Goal: Transaction & Acquisition: Book appointment/travel/reservation

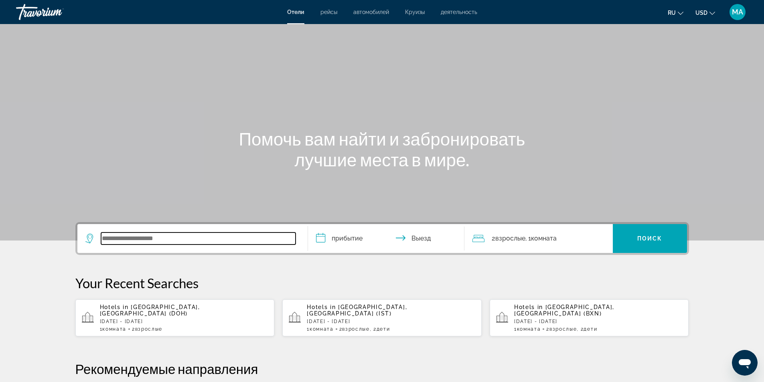
click at [205, 240] on input "Search widget" at bounding box center [198, 239] width 194 height 12
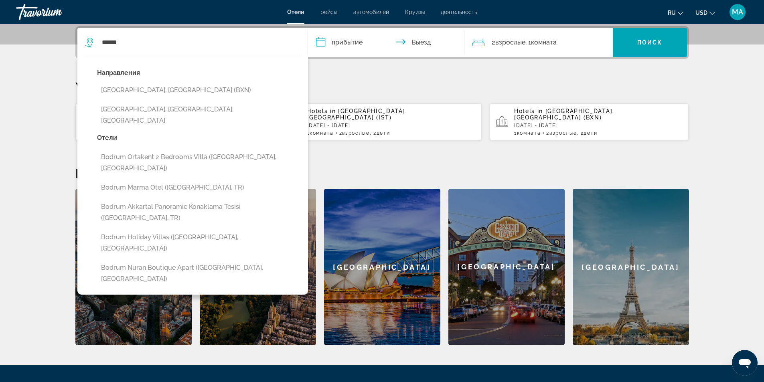
click at [157, 88] on button "[GEOGRAPHIC_DATA], [GEOGRAPHIC_DATA] (BXN)" at bounding box center [198, 90] width 203 height 15
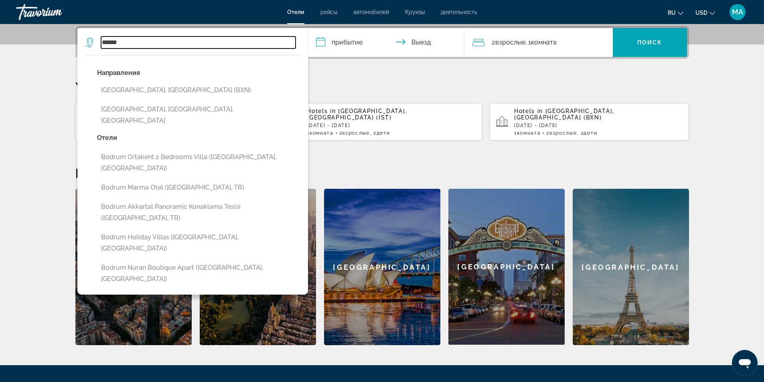
type input "**********"
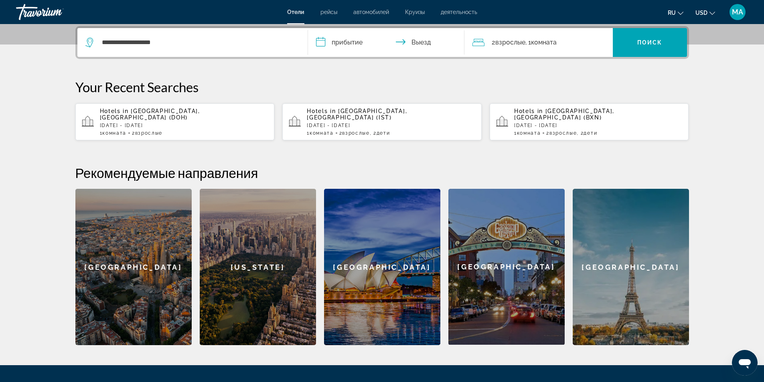
click at [342, 44] on input "**********" at bounding box center [388, 43] width 160 height 31
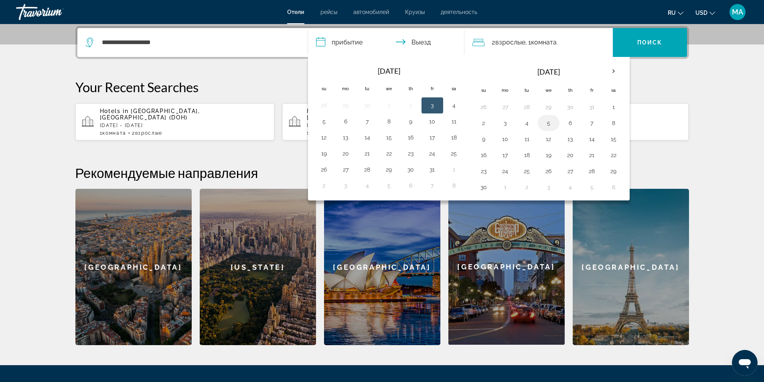
click at [548, 122] on button "5" at bounding box center [548, 122] width 13 height 11
click at [484, 136] on button "9" at bounding box center [483, 139] width 13 height 11
type input "**********"
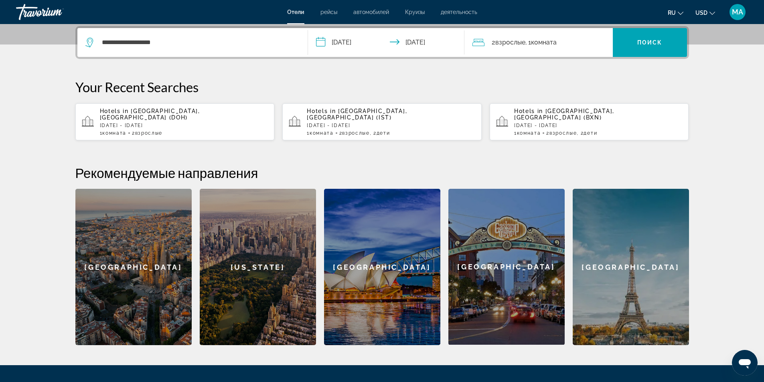
click at [554, 45] on span "Комната" at bounding box center [544, 42] width 26 height 8
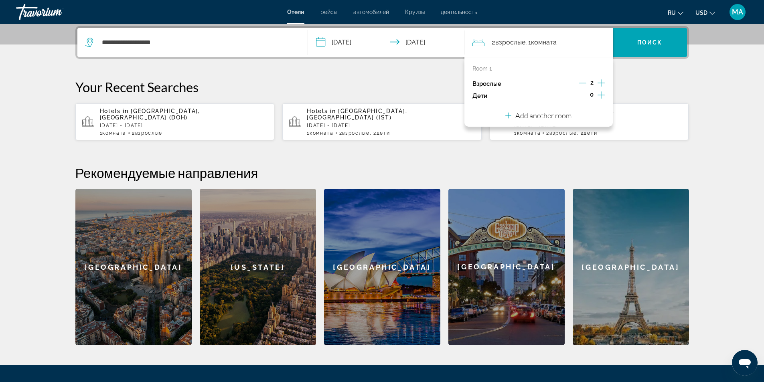
click at [602, 95] on icon "Increment children" at bounding box center [600, 95] width 7 height 10
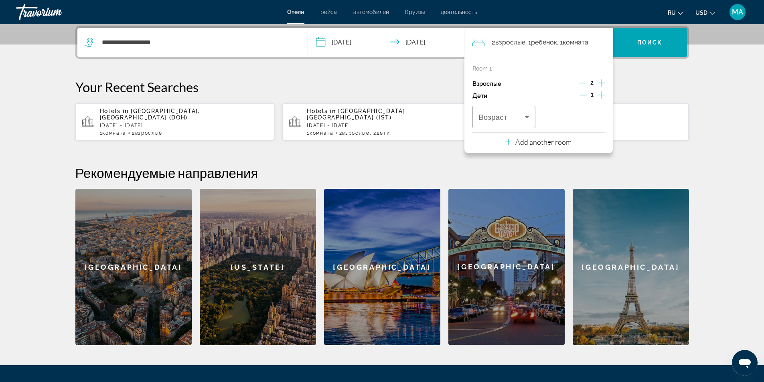
click at [602, 95] on icon "Increment children" at bounding box center [600, 95] width 7 height 10
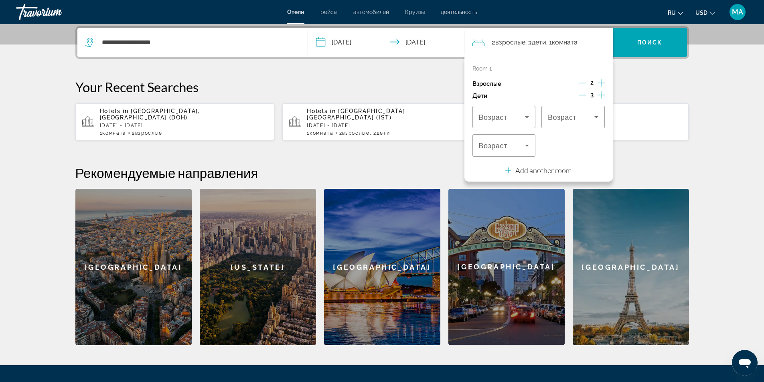
click at [583, 95] on icon "Decrement children" at bounding box center [582, 94] width 7 height 7
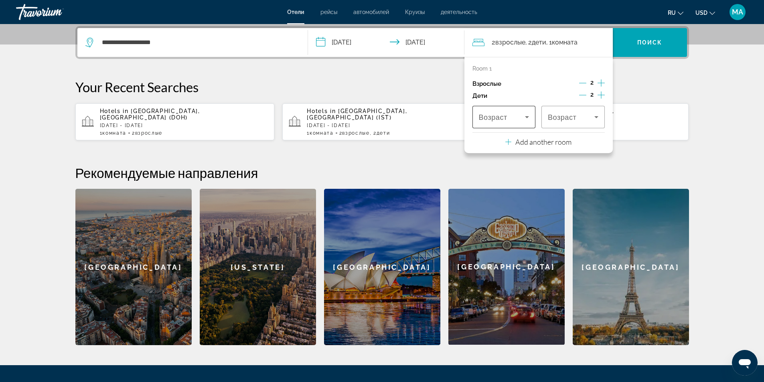
click at [529, 117] on icon "Travelers: 2 adults, 2 children" at bounding box center [527, 117] width 10 height 10
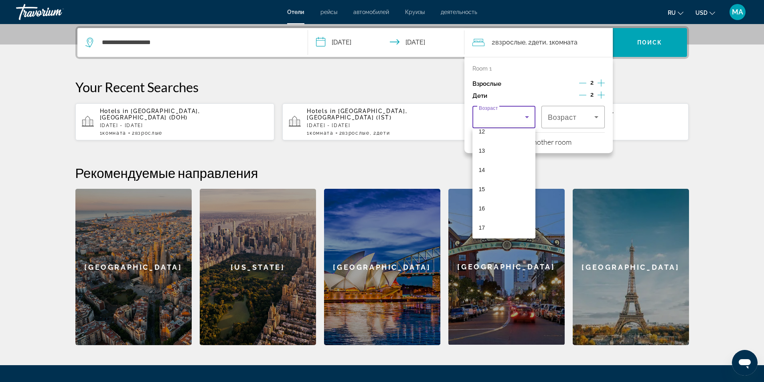
scroll to position [200, 0]
click at [494, 154] on mat-option "11" at bounding box center [503, 152] width 63 height 19
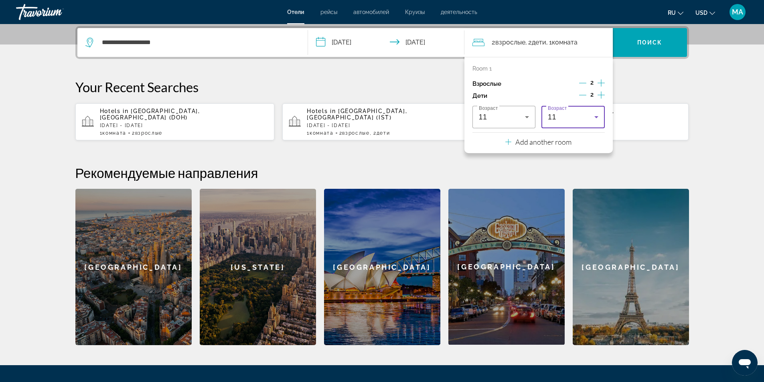
click at [595, 117] on icon "Travelers: 2 adults, 2 children" at bounding box center [596, 117] width 4 height 2
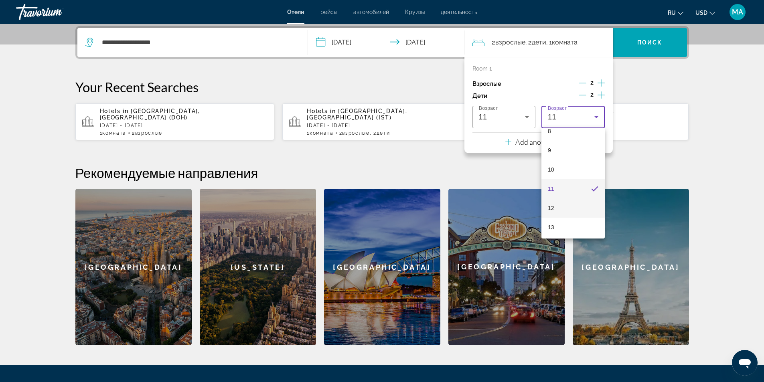
scroll to position [204, 0]
click at [559, 167] on mat-option "12" at bounding box center [572, 167] width 63 height 19
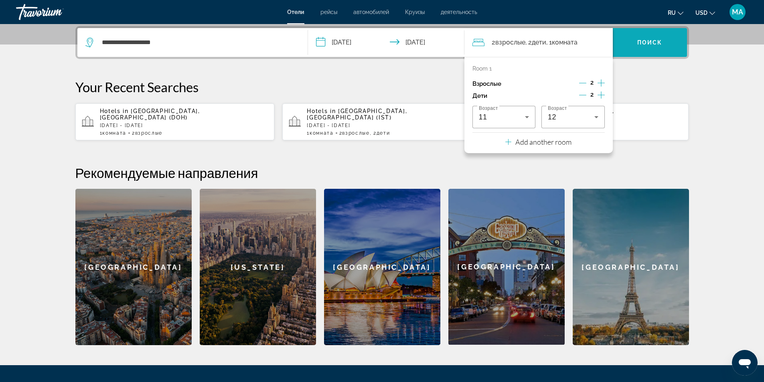
click at [643, 47] on span "Search widget" at bounding box center [650, 42] width 74 height 19
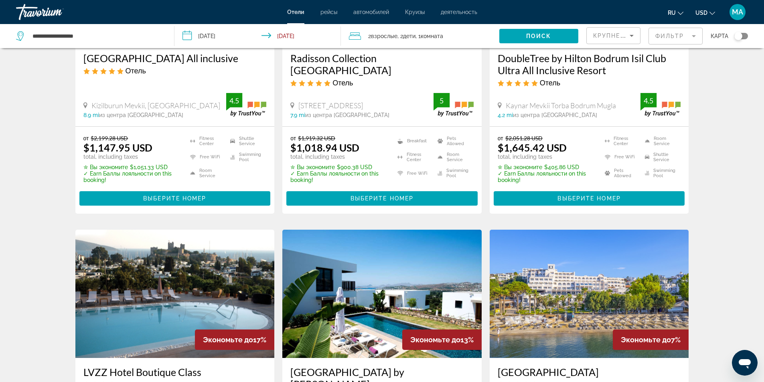
scroll to position [80, 0]
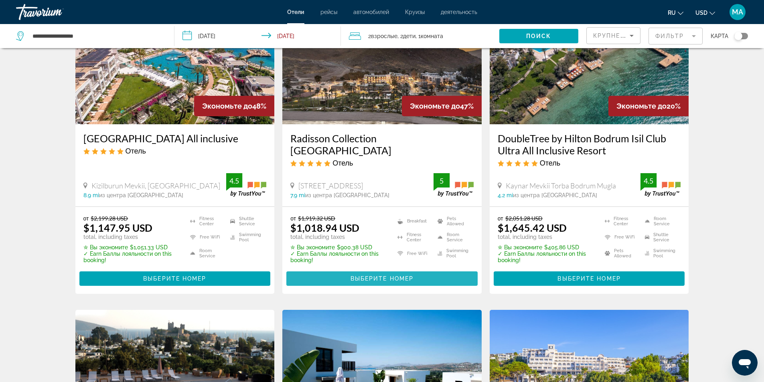
click at [380, 279] on span "Выберите номер" at bounding box center [381, 278] width 63 height 6
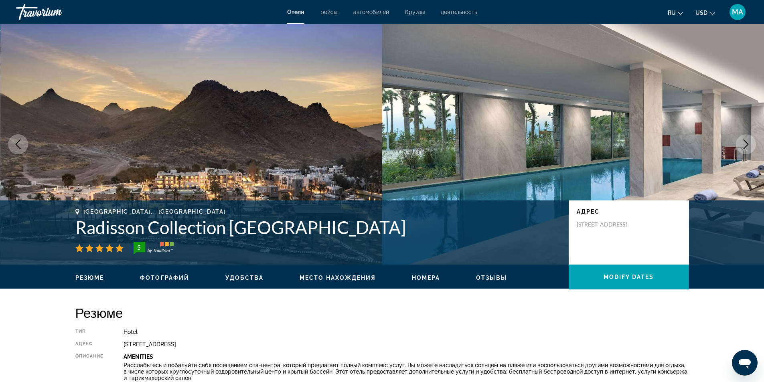
click at [714, 12] on icon "Change currency" at bounding box center [712, 13] width 6 height 6
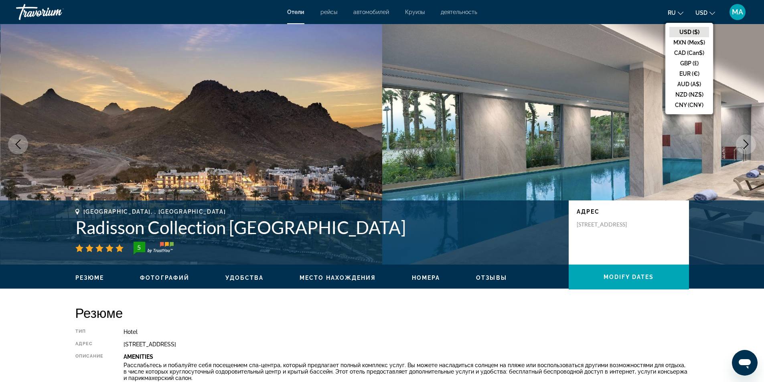
click at [714, 12] on icon "Change currency" at bounding box center [712, 13] width 6 height 6
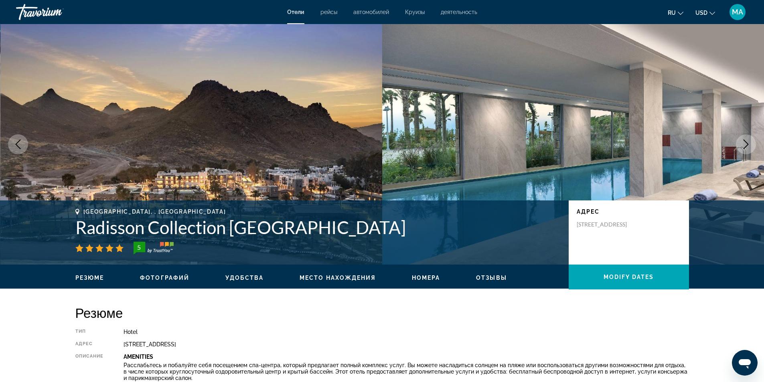
click at [683, 13] on icon "Change language" at bounding box center [681, 13] width 6 height 6
click at [666, 85] on button "русский" at bounding box center [660, 84] width 36 height 10
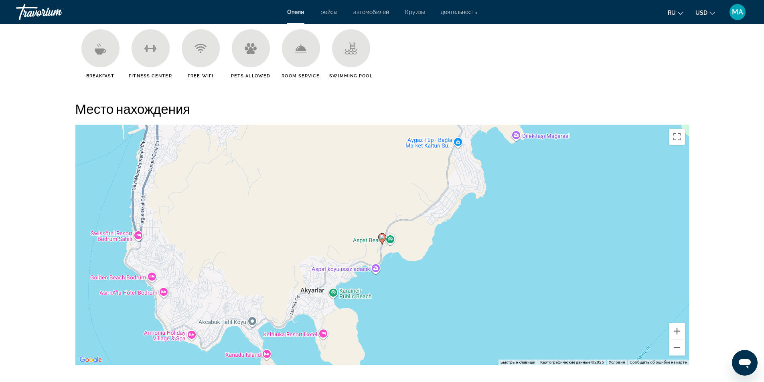
scroll to position [722, 0]
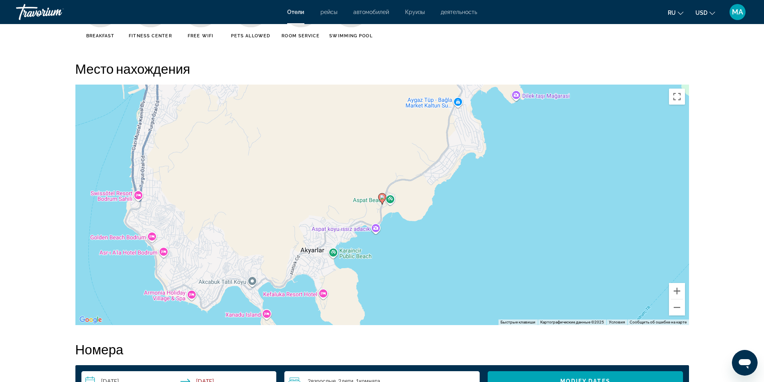
click at [381, 200] on icon "Main content" at bounding box center [381, 199] width 7 height 10
click at [382, 197] on image "Main content" at bounding box center [382, 197] width 5 height 5
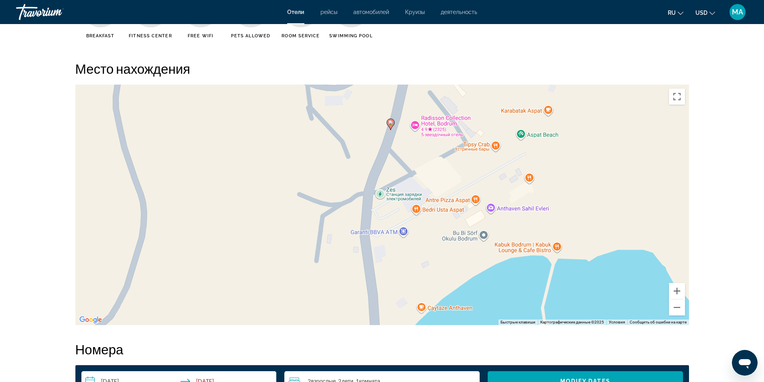
drag, startPoint x: 391, startPoint y: 222, endPoint x: 401, endPoint y: 109, distance: 113.1
click at [401, 109] on div "Чтобы активировать перетаскивание с помощью клавиатуры, нажмите Alt + Ввод. Пос…" at bounding box center [381, 205] width 613 height 241
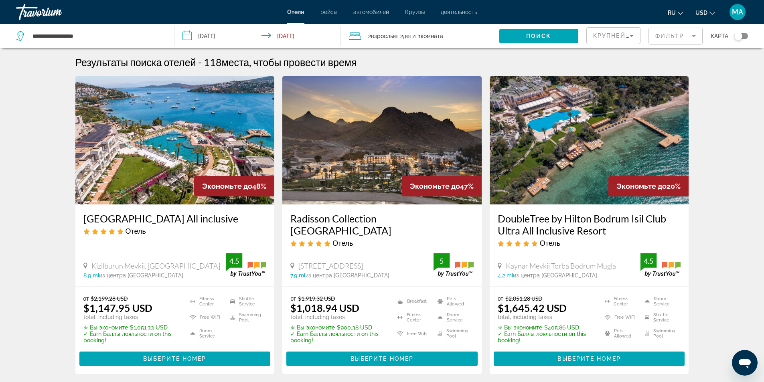
click at [198, 133] on img "Main content" at bounding box center [174, 140] width 199 height 128
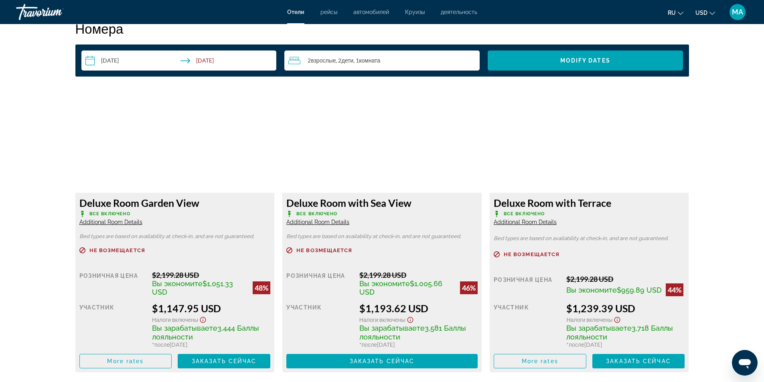
scroll to position [1083, 0]
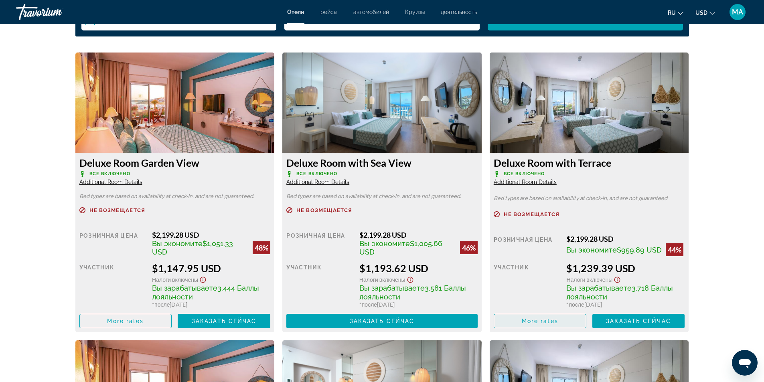
click at [524, 320] on span "More rates" at bounding box center [540, 321] width 36 height 6
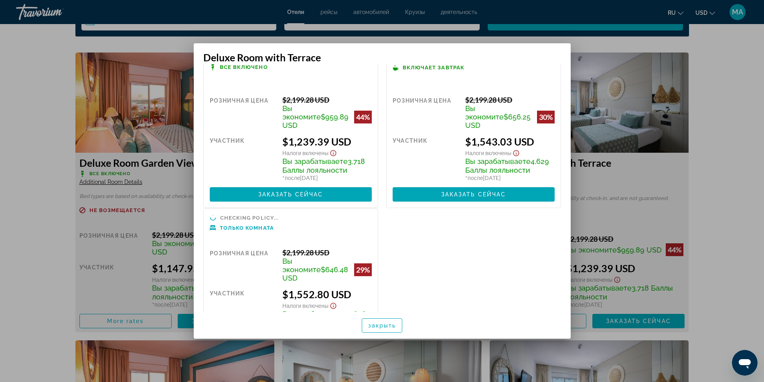
scroll to position [0, 0]
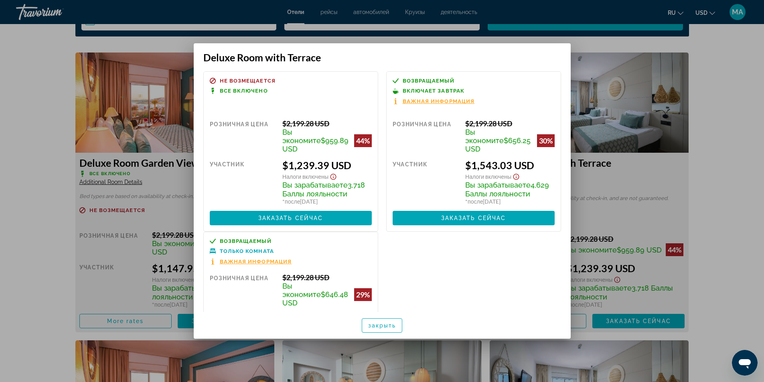
click at [583, 40] on div at bounding box center [382, 191] width 764 height 382
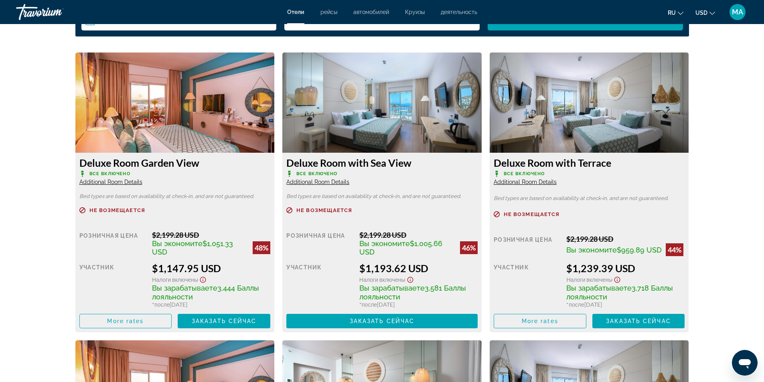
scroll to position [1083, 0]
click at [327, 183] on span "Additional Room Details" at bounding box center [317, 182] width 63 height 6
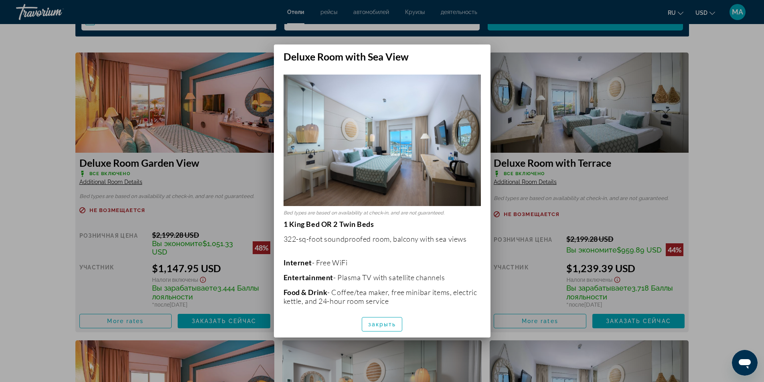
scroll to position [0, 0]
click at [505, 47] on div at bounding box center [382, 191] width 764 height 382
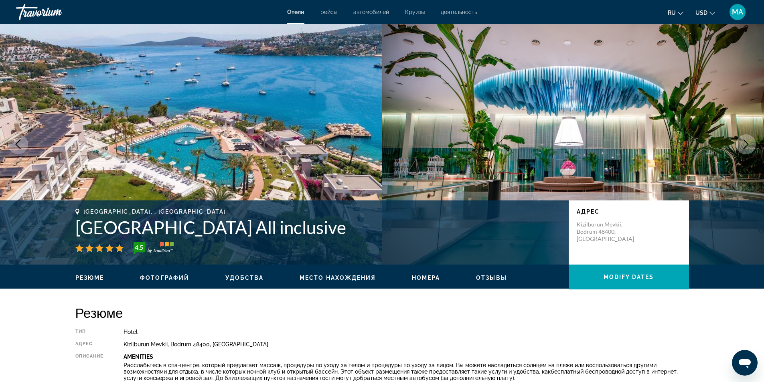
scroll to position [1083, 0]
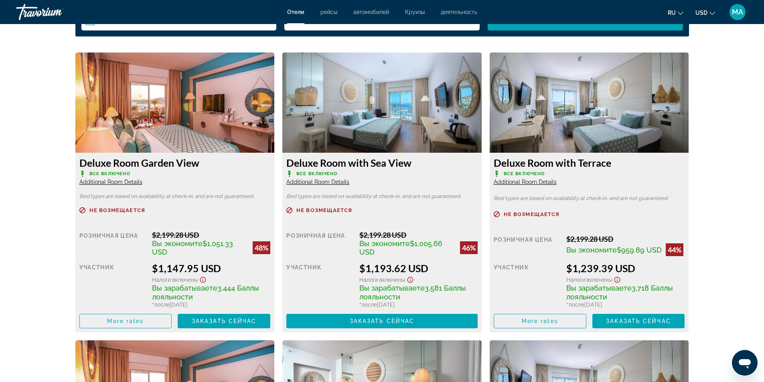
click at [517, 182] on span "Additional Room Details" at bounding box center [525, 182] width 63 height 6
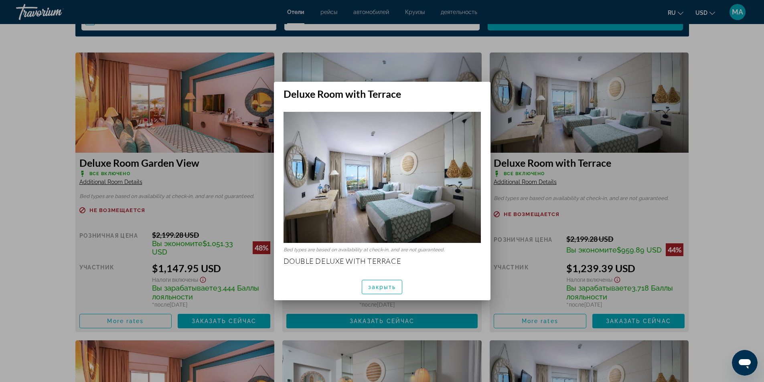
scroll to position [0, 0]
click at [485, 43] on div at bounding box center [382, 191] width 764 height 382
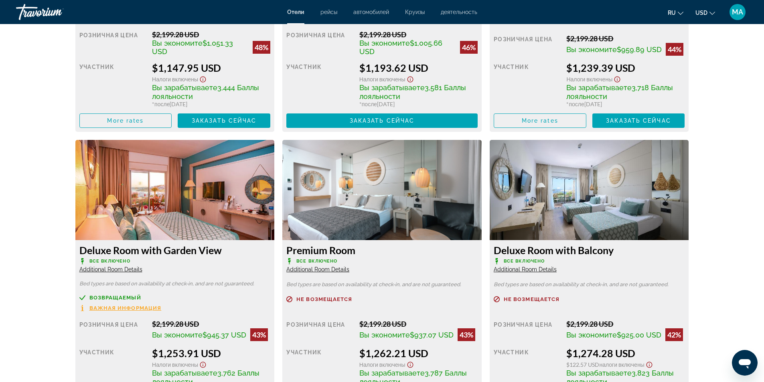
scroll to position [1323, 0]
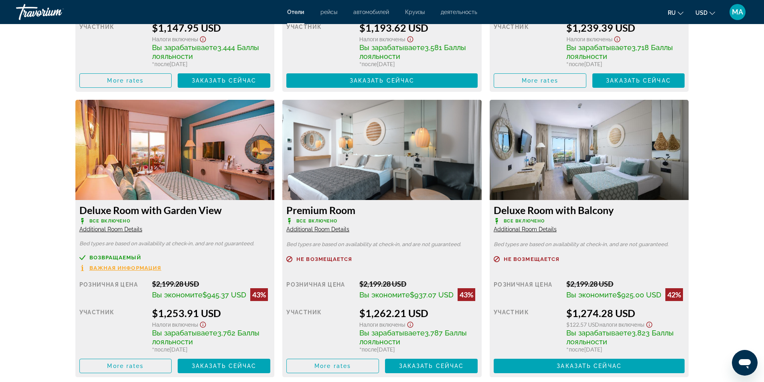
click at [124, 231] on span "Additional Room Details" at bounding box center [110, 229] width 63 height 6
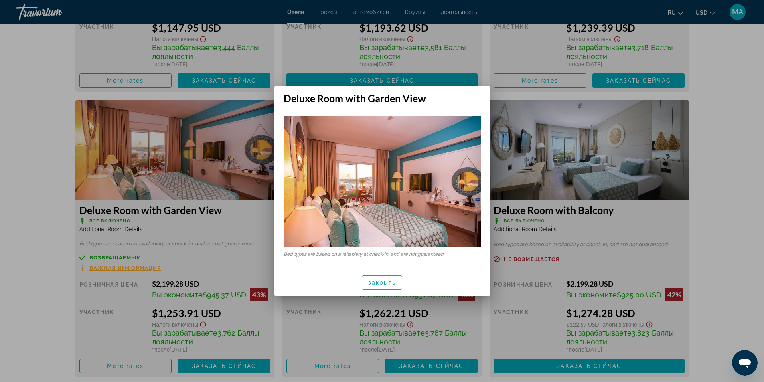
scroll to position [0, 0]
click at [510, 95] on div at bounding box center [382, 191] width 764 height 382
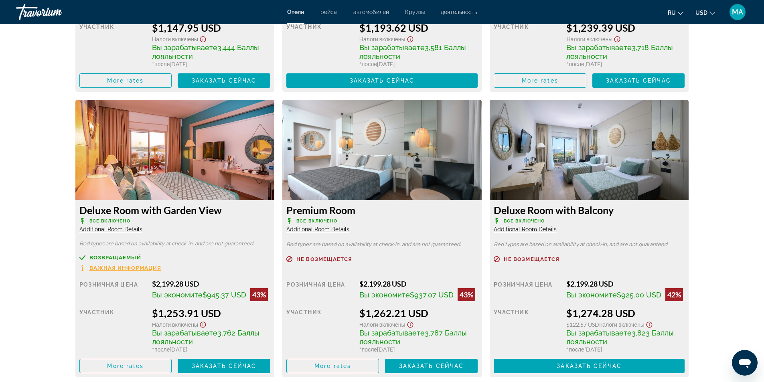
scroll to position [1363, 0]
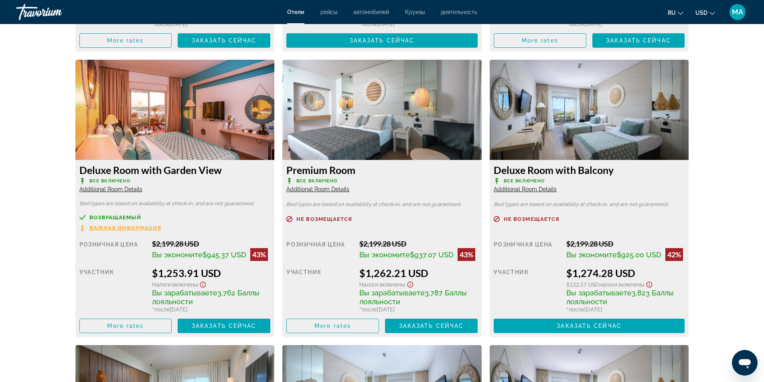
click at [332, 189] on span "Additional Room Details" at bounding box center [317, 189] width 63 height 6
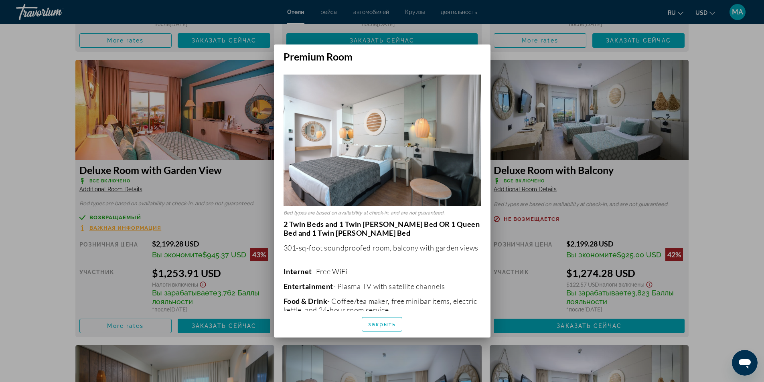
click at [727, 188] on div at bounding box center [382, 191] width 764 height 382
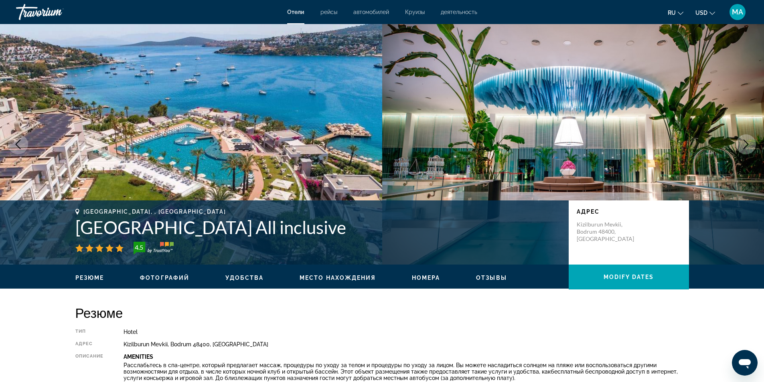
scroll to position [1363, 0]
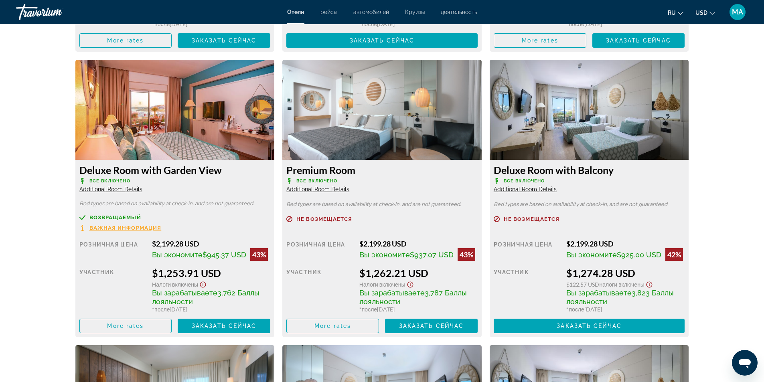
click at [526, 187] on span "Additional Room Details" at bounding box center [525, 189] width 63 height 6
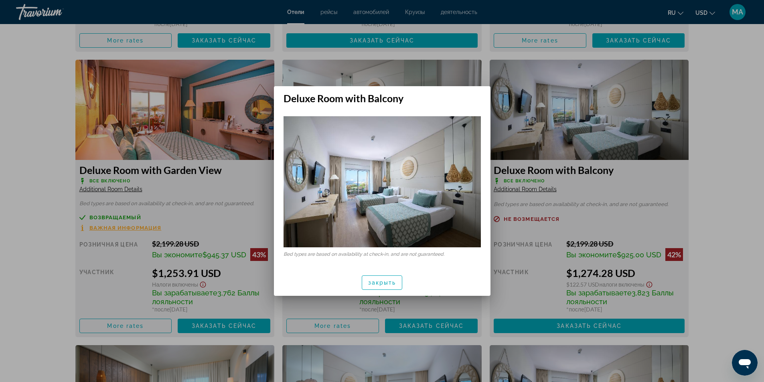
click at [734, 193] on div at bounding box center [382, 191] width 764 height 382
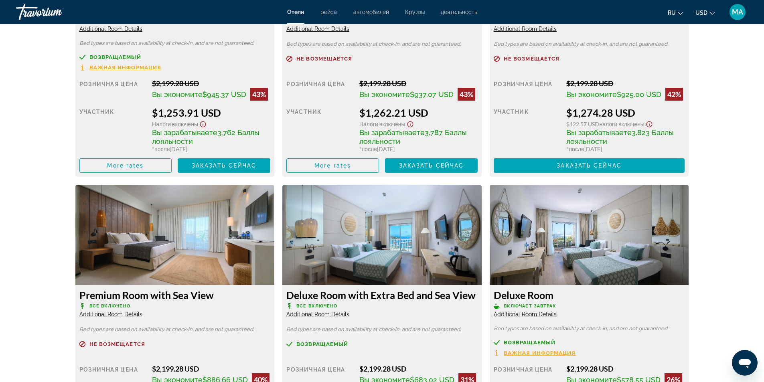
scroll to position [1564, 0]
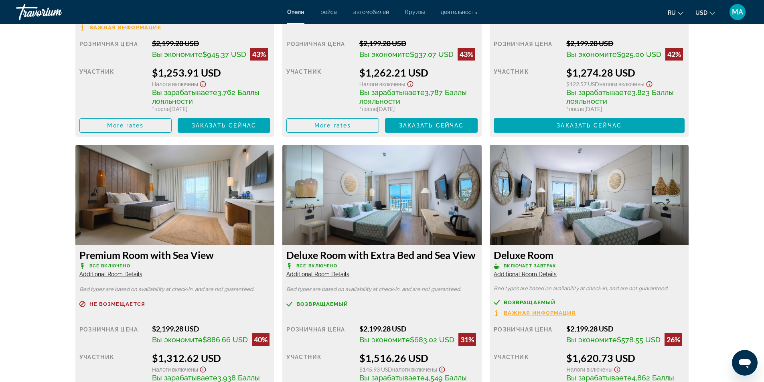
click at [99, 276] on span "Additional Room Details" at bounding box center [110, 274] width 63 height 6
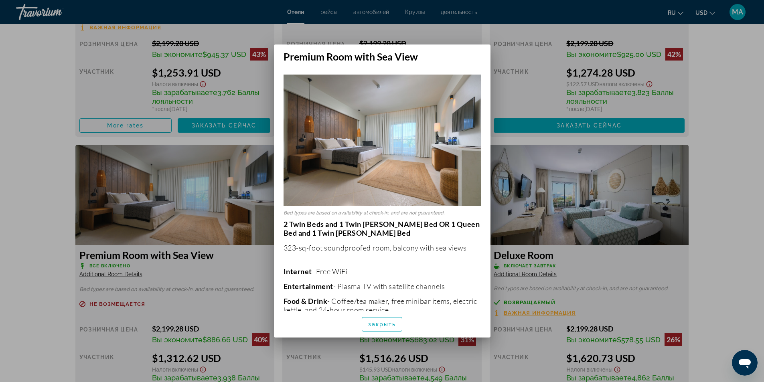
click at [402, 229] on p "2 Twin Beds and 1 Twin Murphy Bed OR 1 Queen Bed and 1 Twin Murphy Bed" at bounding box center [381, 229] width 197 height 18
click at [28, 133] on div at bounding box center [382, 191] width 764 height 382
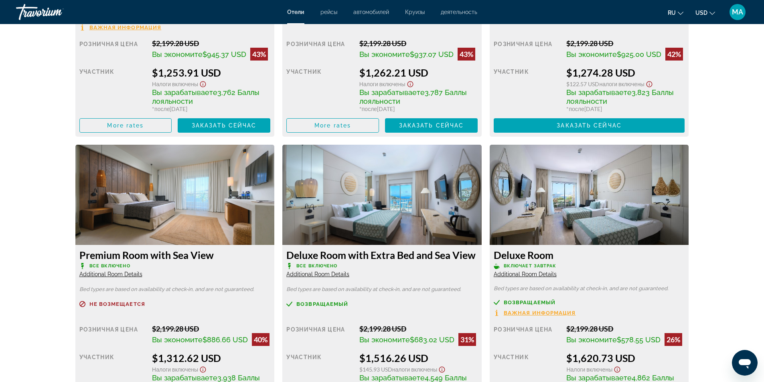
scroll to position [1604, 0]
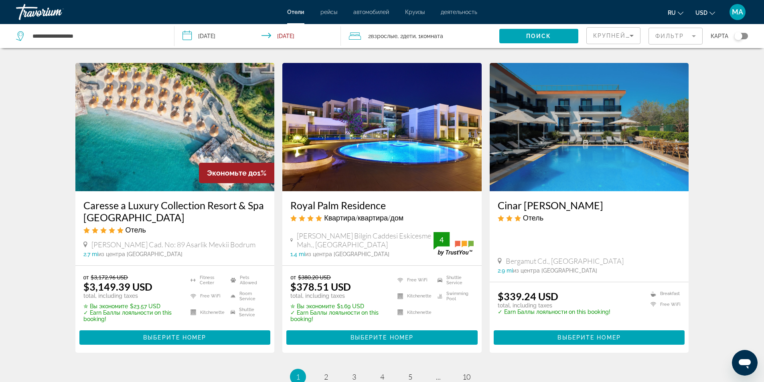
scroll to position [1042, 0]
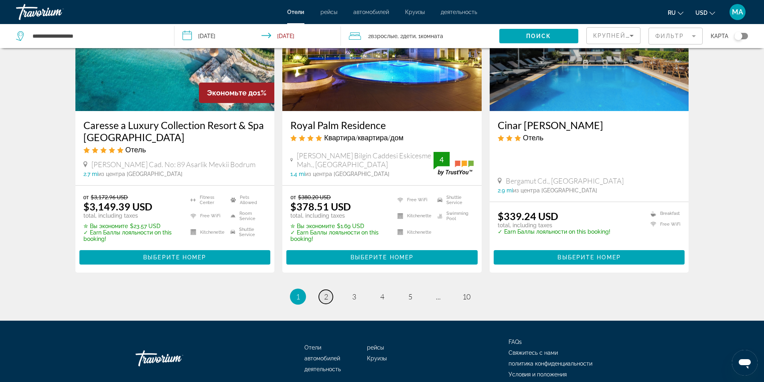
click at [328, 292] on span "2" at bounding box center [326, 296] width 4 height 9
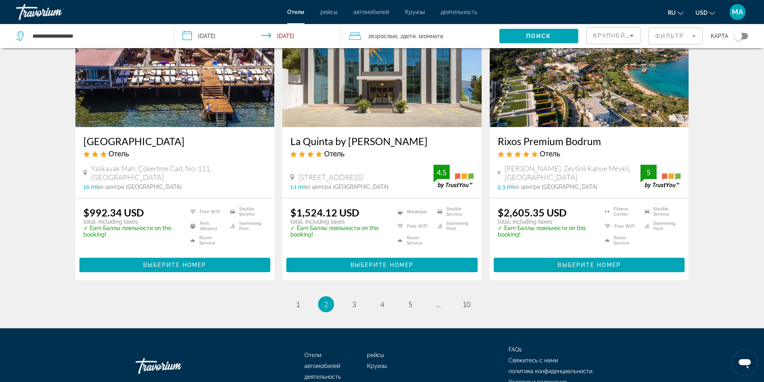
scroll to position [1020, 0]
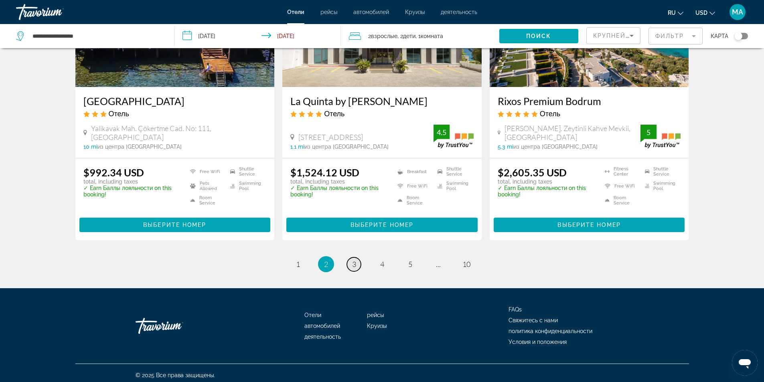
click at [356, 263] on link "page 3" at bounding box center [354, 264] width 14 height 14
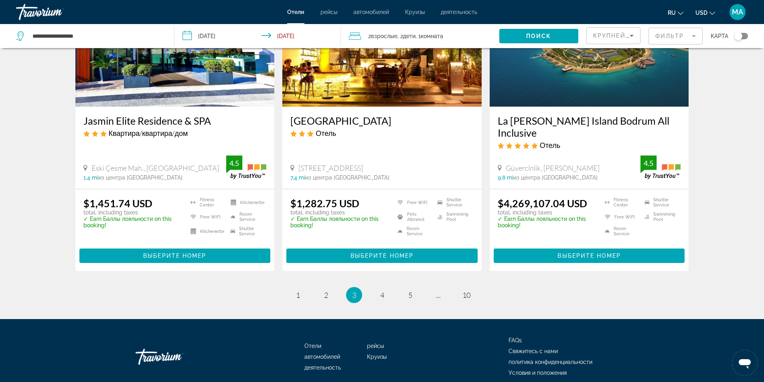
scroll to position [1013, 0]
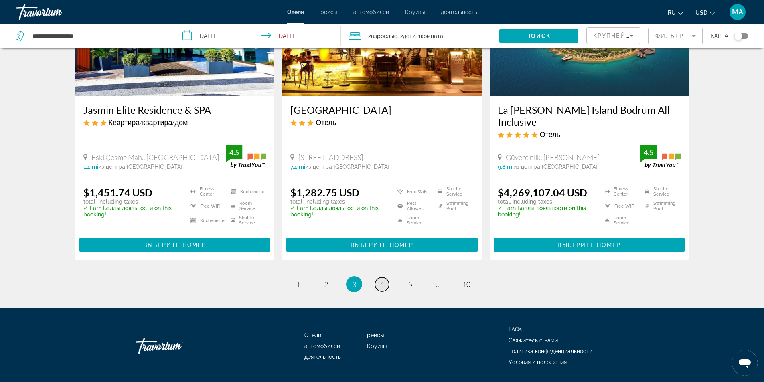
click at [381, 280] on span "4" at bounding box center [382, 284] width 4 height 9
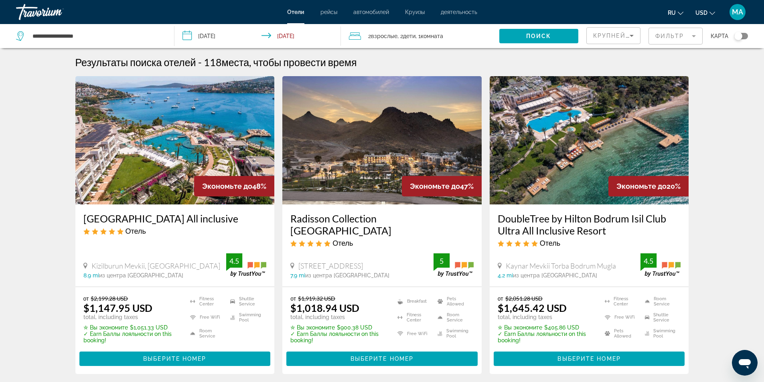
click at [576, 131] on img "Main content" at bounding box center [589, 140] width 199 height 128
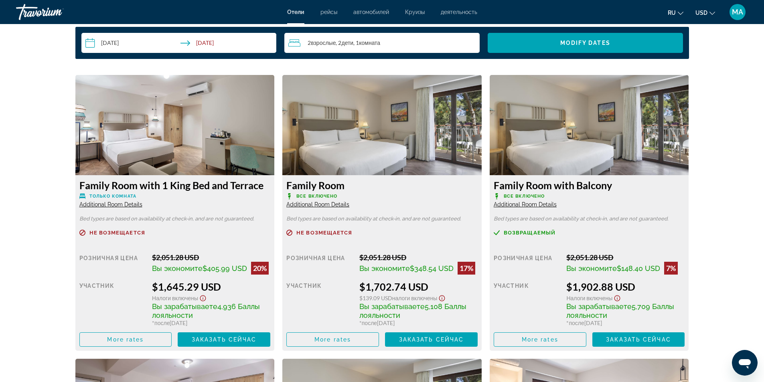
scroll to position [1083, 0]
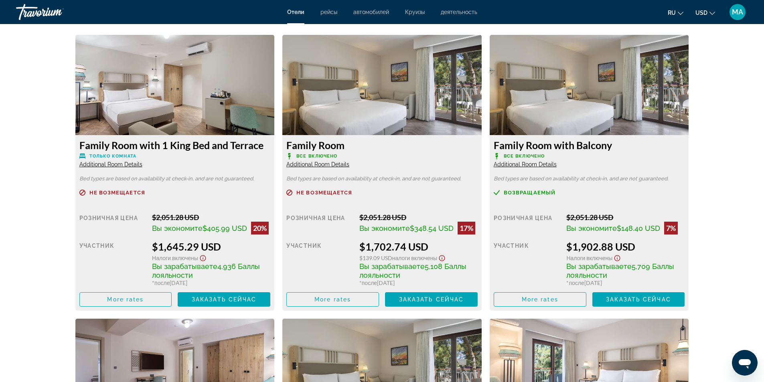
click at [328, 165] on span "Additional Room Details" at bounding box center [317, 164] width 63 height 6
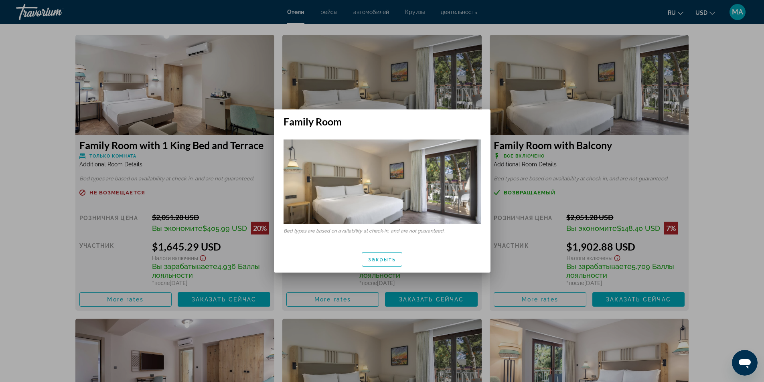
scroll to position [0, 0]
click at [488, 100] on div at bounding box center [382, 191] width 764 height 382
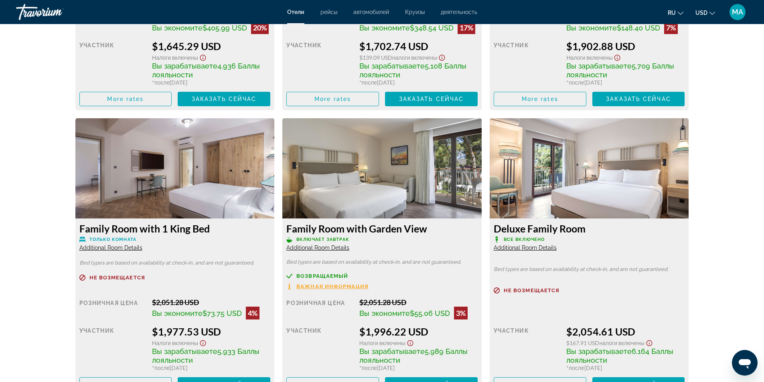
scroll to position [1323, 0]
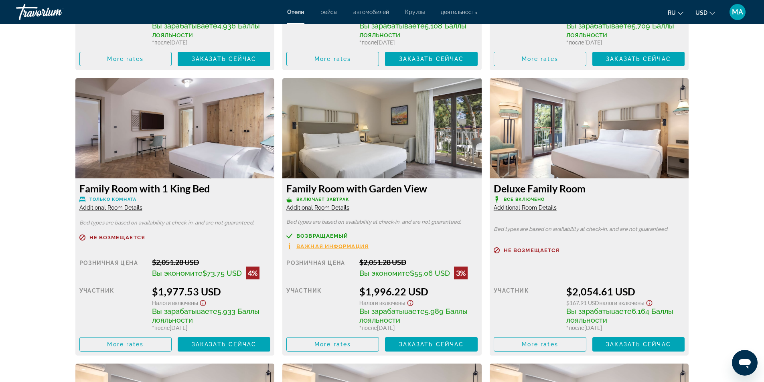
click at [516, 207] on span "Additional Room Details" at bounding box center [525, 207] width 63 height 6
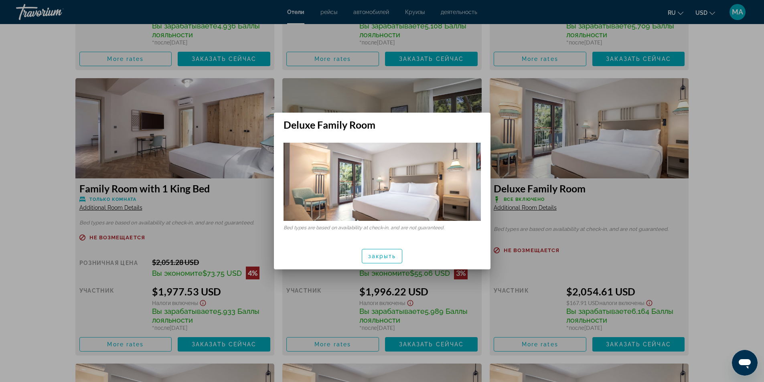
click at [486, 76] on div at bounding box center [382, 191] width 764 height 382
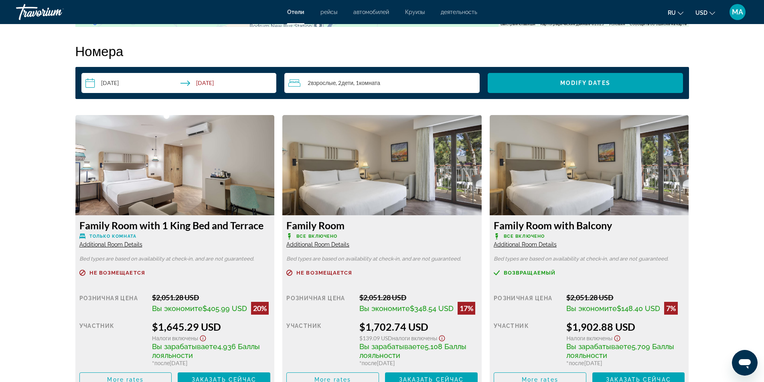
scroll to position [1042, 0]
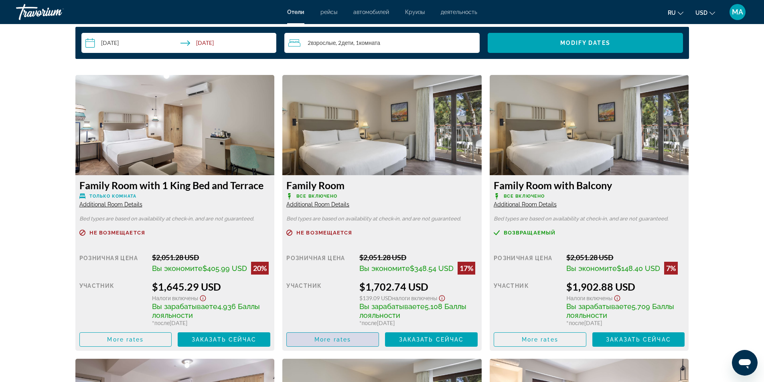
click at [334, 335] on span "Main content" at bounding box center [333, 339] width 92 height 19
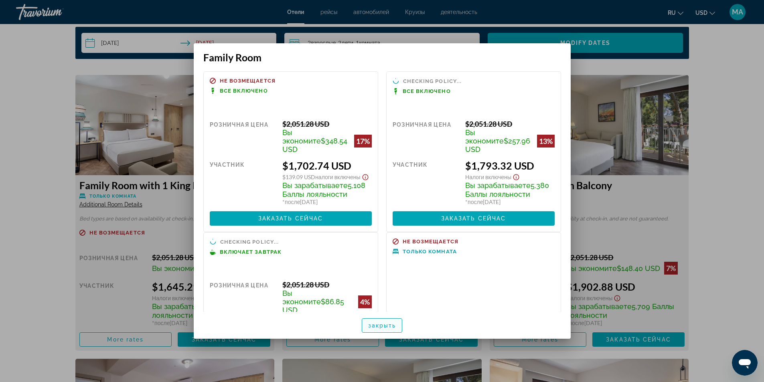
click at [373, 326] on span "закрыть" at bounding box center [382, 325] width 28 height 6
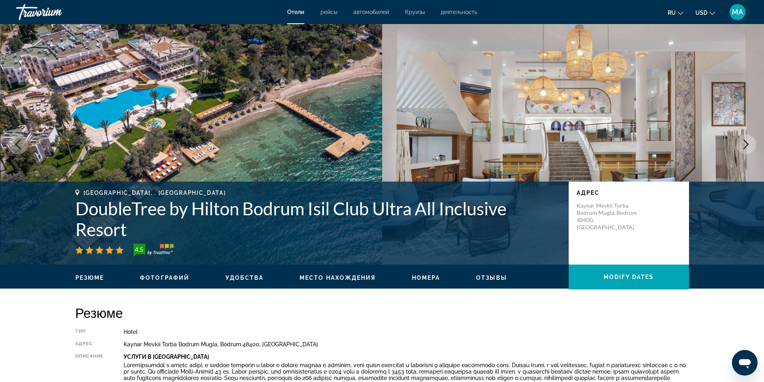
scroll to position [1042, 0]
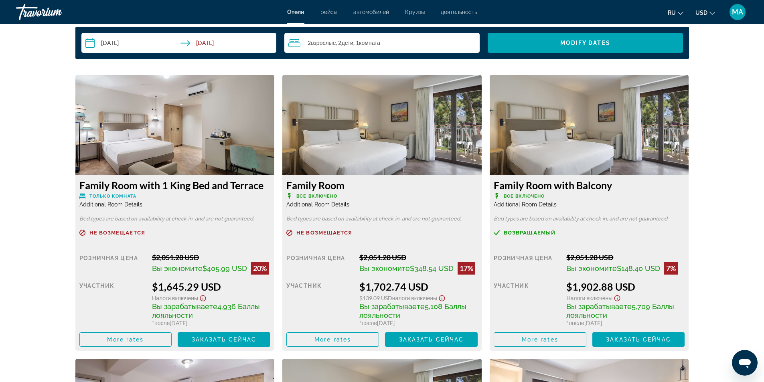
click at [99, 203] on span "Additional Room Details" at bounding box center [110, 204] width 63 height 6
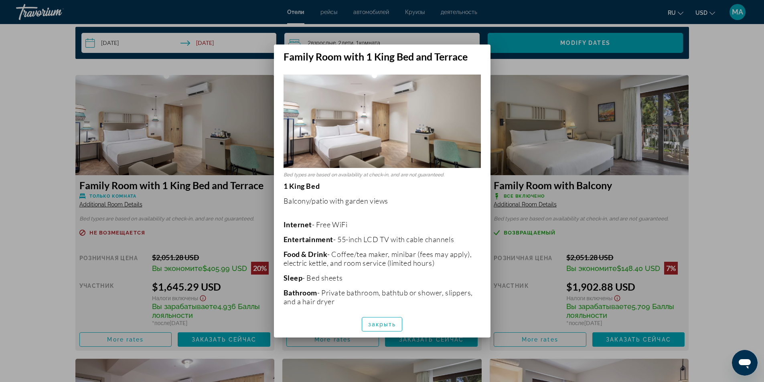
click at [42, 202] on div at bounding box center [382, 191] width 764 height 382
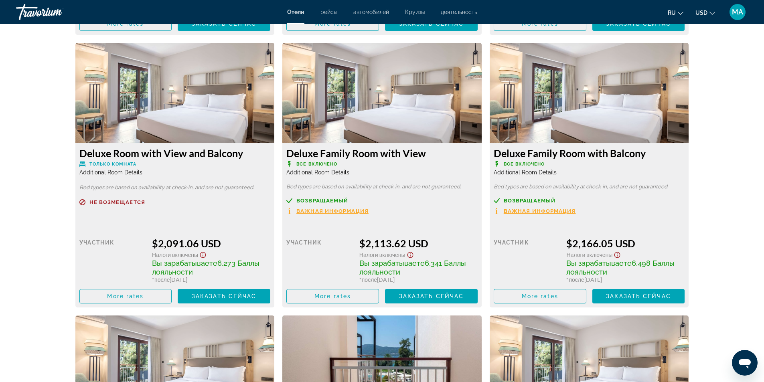
scroll to position [1604, 0]
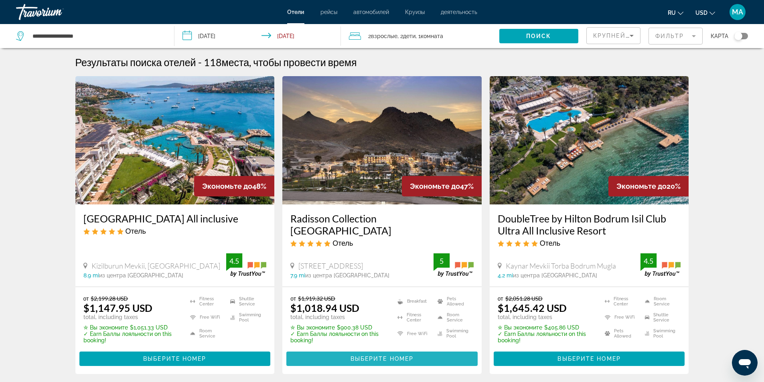
click at [391, 360] on span "Выберите номер" at bounding box center [381, 359] width 63 height 6
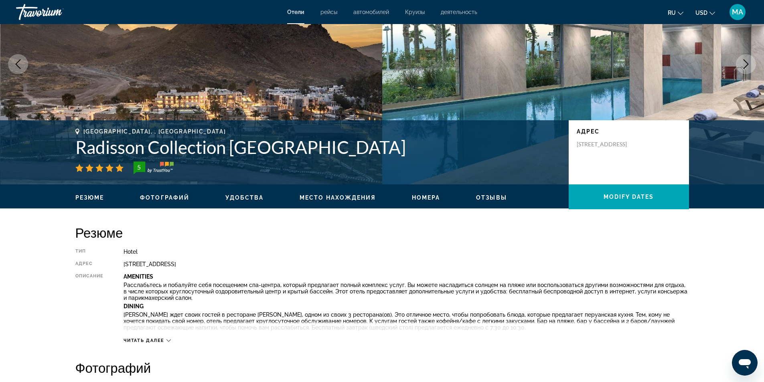
scroll to position [120, 0]
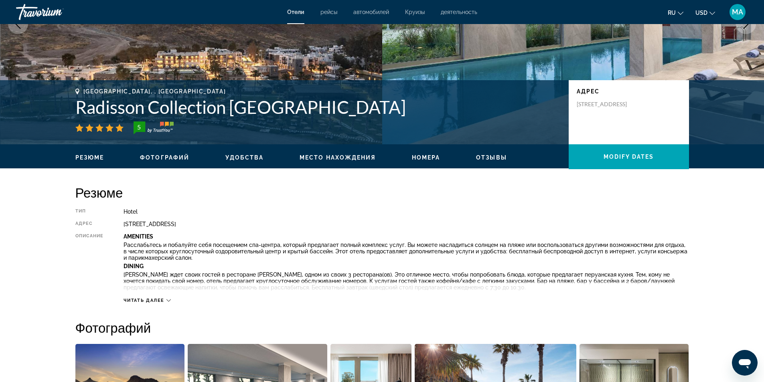
click at [170, 301] on icon "Main content" at bounding box center [168, 300] width 4 height 4
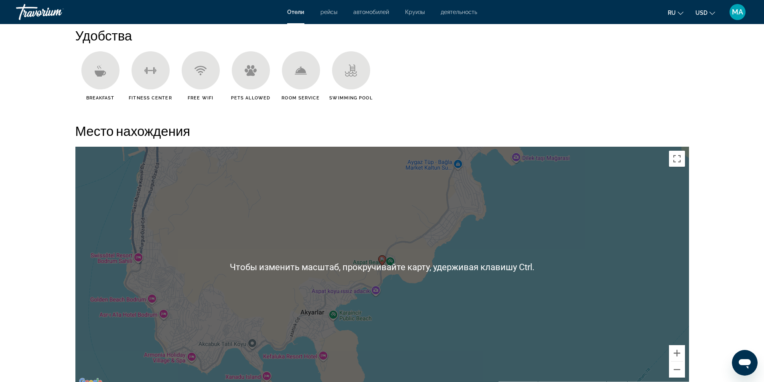
scroll to position [1002, 0]
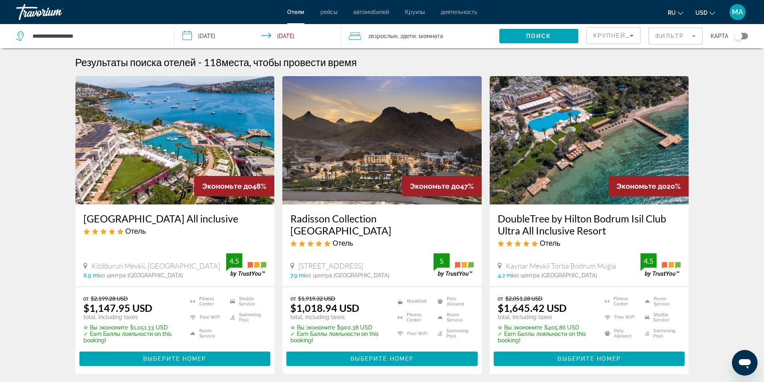
click at [160, 167] on img "Main content" at bounding box center [174, 140] width 199 height 128
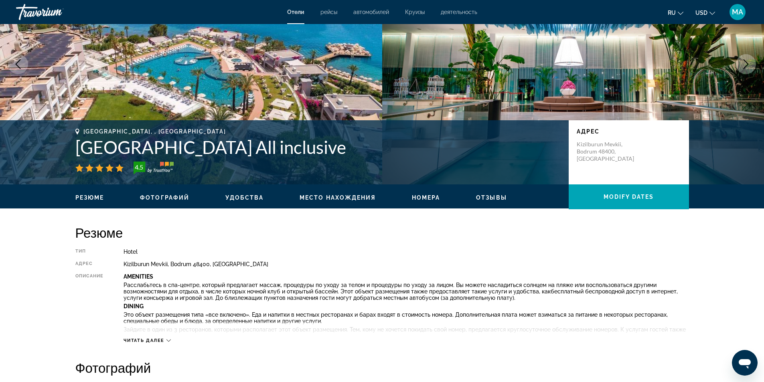
scroll to position [120, 0]
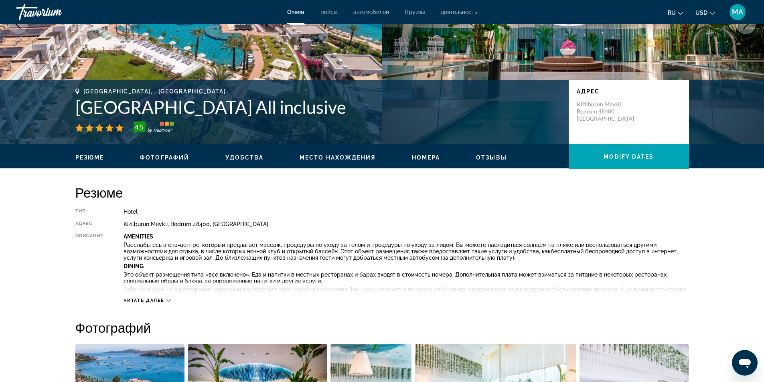
click at [167, 299] on icon "Main content" at bounding box center [168, 300] width 4 height 4
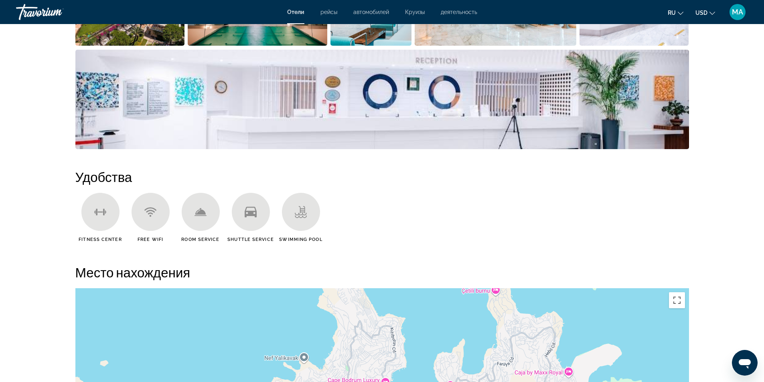
scroll to position [1002, 0]
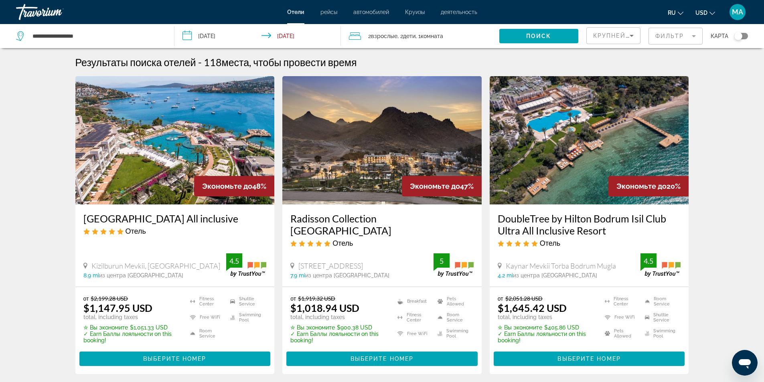
click at [549, 157] on img "Main content" at bounding box center [589, 140] width 199 height 128
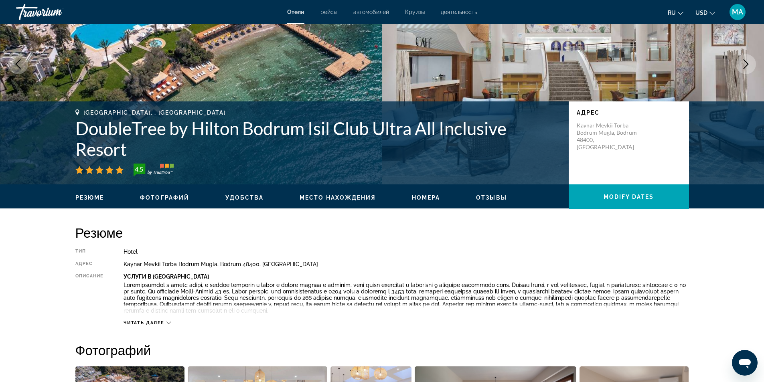
scroll to position [120, 0]
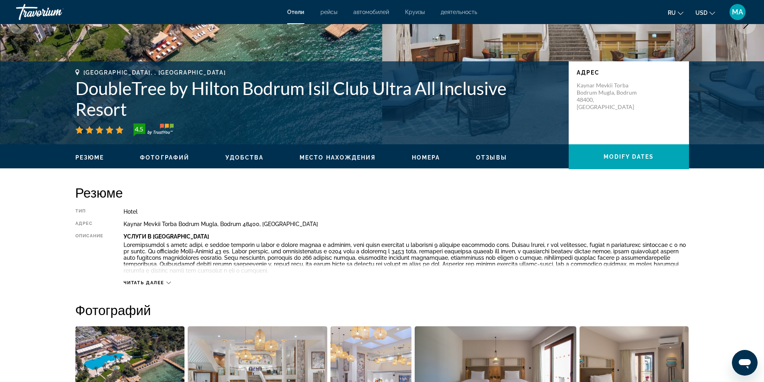
click at [167, 280] on button "Читать далее" at bounding box center [146, 283] width 47 height 6
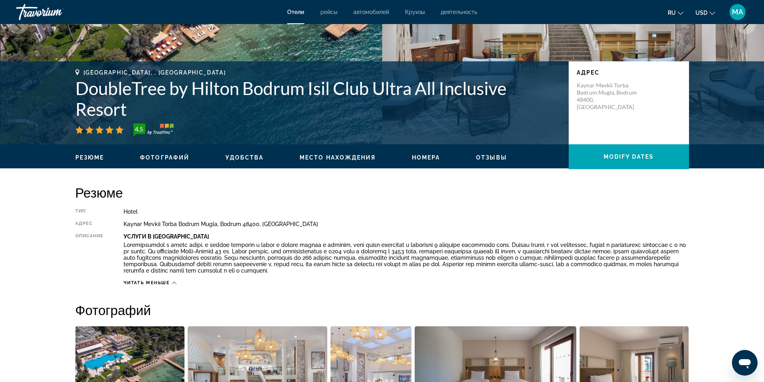
click at [172, 281] on div "Читать меньше" at bounding box center [149, 282] width 53 height 5
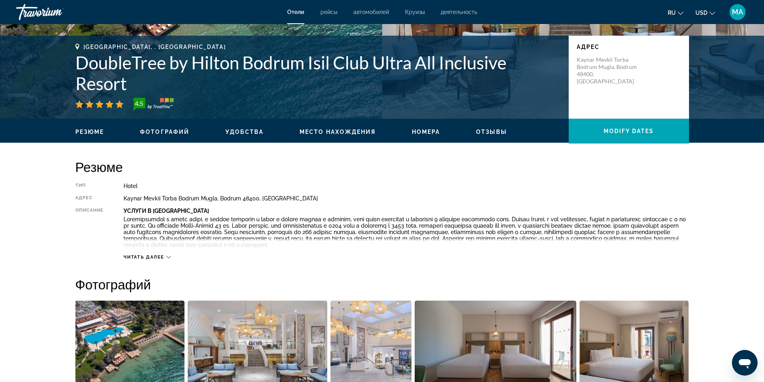
scroll to position [186, 0]
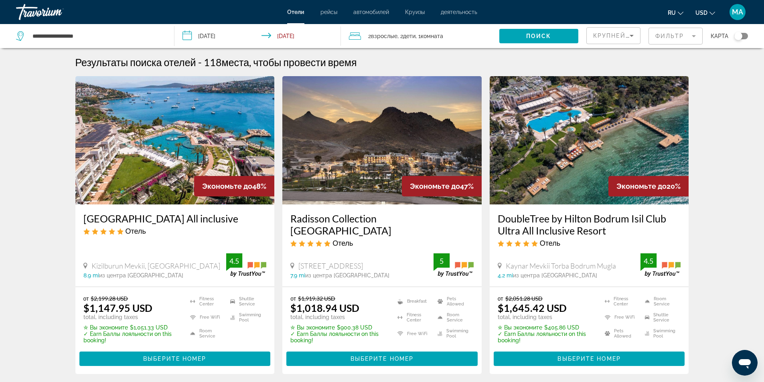
click at [147, 118] on img "Main content" at bounding box center [174, 140] width 199 height 128
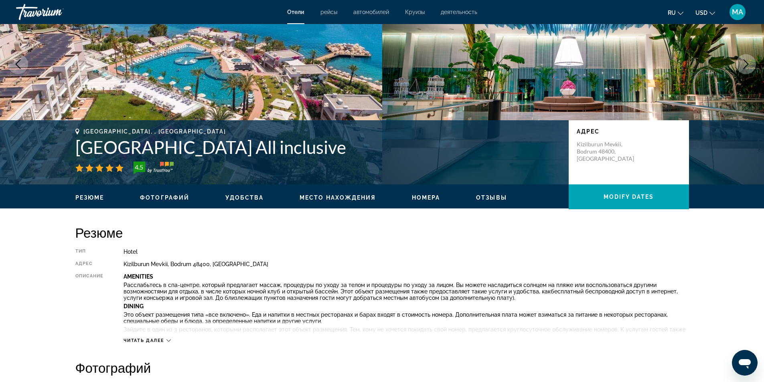
scroll to position [120, 0]
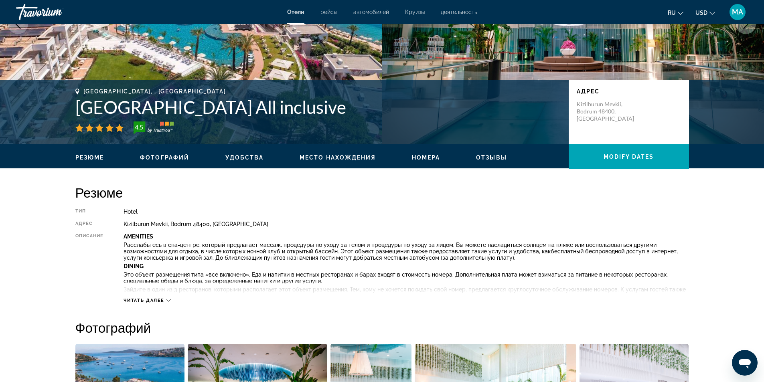
click at [170, 302] on div "Читать далее" at bounding box center [146, 300] width 47 height 5
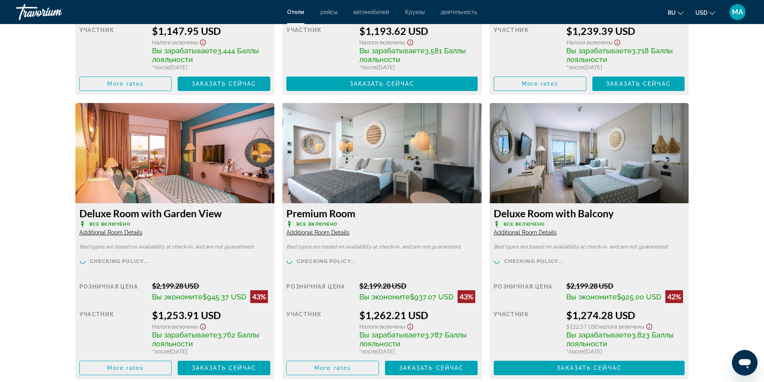
scroll to position [1684, 0]
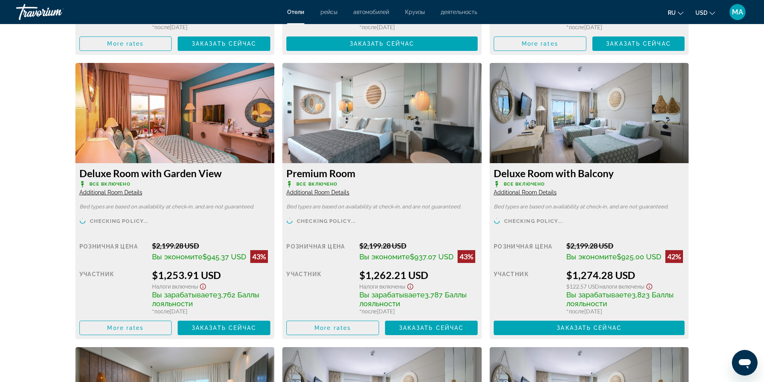
click at [130, 193] on span "Additional Room Details" at bounding box center [110, 192] width 63 height 6
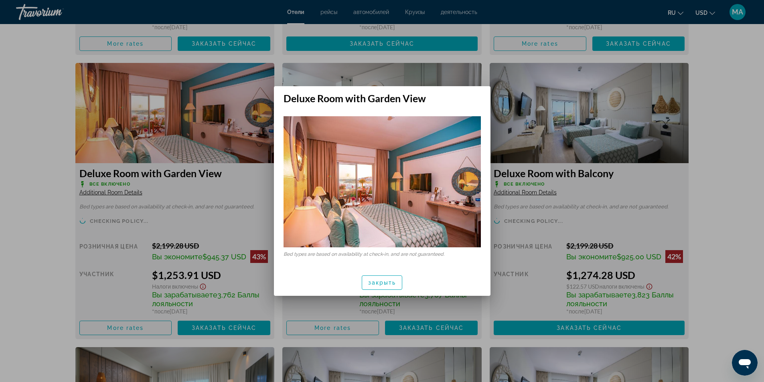
scroll to position [0, 0]
click at [130, 193] on div at bounding box center [382, 191] width 764 height 382
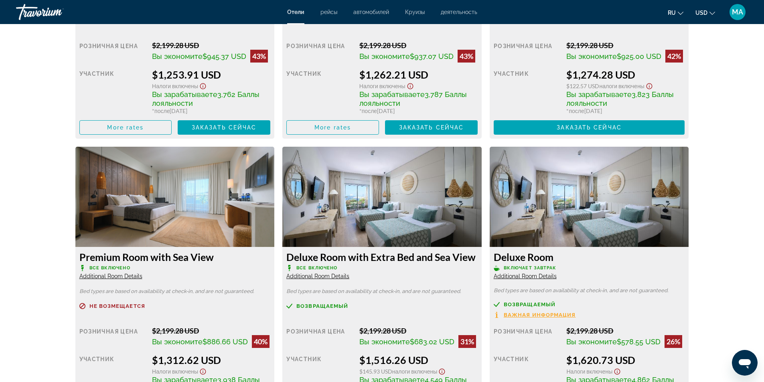
scroll to position [1924, 0]
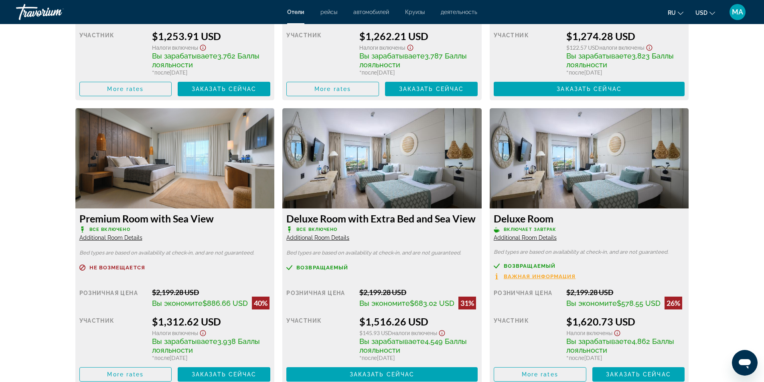
click at [115, 241] on span "Additional Room Details" at bounding box center [110, 238] width 63 height 6
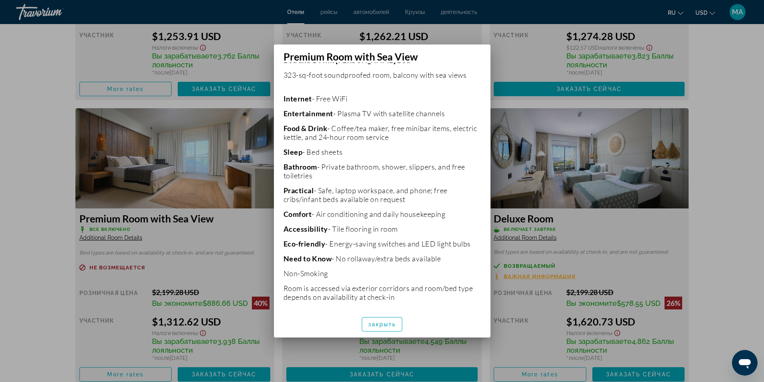
scroll to position [174, 0]
click at [28, 221] on div at bounding box center [382, 191] width 764 height 382
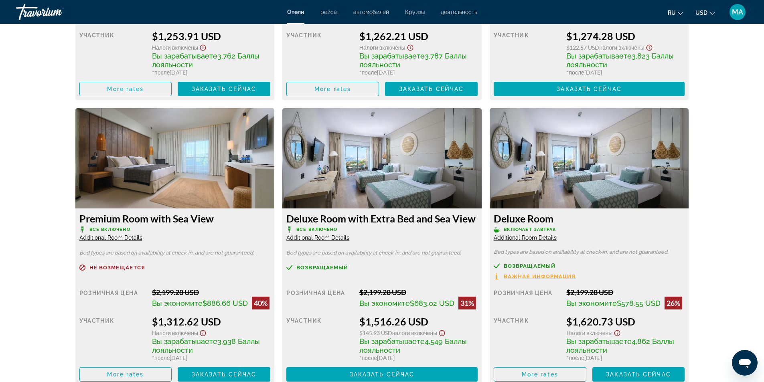
click at [342, 241] on span "Additional Room Details" at bounding box center [317, 238] width 63 height 6
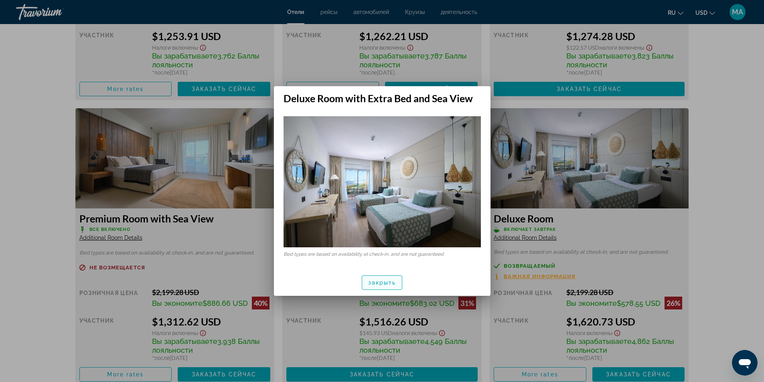
click at [376, 280] on span "закрыть" at bounding box center [382, 282] width 28 height 6
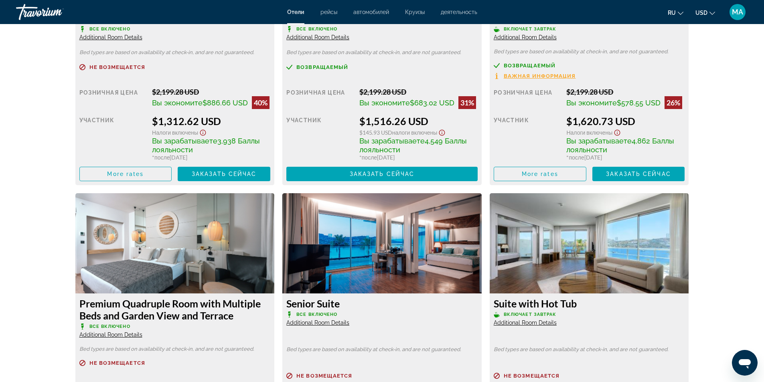
scroll to position [2044, 0]
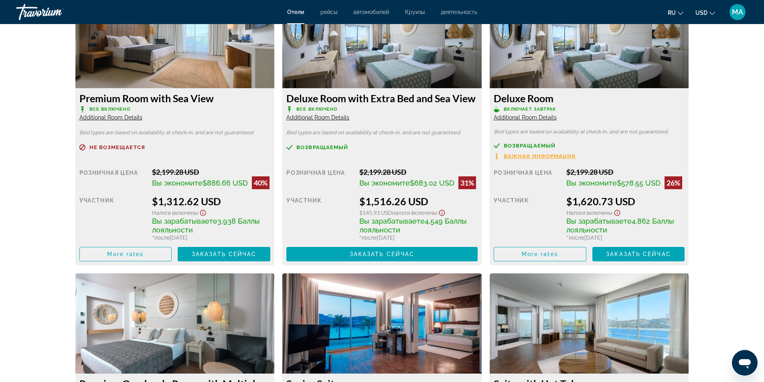
click at [534, 120] on span "Additional Room Details" at bounding box center [525, 117] width 63 height 6
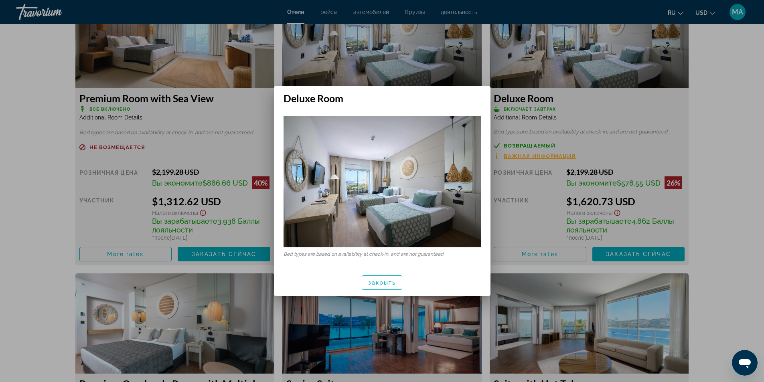
click at [721, 124] on div at bounding box center [382, 191] width 764 height 382
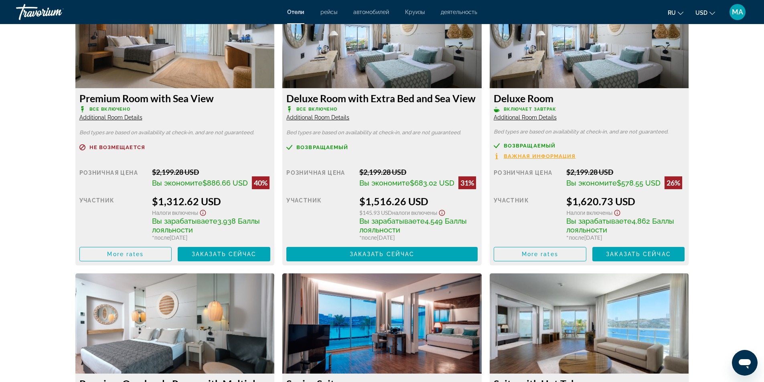
click at [331, 121] on span "Additional Room Details" at bounding box center [317, 117] width 63 height 6
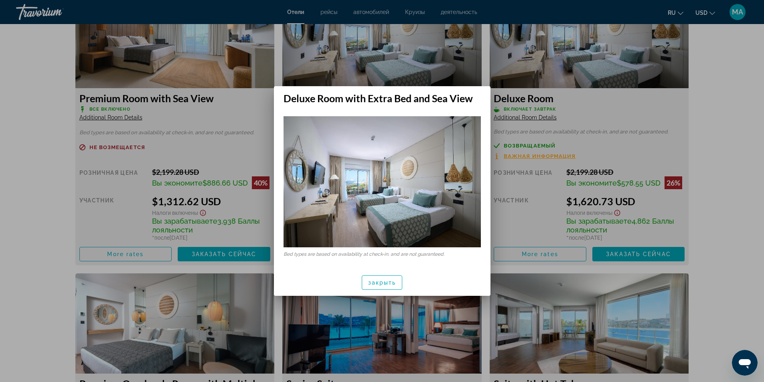
click at [743, 141] on div at bounding box center [382, 191] width 764 height 382
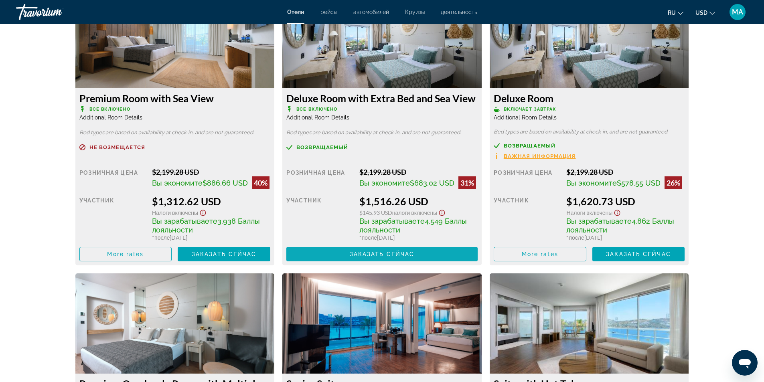
click at [394, 257] on span "Заказать сейчас" at bounding box center [382, 254] width 65 height 6
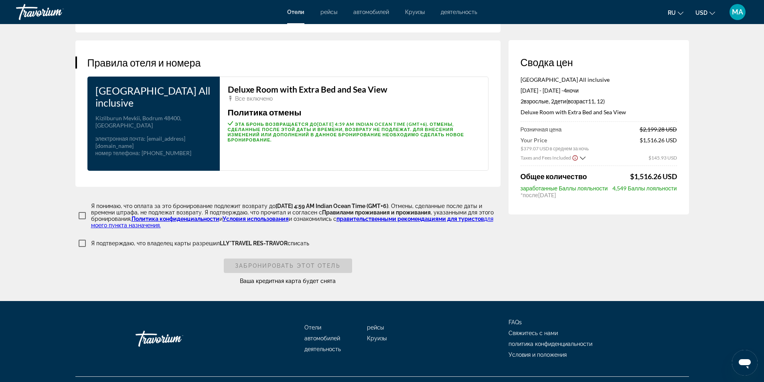
scroll to position [833, 0]
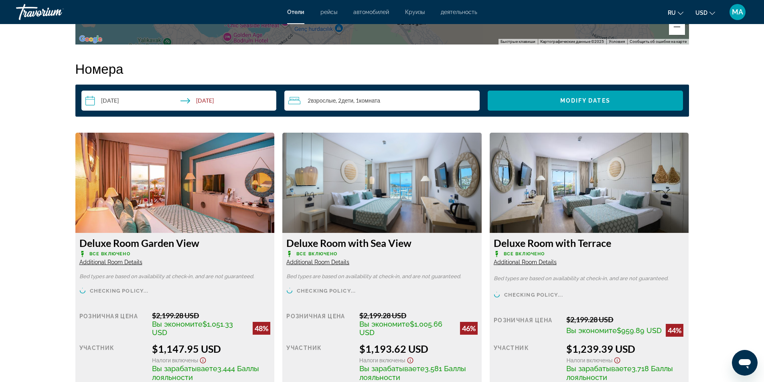
scroll to position [1042, 0]
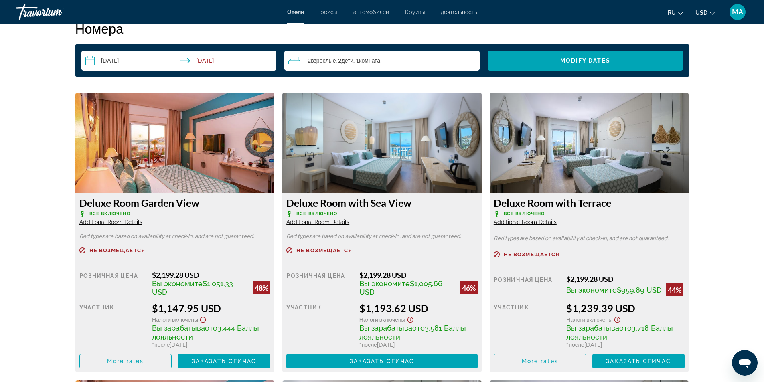
click at [518, 219] on span "Additional Room Details" at bounding box center [525, 222] width 63 height 6
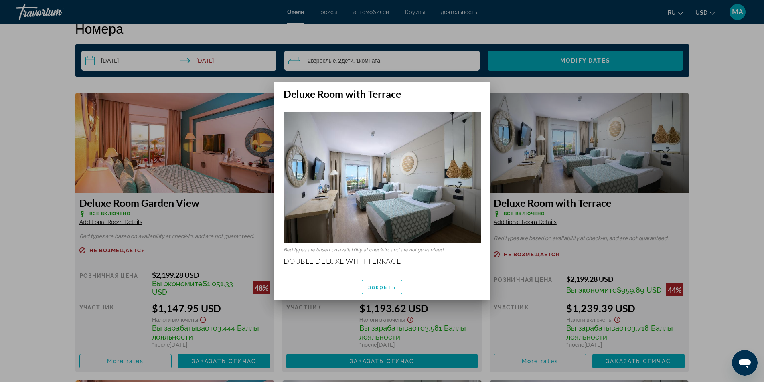
click at [726, 238] on div at bounding box center [382, 191] width 764 height 382
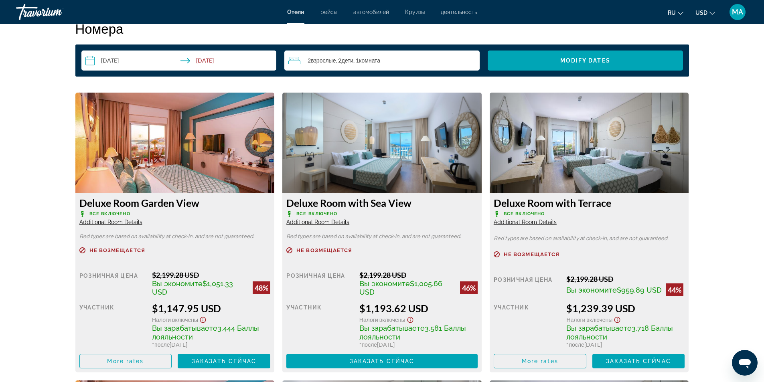
scroll to position [1042, 0]
click at [530, 364] on span "More rates" at bounding box center [540, 361] width 36 height 6
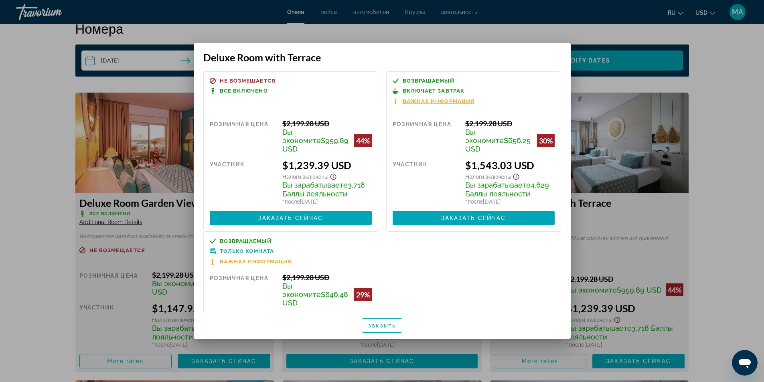
click at [726, 242] on div at bounding box center [382, 191] width 764 height 382
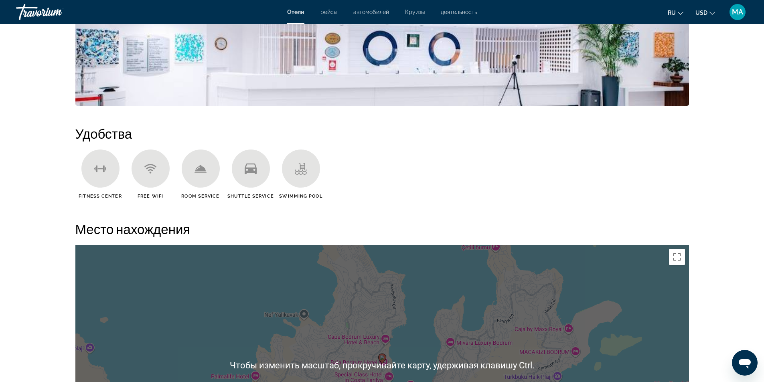
scroll to position [441, 0]
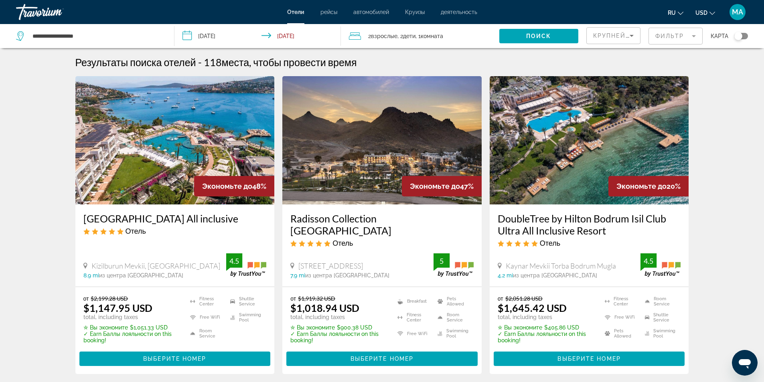
click at [591, 148] on img "Main content" at bounding box center [589, 140] width 199 height 128
click at [108, 30] on div "**********" at bounding box center [91, 36] width 150 height 24
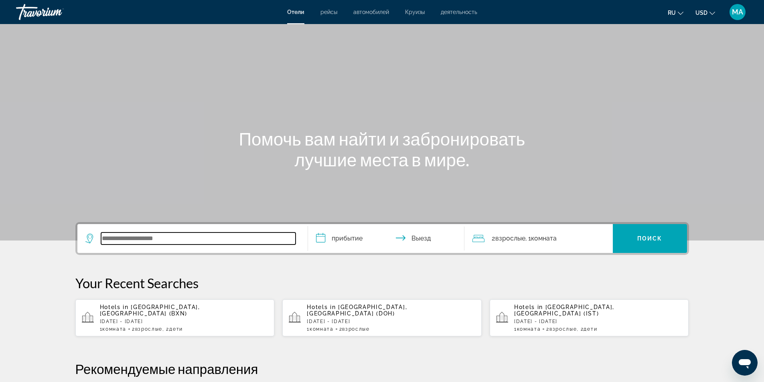
click at [184, 239] on input "Search widget" at bounding box center [198, 239] width 194 height 12
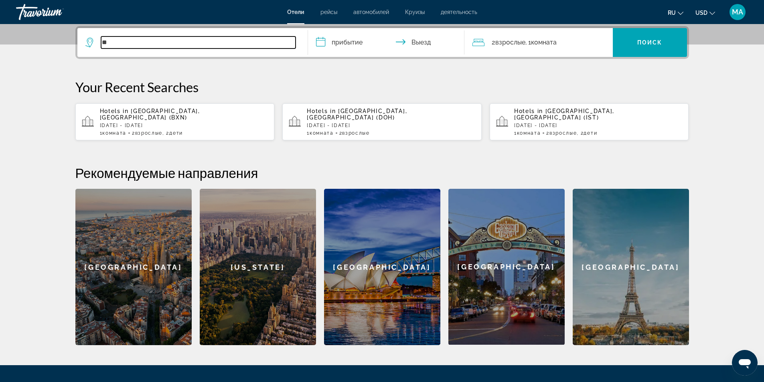
type input "*"
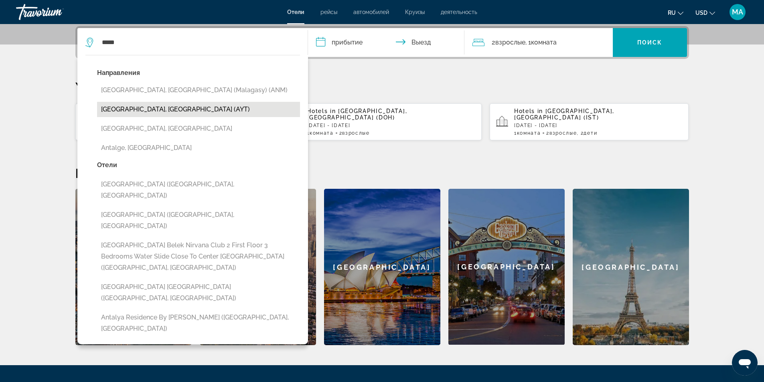
click at [152, 111] on button "Antalya, Turkey (AYT)" at bounding box center [198, 109] width 203 height 15
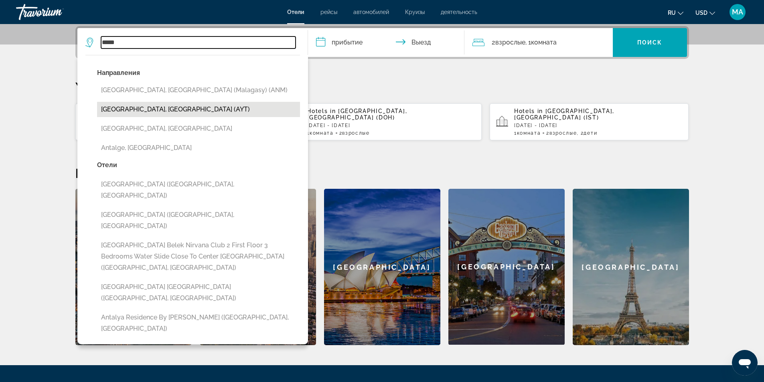
type input "**********"
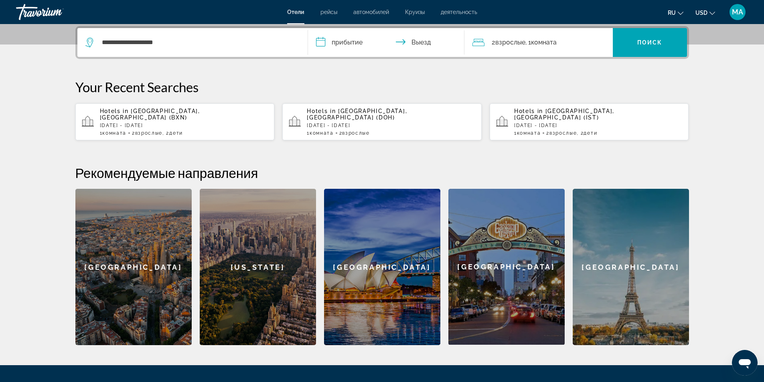
click at [361, 45] on input "**********" at bounding box center [388, 43] width 160 height 31
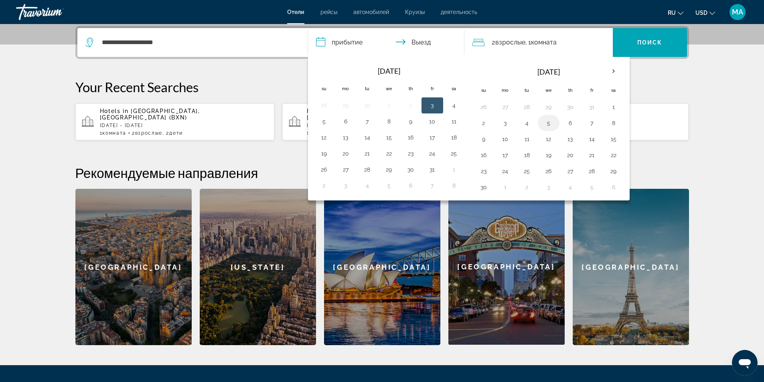
click at [550, 124] on button "5" at bounding box center [548, 122] width 13 height 11
click at [486, 136] on button "9" at bounding box center [483, 139] width 13 height 11
type input "**********"
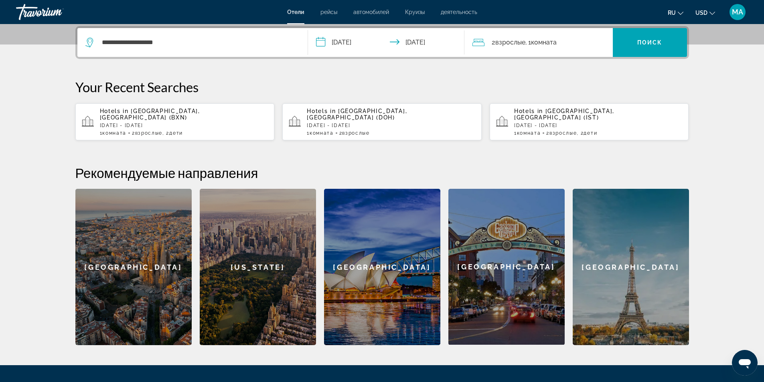
click at [557, 45] on span "Комната" at bounding box center [544, 42] width 26 height 8
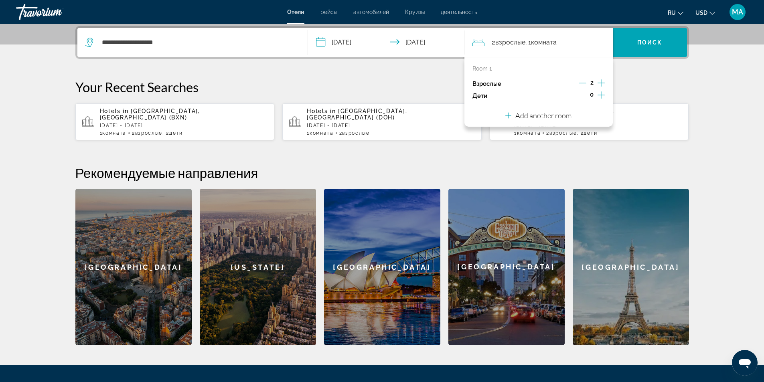
click at [600, 92] on icon "Increment children" at bounding box center [600, 95] width 7 height 10
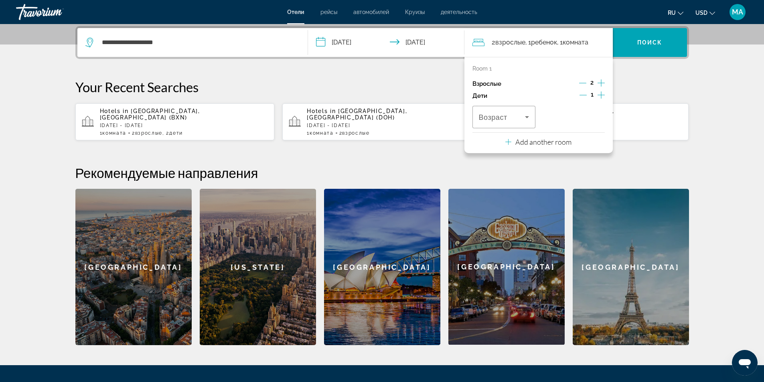
click at [601, 92] on icon "Increment children" at bounding box center [600, 94] width 7 height 7
click at [529, 116] on icon "Travelers: 2 adults, 2 children" at bounding box center [527, 117] width 10 height 10
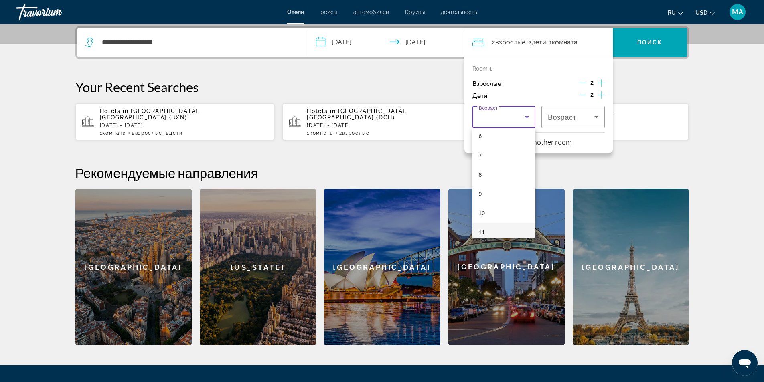
scroll to position [160, 0]
click at [501, 190] on mat-option "11" at bounding box center [503, 192] width 63 height 19
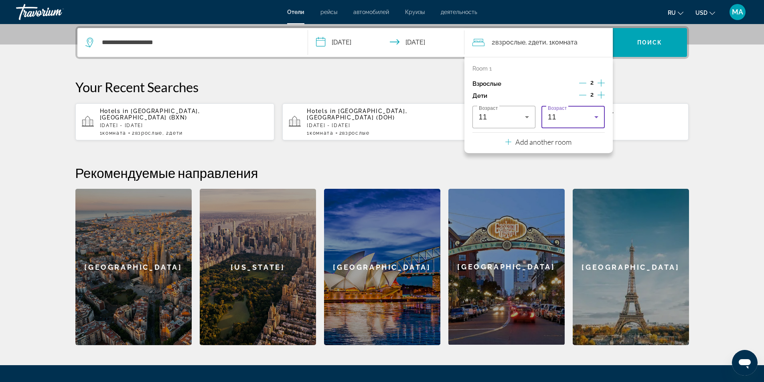
click at [599, 118] on icon "Travelers: 2 adults, 2 children" at bounding box center [596, 117] width 10 height 10
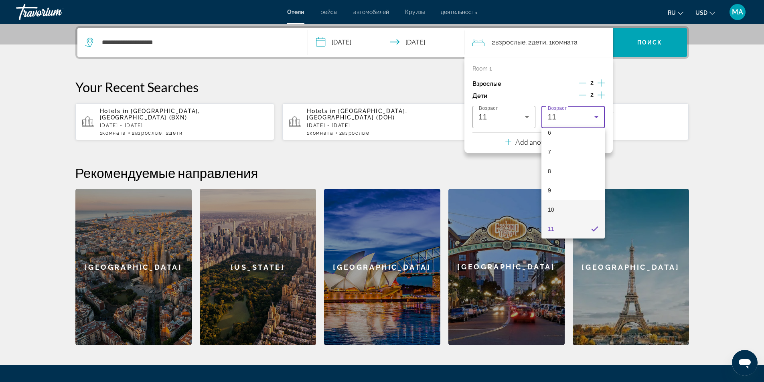
scroll to position [164, 0]
click at [567, 205] on mat-option "12" at bounding box center [572, 207] width 63 height 19
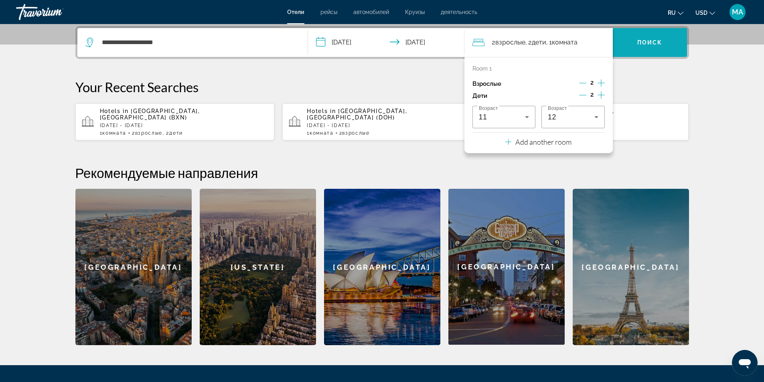
click at [647, 45] on span "Поиск" at bounding box center [649, 42] width 25 height 6
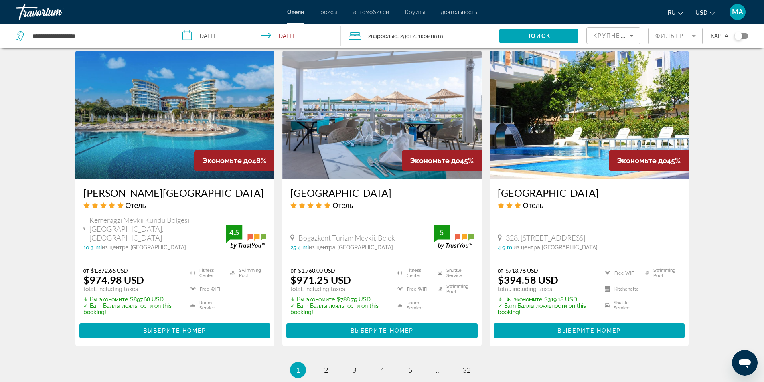
scroll to position [1042, 0]
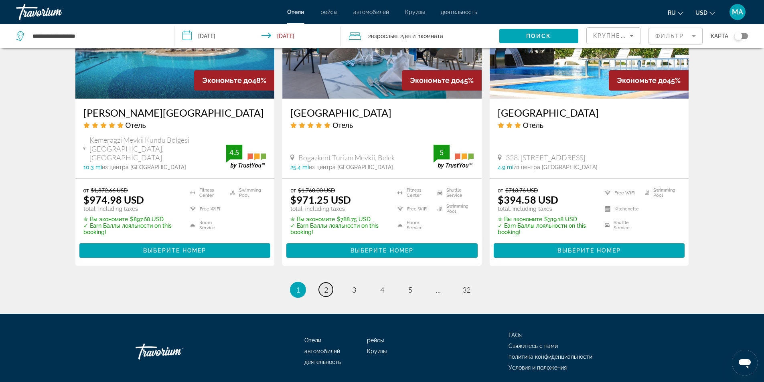
click at [324, 285] on span "2" at bounding box center [326, 289] width 4 height 9
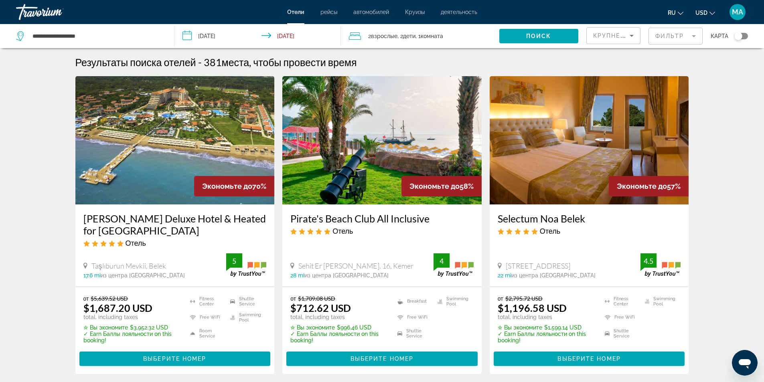
click at [19, 35] on icon "Search widget" at bounding box center [21, 36] width 10 height 10
click at [109, 39] on input "**********" at bounding box center [97, 36] width 130 height 12
drag, startPoint x: 109, startPoint y: 39, endPoint x: 6, endPoint y: 40, distance: 102.7
click at [6, 40] on app-destination-search "**********" at bounding box center [87, 36] width 174 height 24
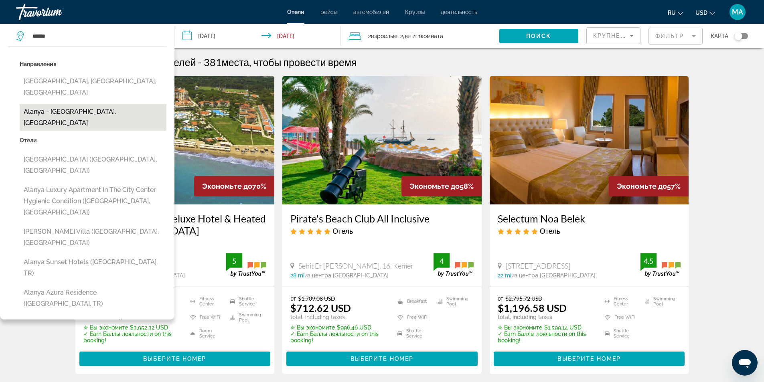
click at [52, 104] on button "Alanya - [GEOGRAPHIC_DATA], [GEOGRAPHIC_DATA]" at bounding box center [93, 117] width 147 height 26
type input "**********"
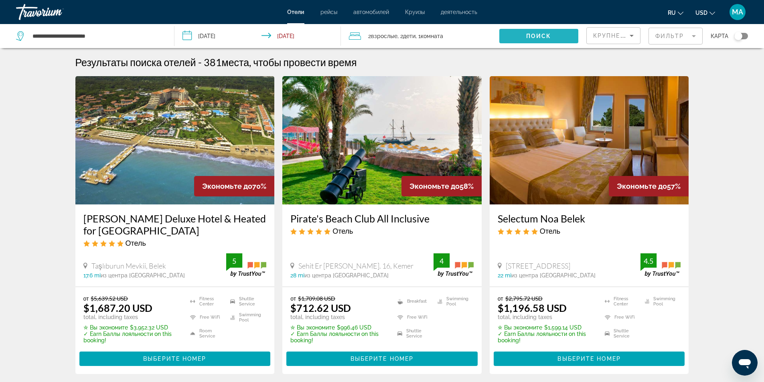
click at [537, 41] on span "Search widget" at bounding box center [538, 35] width 79 height 19
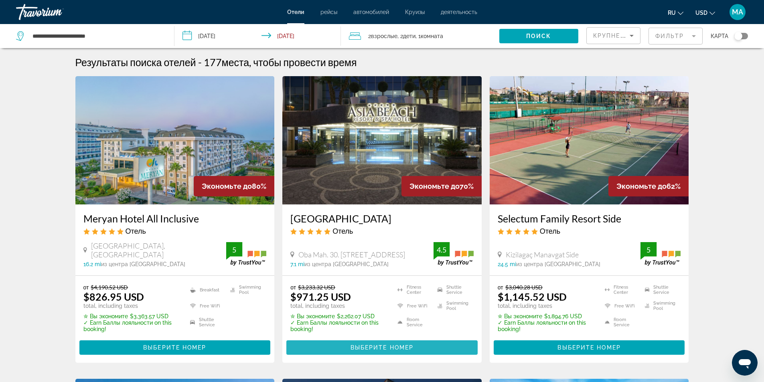
click at [361, 348] on span "Выберите номер" at bounding box center [381, 347] width 63 height 6
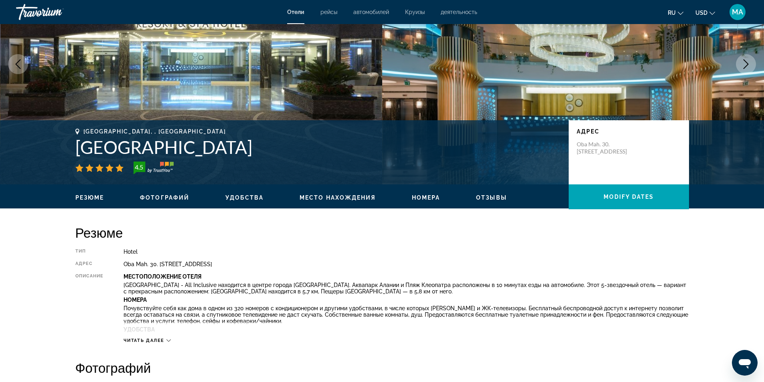
scroll to position [120, 0]
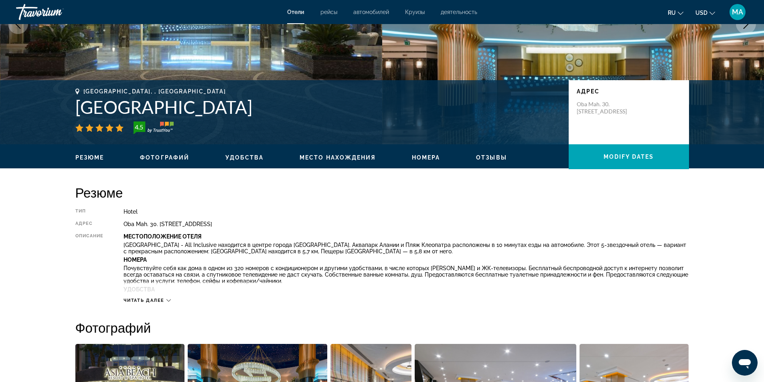
click at [168, 298] on icon "Main content" at bounding box center [168, 300] width 4 height 4
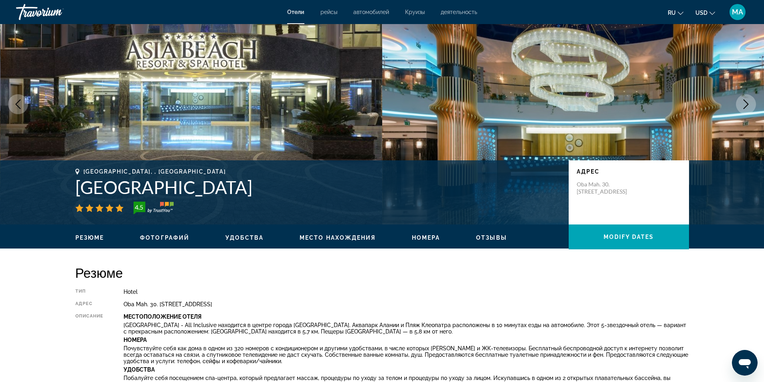
scroll to position [0, 0]
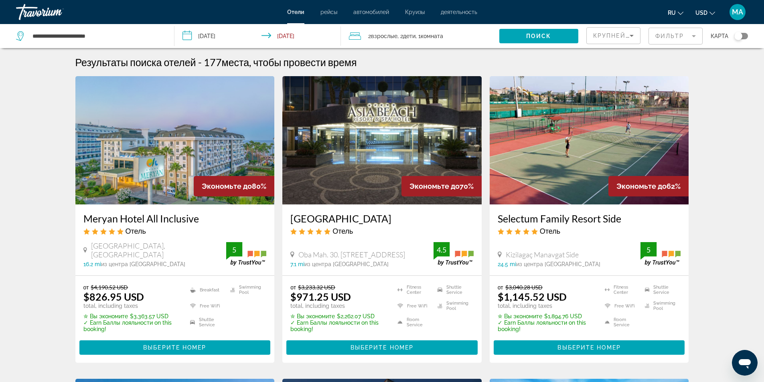
scroll to position [40, 0]
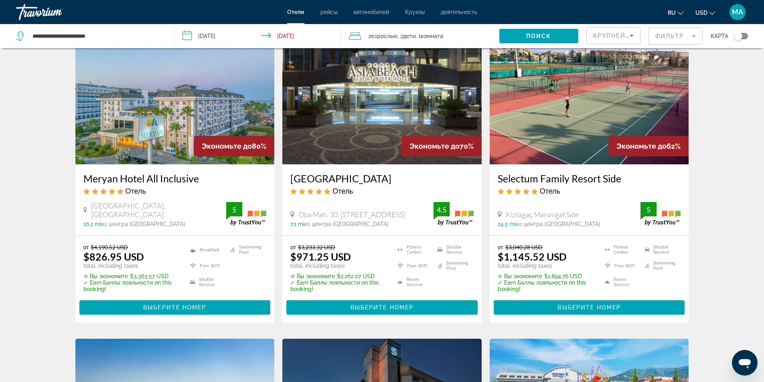
click at [537, 111] on img "Main content" at bounding box center [589, 100] width 199 height 128
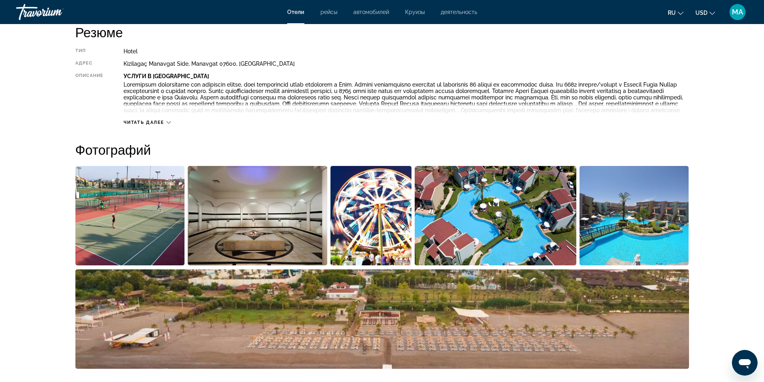
scroll to position [120, 0]
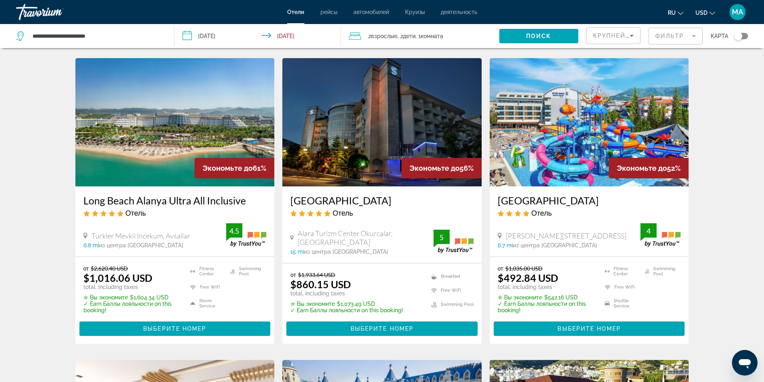
scroll to position [361, 0]
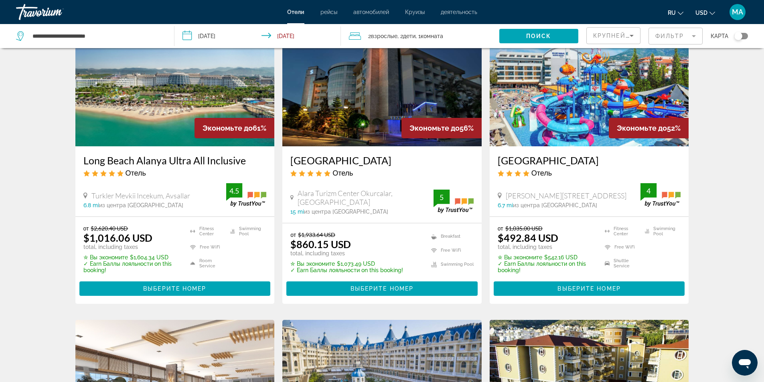
click at [540, 124] on img "Main content" at bounding box center [589, 82] width 199 height 128
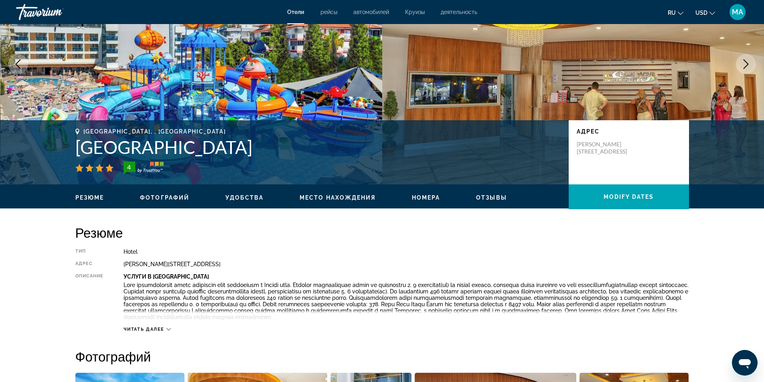
scroll to position [120, 0]
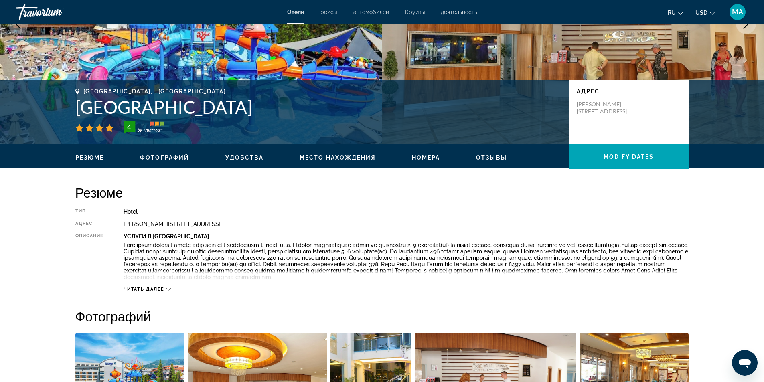
click at [166, 289] on div "Читать далее" at bounding box center [146, 289] width 47 height 5
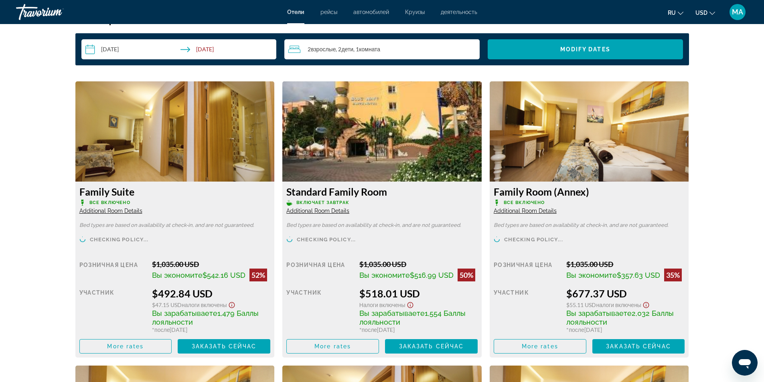
scroll to position [1083, 0]
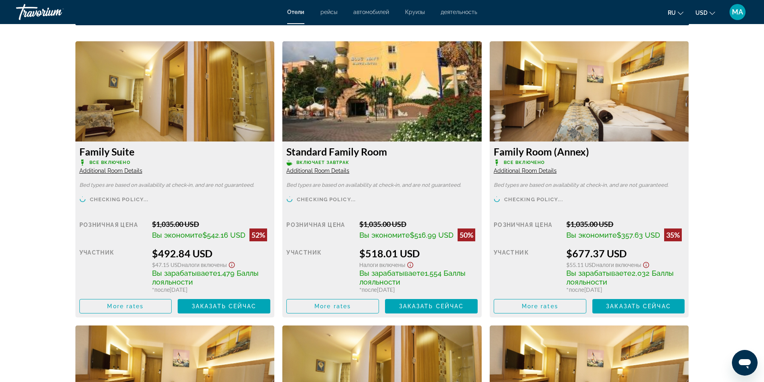
click at [110, 169] on span "Additional Room Details" at bounding box center [110, 171] width 63 height 6
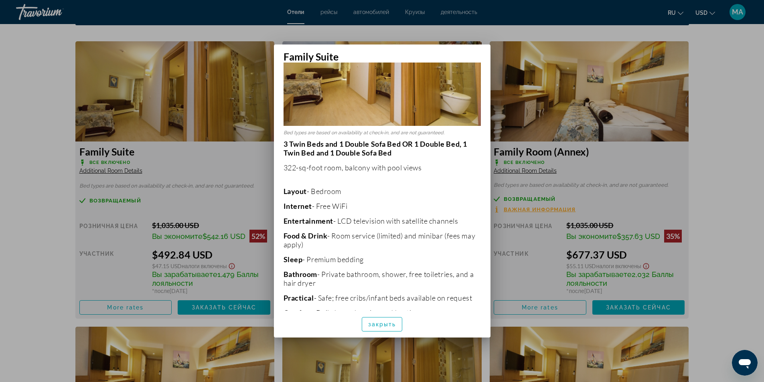
scroll to position [111, 0]
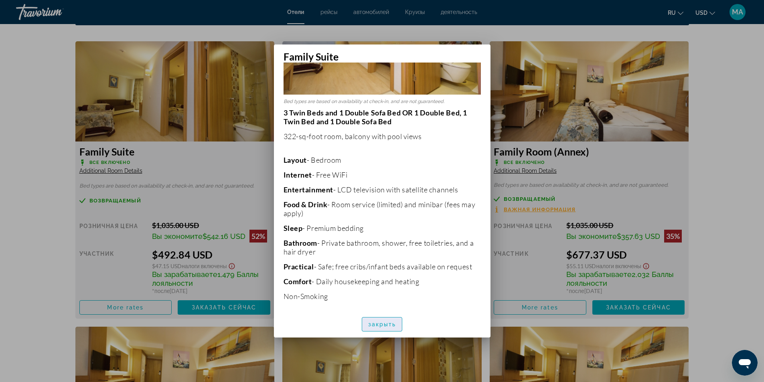
click at [387, 324] on span "закрыть" at bounding box center [382, 324] width 28 height 6
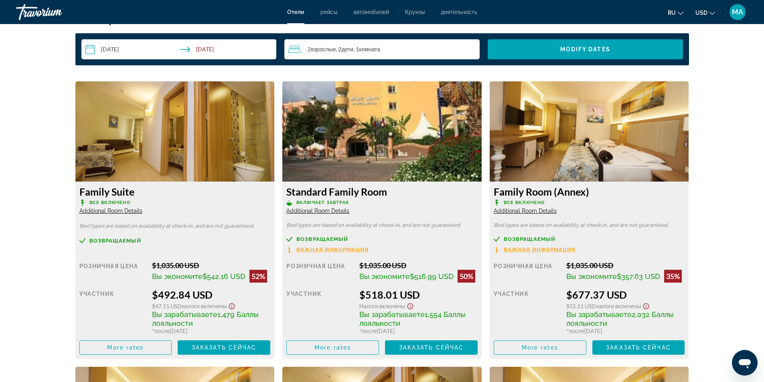
scroll to position [1002, 0]
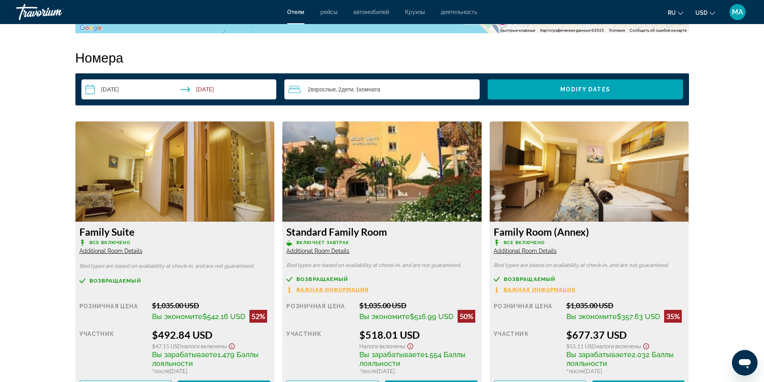
click at [512, 254] on span "Additional Room Details" at bounding box center [525, 251] width 63 height 6
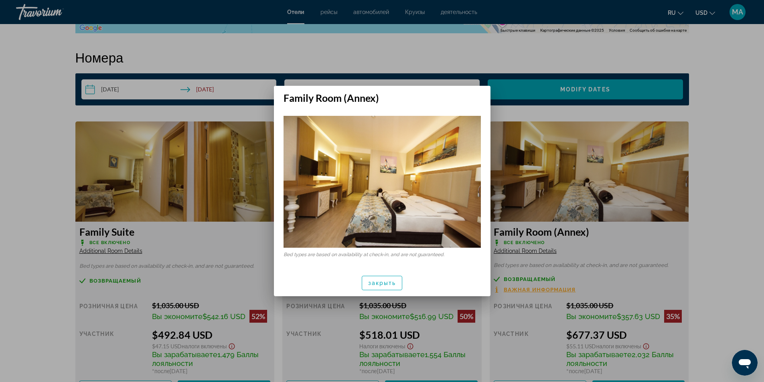
click at [716, 233] on div at bounding box center [382, 191] width 764 height 382
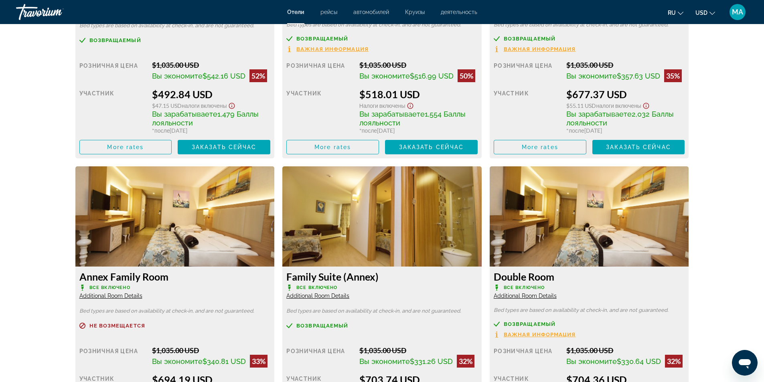
scroll to position [1283, 0]
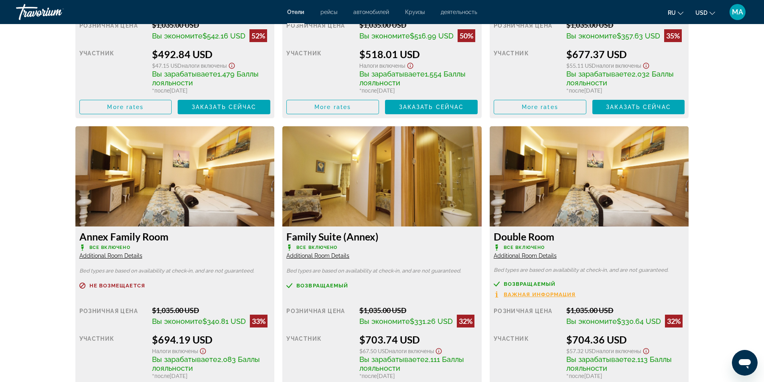
click at [119, 255] on span "Additional Room Details" at bounding box center [110, 256] width 63 height 6
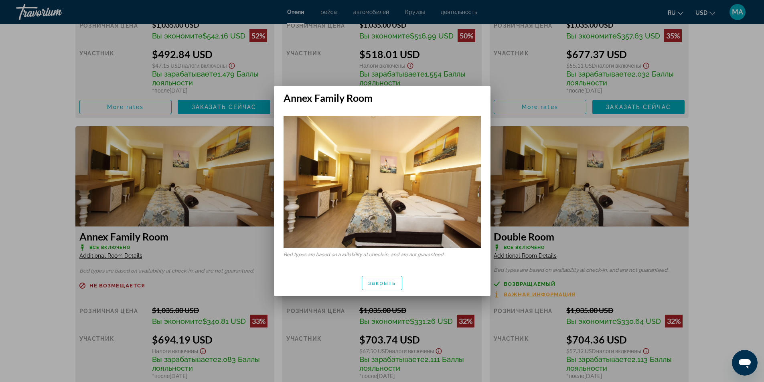
drag, startPoint x: 739, startPoint y: 231, endPoint x: 734, endPoint y: 233, distance: 5.7
click at [737, 233] on div at bounding box center [382, 191] width 764 height 382
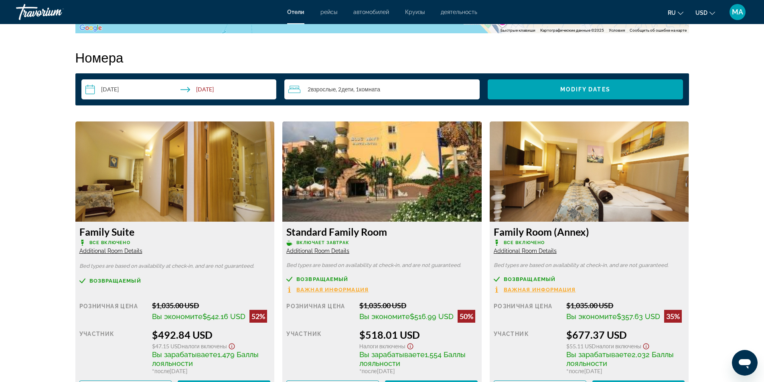
scroll to position [962, 0]
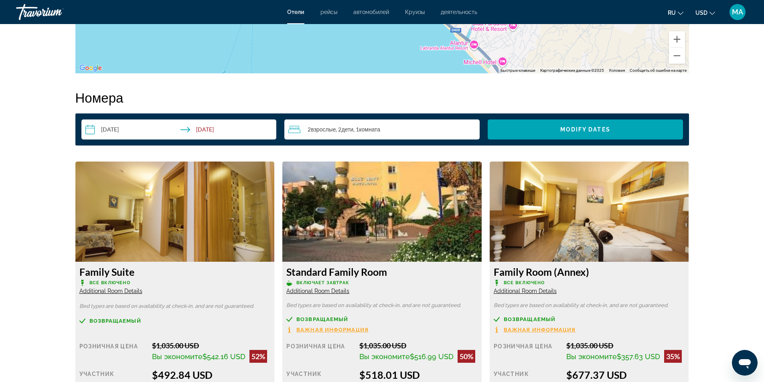
click at [107, 291] on span "Additional Room Details" at bounding box center [110, 291] width 63 height 6
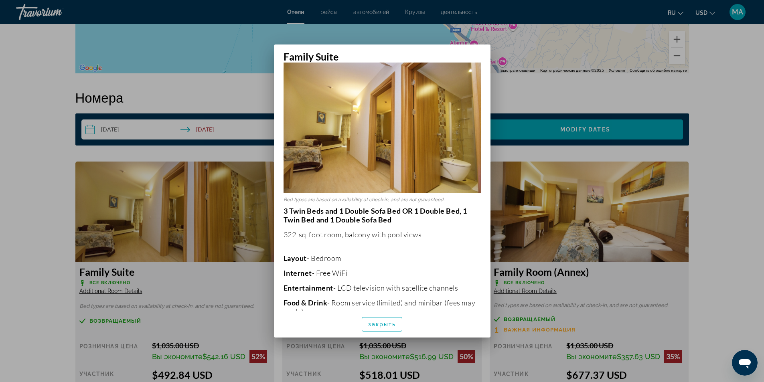
scroll to position [0, 0]
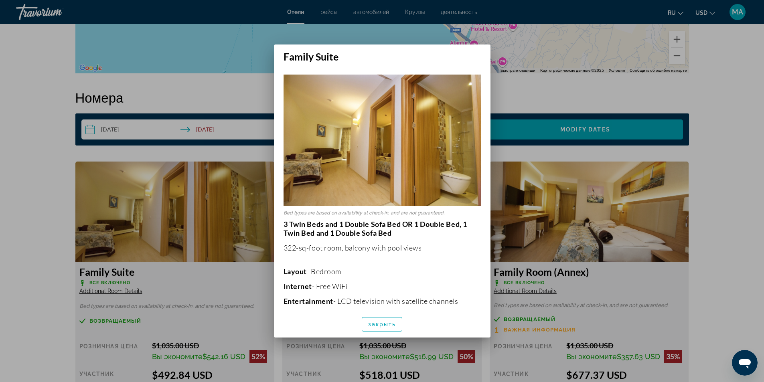
click at [162, 93] on div at bounding box center [382, 191] width 764 height 382
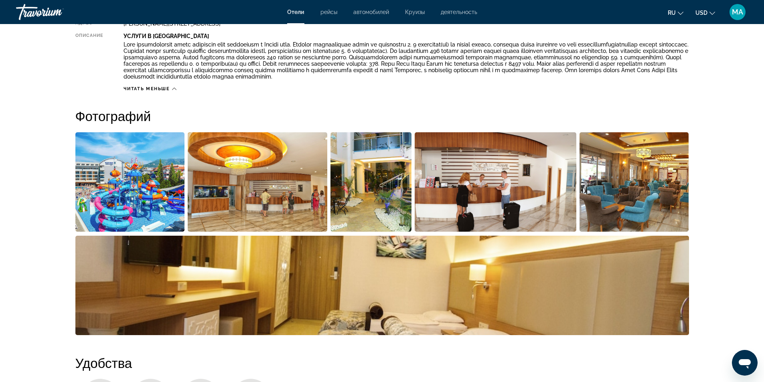
scroll to position [281, 0]
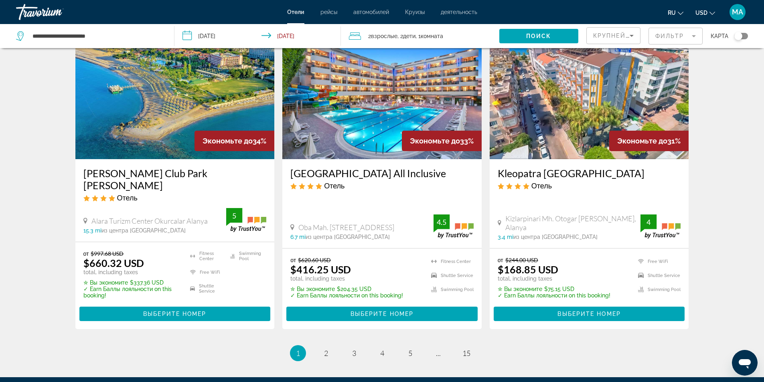
scroll to position [1033, 0]
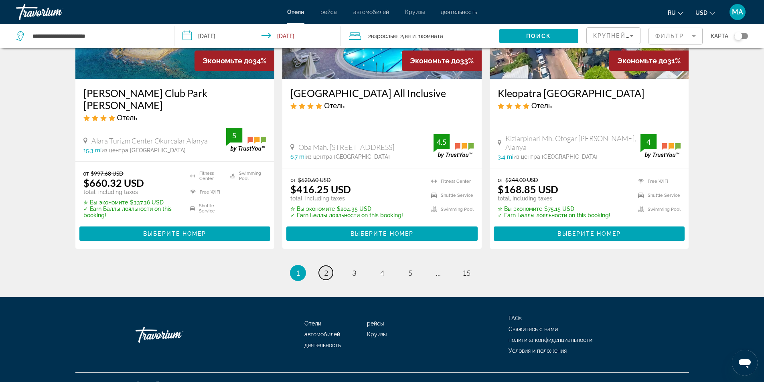
click at [327, 269] on span "2" at bounding box center [326, 273] width 4 height 9
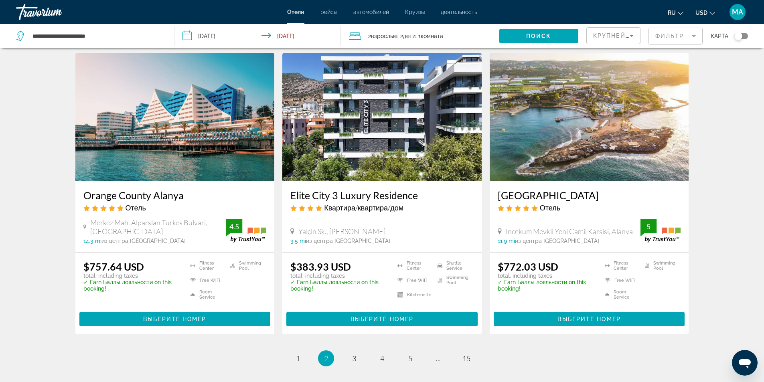
scroll to position [1002, 0]
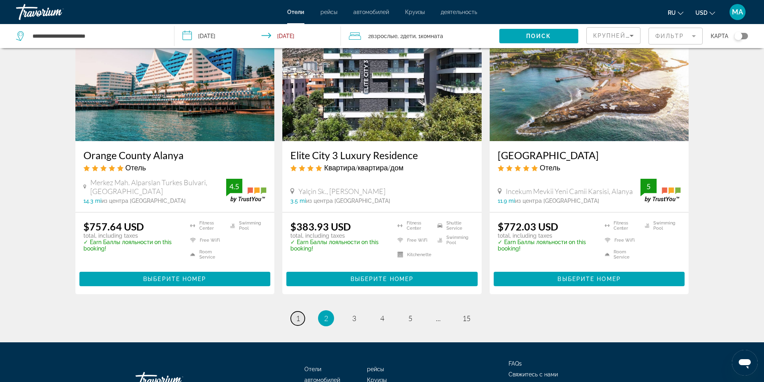
click at [296, 314] on span "1" at bounding box center [298, 318] width 4 height 9
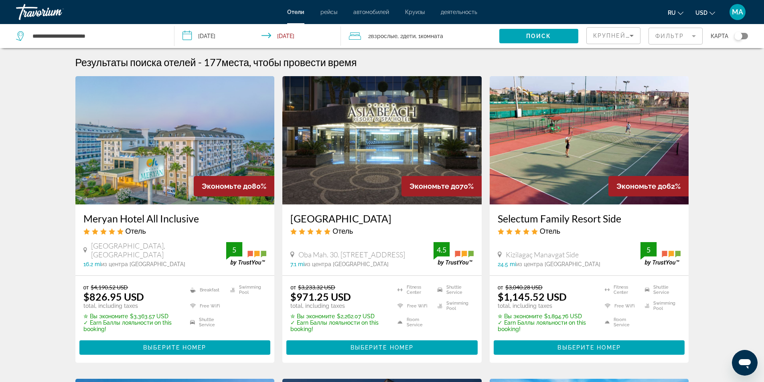
click at [195, 130] on img "Main content" at bounding box center [174, 140] width 199 height 128
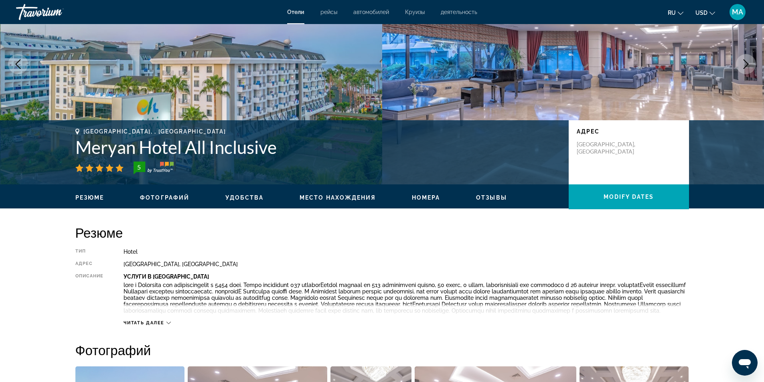
scroll to position [120, 0]
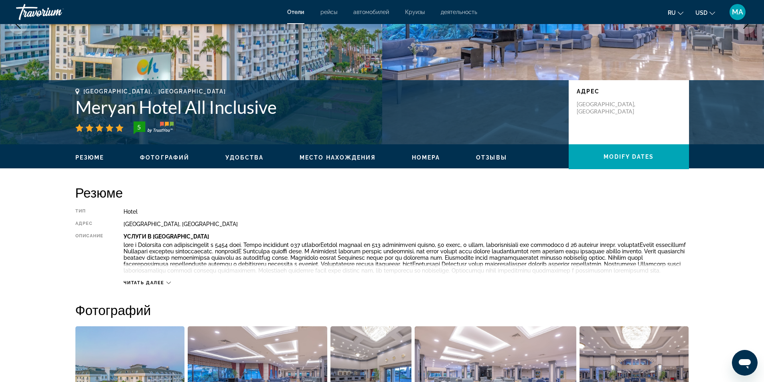
click at [170, 285] on icon "Main content" at bounding box center [168, 283] width 4 height 4
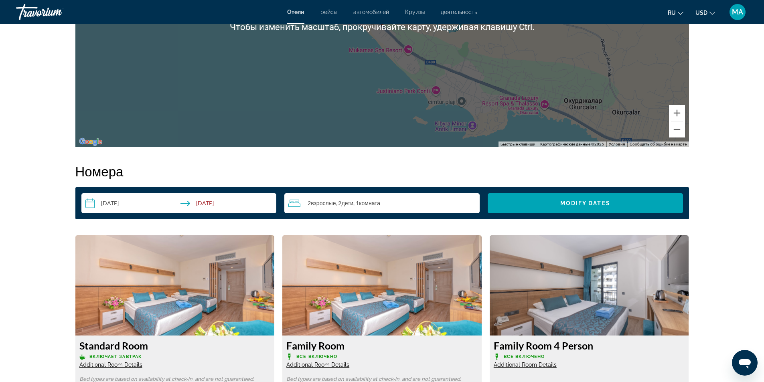
scroll to position [922, 0]
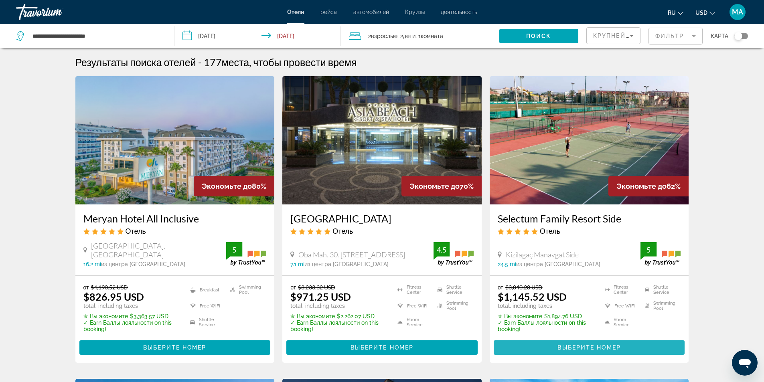
click at [574, 345] on span "Выберите номер" at bounding box center [588, 347] width 63 height 6
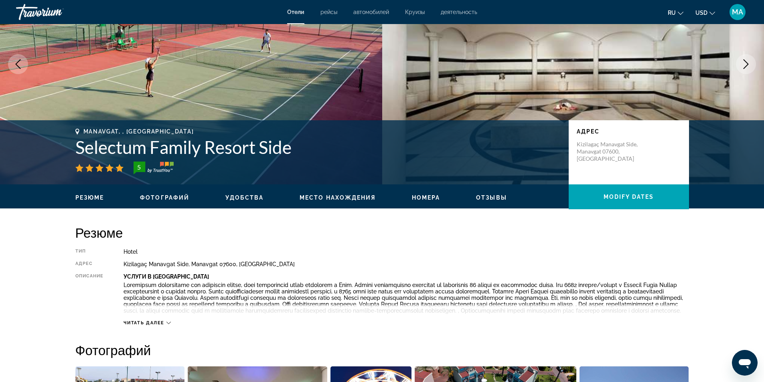
scroll to position [120, 0]
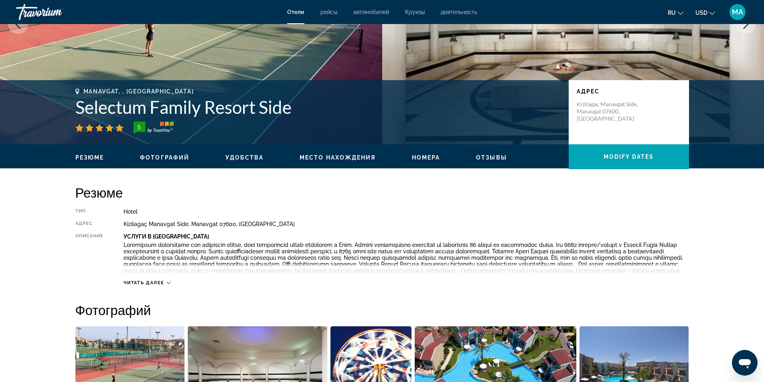
click at [172, 286] on div "Читать далее" at bounding box center [405, 275] width 565 height 22
click at [169, 285] on icon "Main content" at bounding box center [168, 283] width 4 height 4
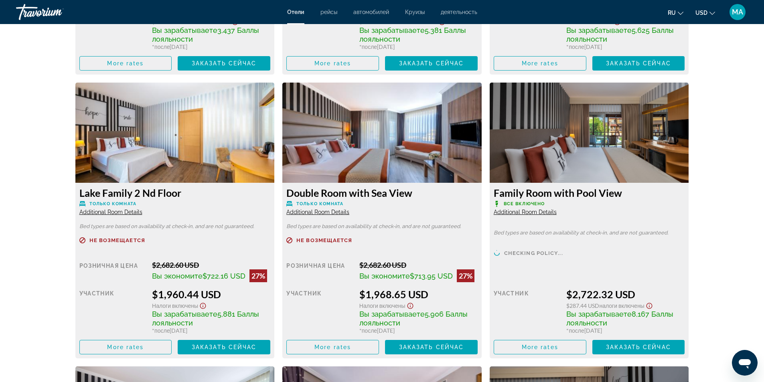
scroll to position [1323, 0]
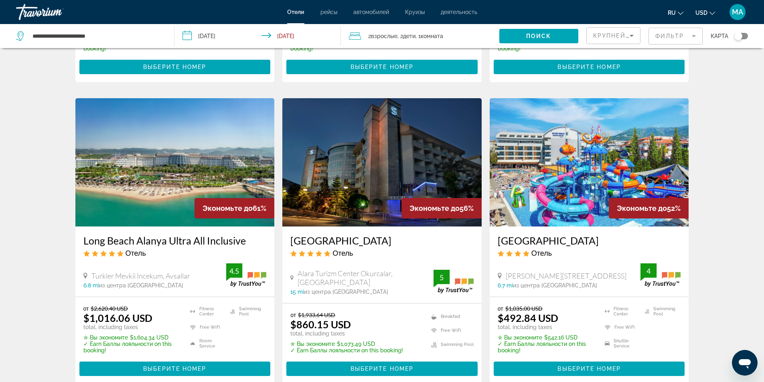
scroll to position [321, 0]
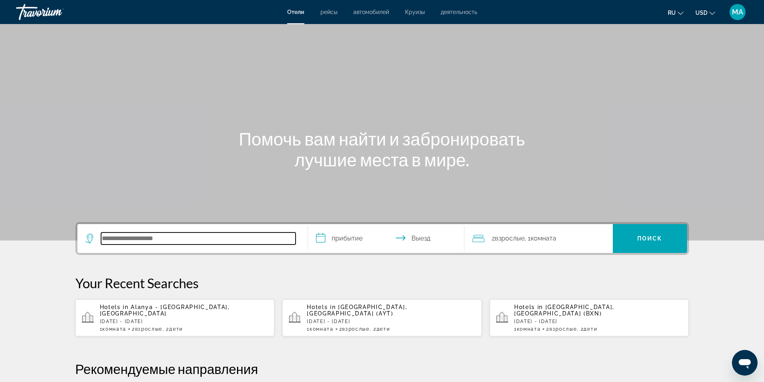
click at [156, 241] on input "Search hotel destination" at bounding box center [198, 239] width 194 height 12
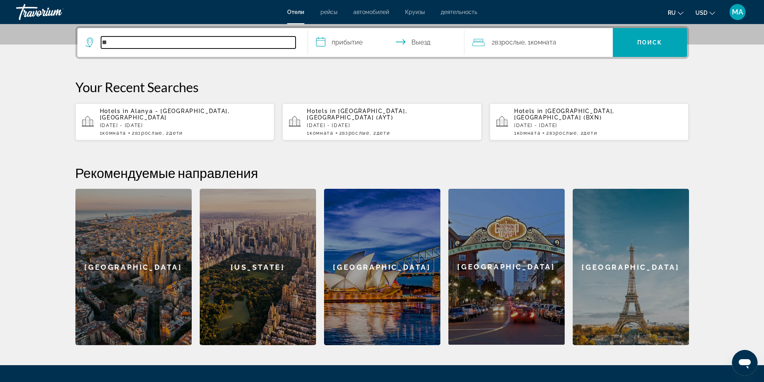
type input "*"
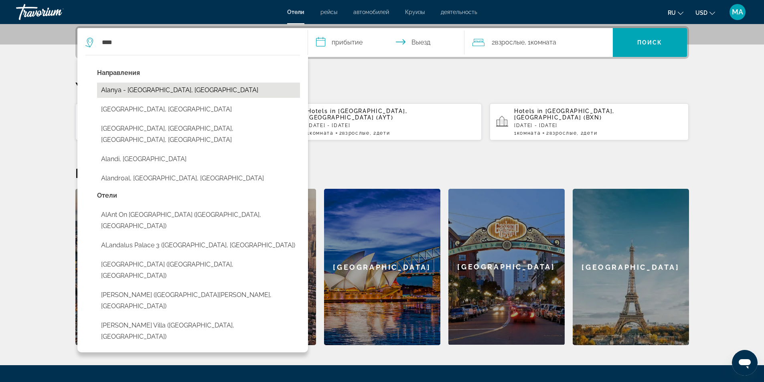
click at [169, 95] on button "Alanya - [GEOGRAPHIC_DATA], [GEOGRAPHIC_DATA]" at bounding box center [198, 90] width 203 height 15
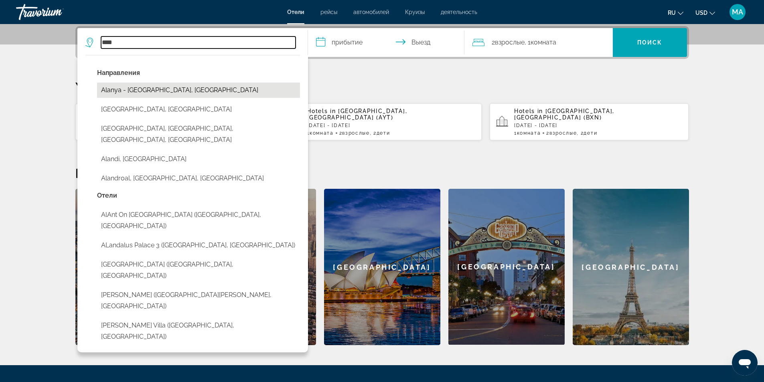
type input "**********"
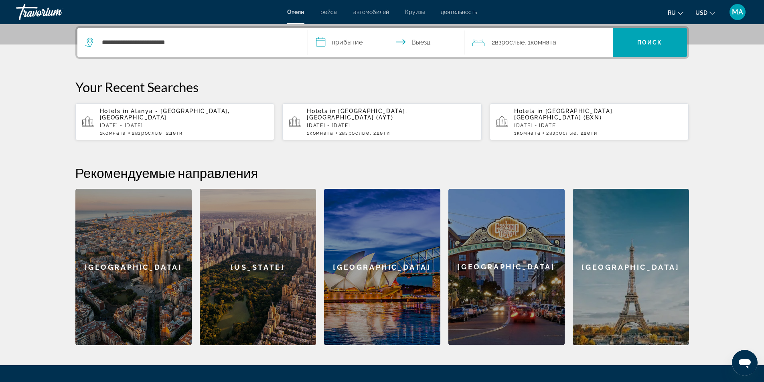
click at [364, 41] on input "**********" at bounding box center [388, 43] width 160 height 31
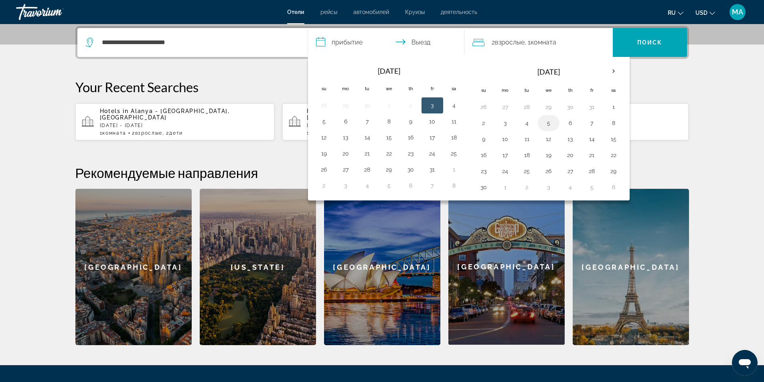
click at [548, 126] on button "5" at bounding box center [548, 122] width 13 height 11
click at [486, 140] on button "9" at bounding box center [483, 139] width 13 height 11
type input "**********"
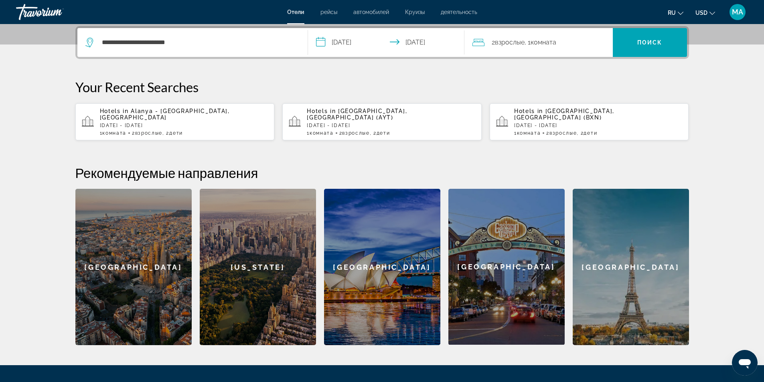
click at [559, 48] on div "2 Взрослый Взрослые , 1 Комната номера" at bounding box center [542, 42] width 140 height 11
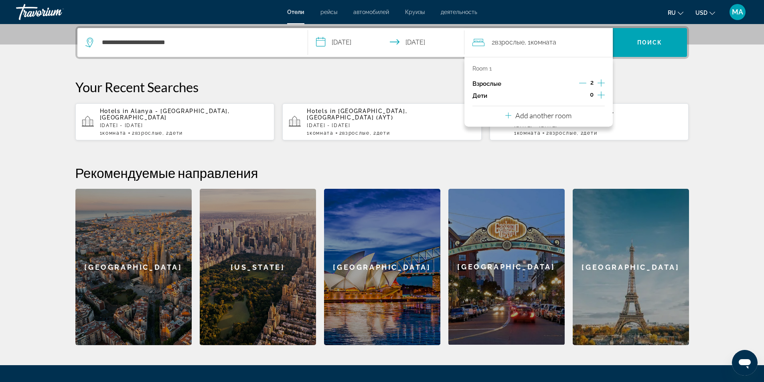
click at [602, 95] on icon "Increment children" at bounding box center [600, 94] width 7 height 7
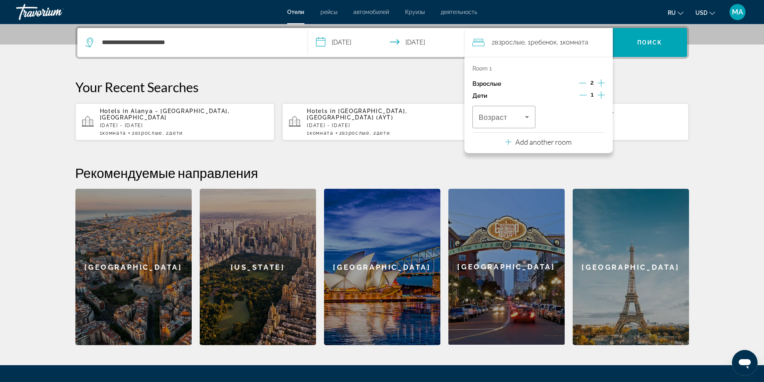
click at [602, 95] on icon "Increment children" at bounding box center [600, 95] width 7 height 10
click at [528, 116] on icon "Travelers: 2 adults, 2 children" at bounding box center [527, 117] width 4 height 2
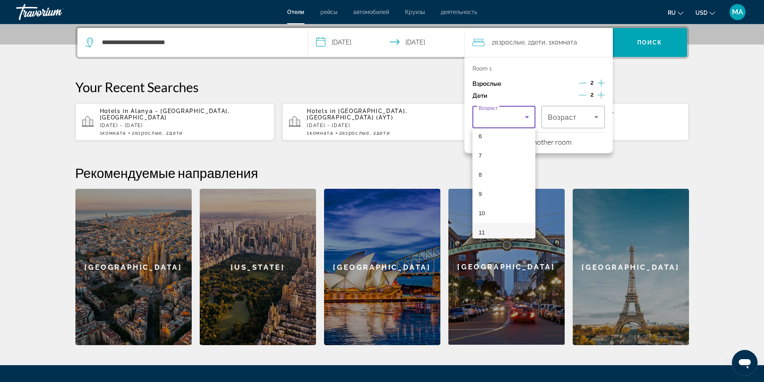
scroll to position [160, 0]
click at [502, 192] on mat-option "11" at bounding box center [503, 192] width 63 height 19
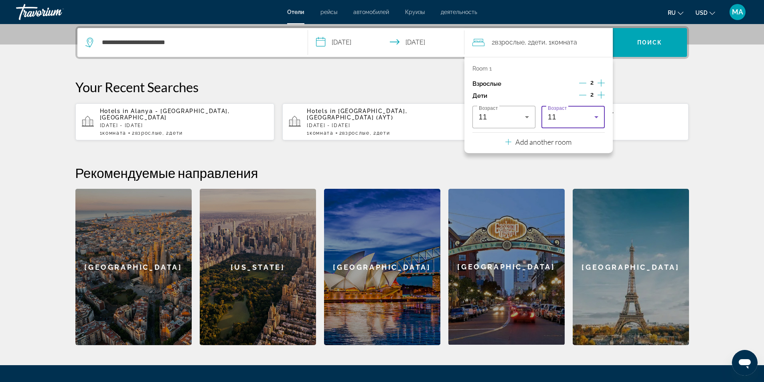
click at [596, 117] on icon "Travelers: 2 adults, 2 children" at bounding box center [596, 117] width 4 height 2
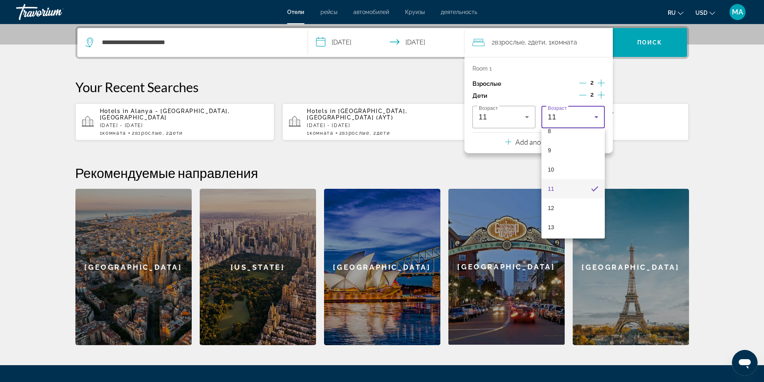
scroll to position [204, 0]
click at [557, 168] on mat-option "12" at bounding box center [572, 167] width 63 height 19
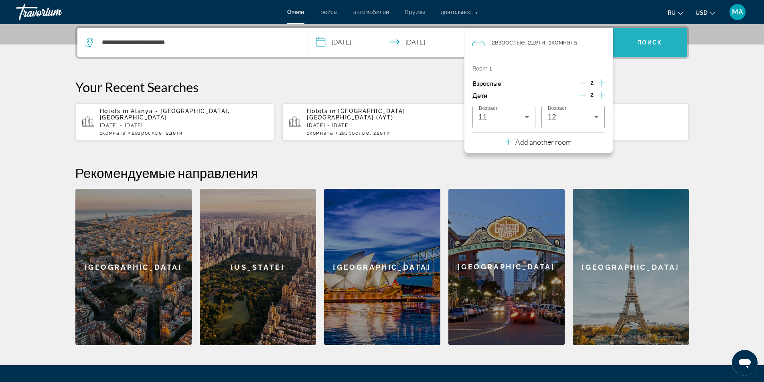
click at [640, 44] on span "Поиск" at bounding box center [649, 42] width 25 height 6
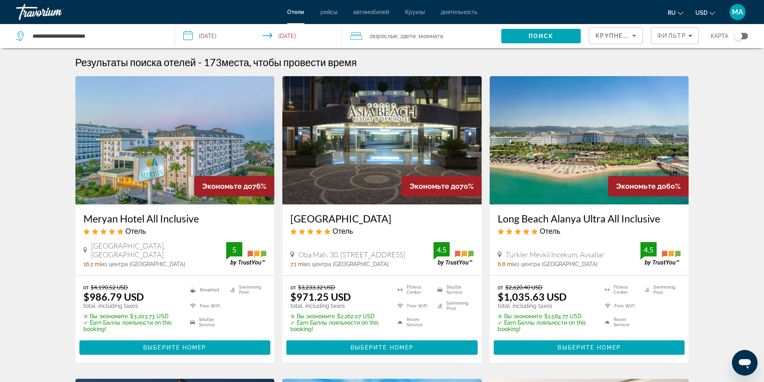
scroll to position [40, 0]
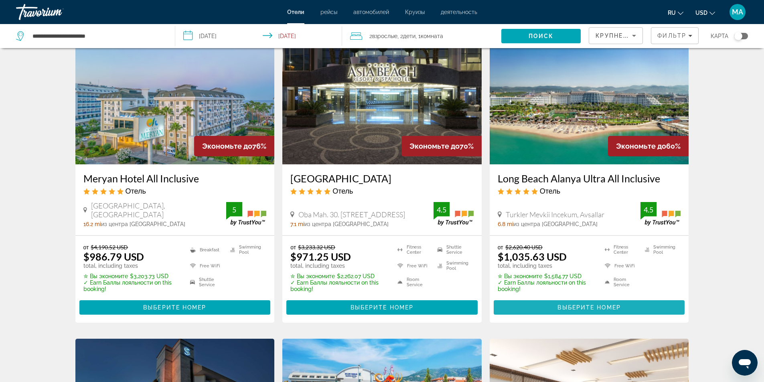
click at [592, 304] on span "Выберите номер" at bounding box center [588, 307] width 63 height 6
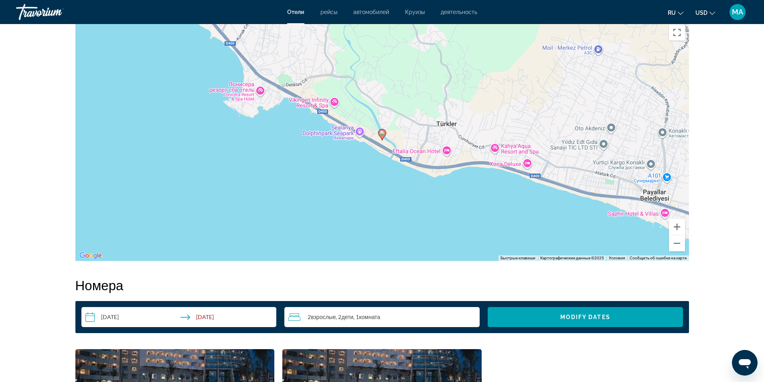
scroll to position [601, 0]
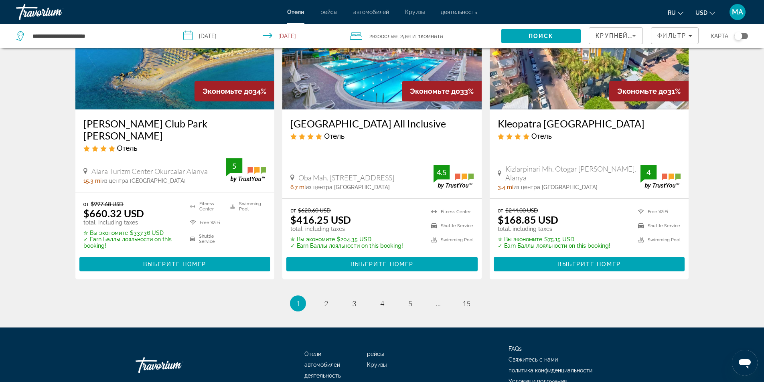
scroll to position [1033, 0]
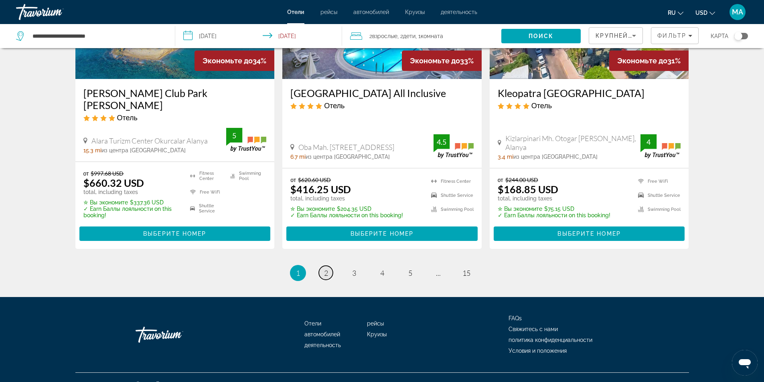
click at [328, 266] on link "page 2" at bounding box center [326, 273] width 14 height 14
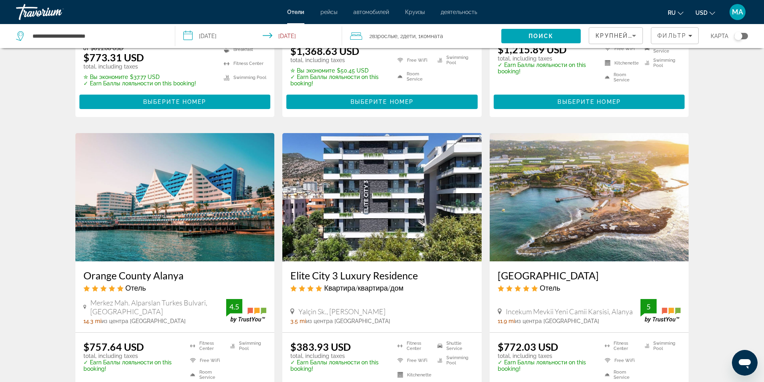
scroll to position [922, 0]
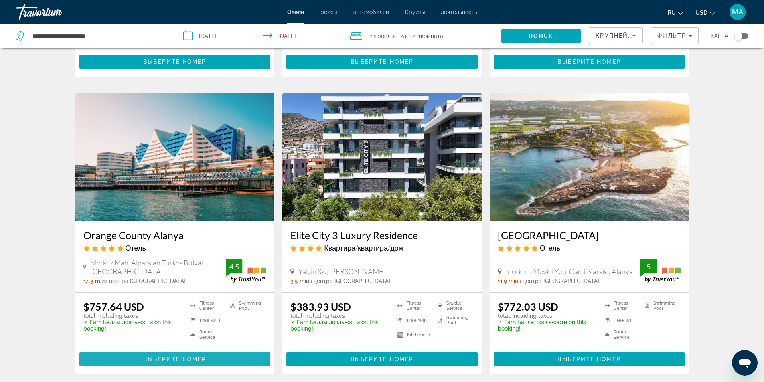
click at [164, 356] on span "Выберите номер" at bounding box center [174, 359] width 63 height 6
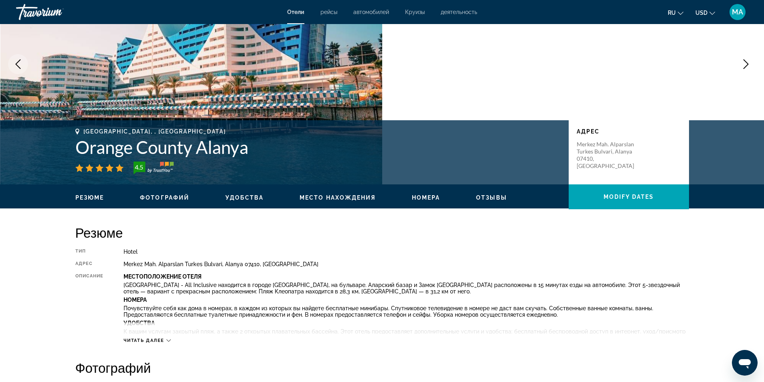
scroll to position [160, 0]
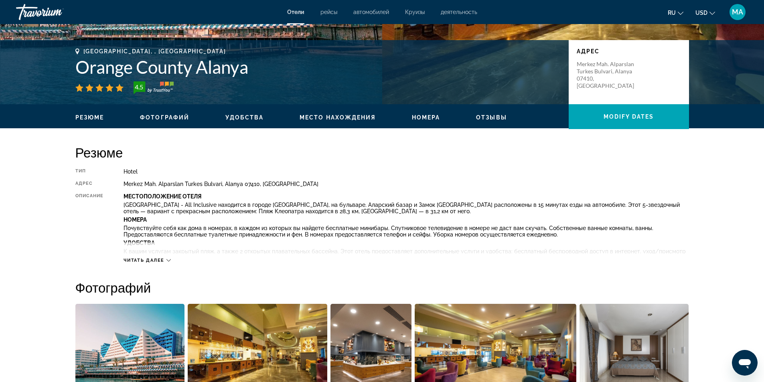
click at [169, 260] on icon "Main content" at bounding box center [168, 260] width 4 height 4
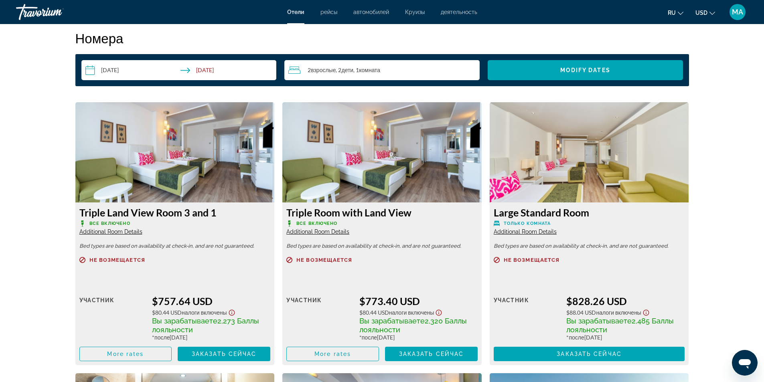
scroll to position [1123, 0]
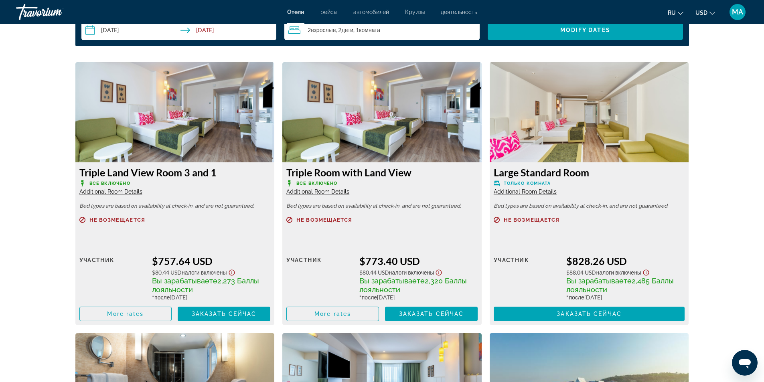
click at [528, 193] on span "Additional Room Details" at bounding box center [525, 191] width 63 height 6
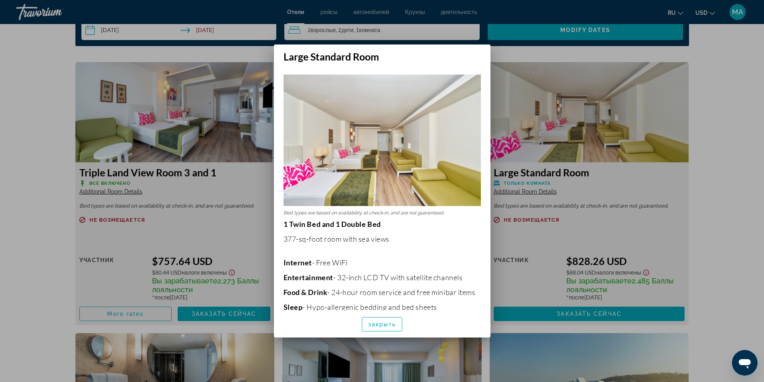
click at [716, 190] on div at bounding box center [382, 191] width 764 height 382
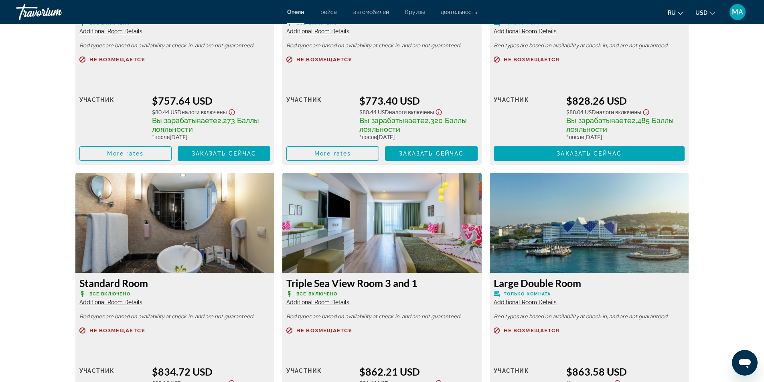
scroll to position [1323, 0]
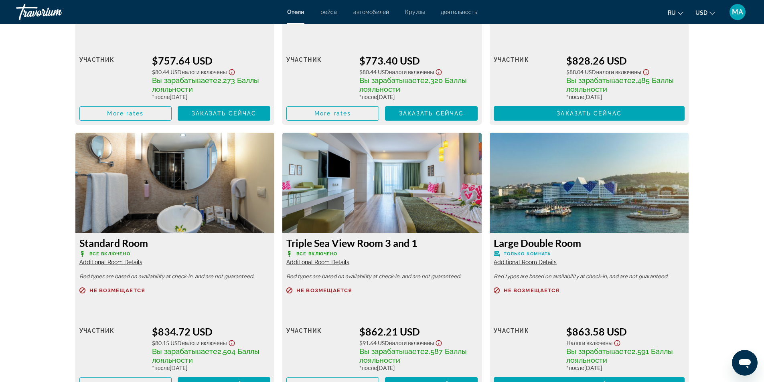
click at [302, 261] on span "Additional Room Details" at bounding box center [317, 262] width 63 height 6
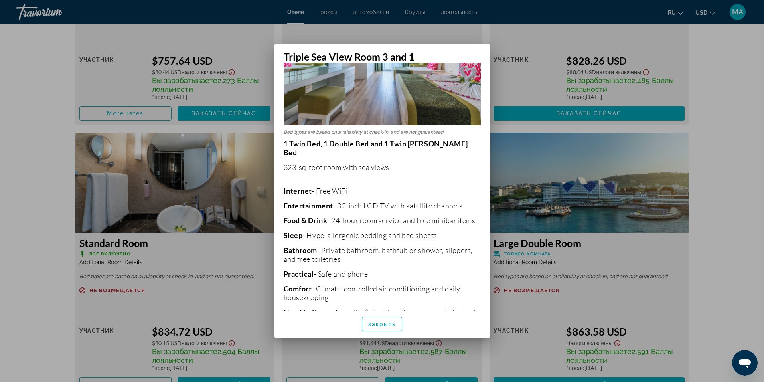
scroll to position [120, 0]
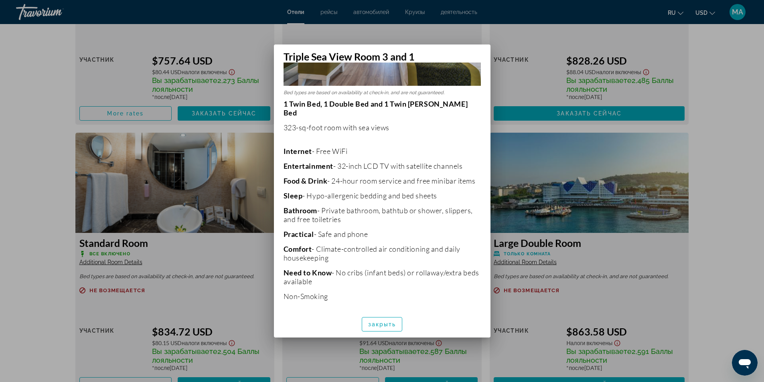
click at [714, 242] on div at bounding box center [382, 191] width 764 height 382
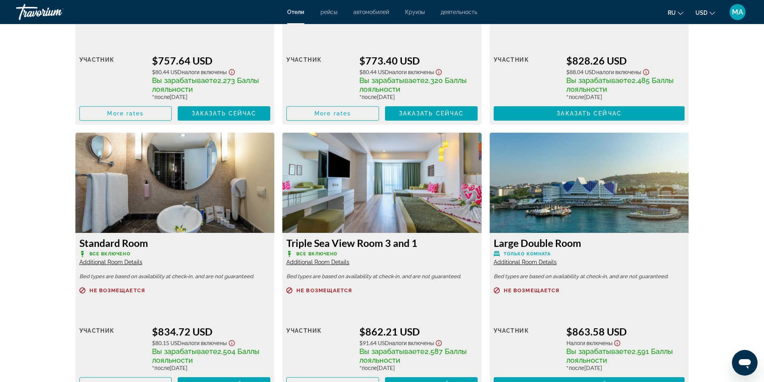
scroll to position [1363, 0]
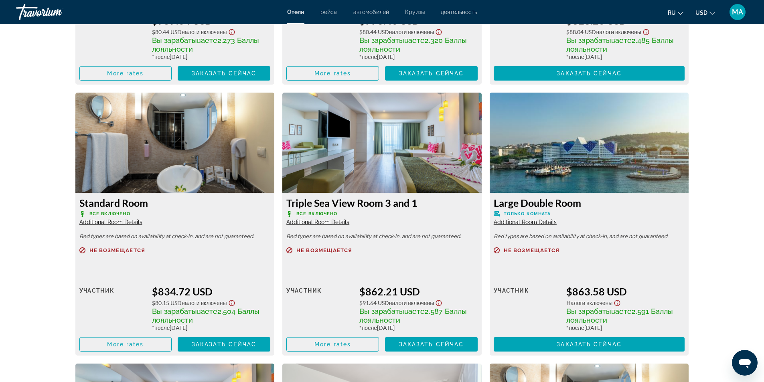
click at [541, 224] on span "Additional Room Details" at bounding box center [525, 222] width 63 height 6
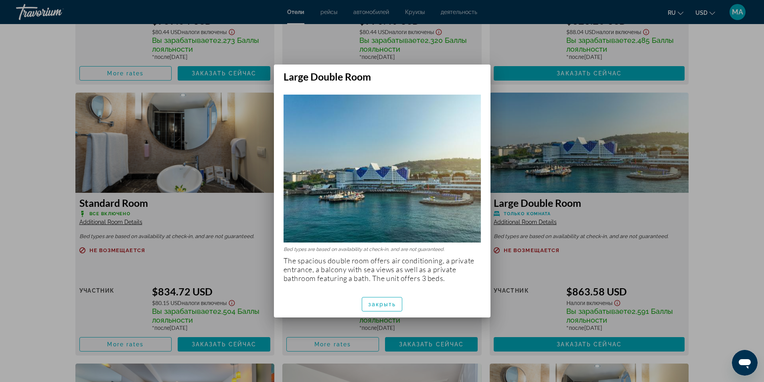
click at [715, 218] on div at bounding box center [382, 191] width 764 height 382
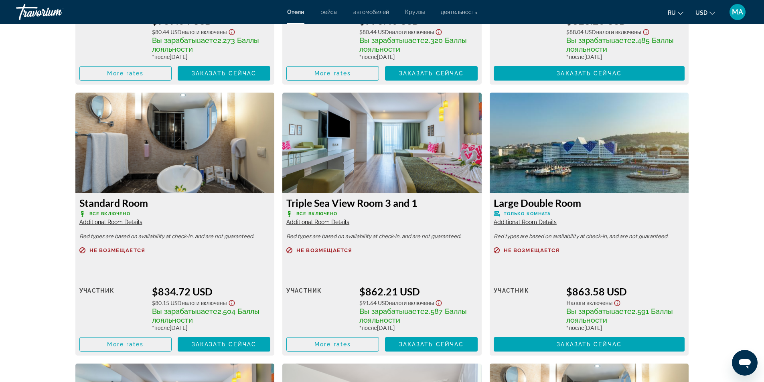
scroll to position [1283, 0]
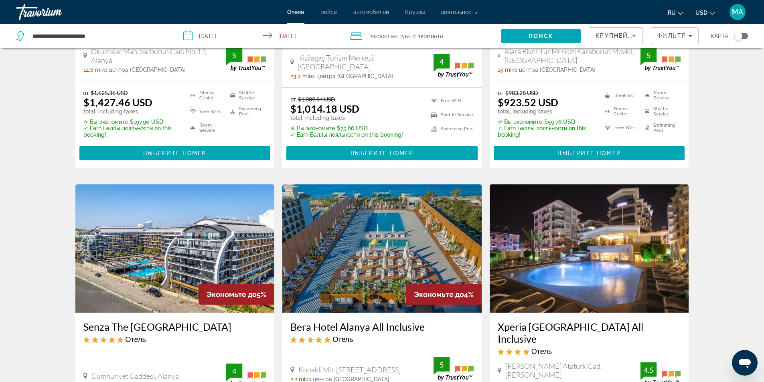
scroll to position [481, 0]
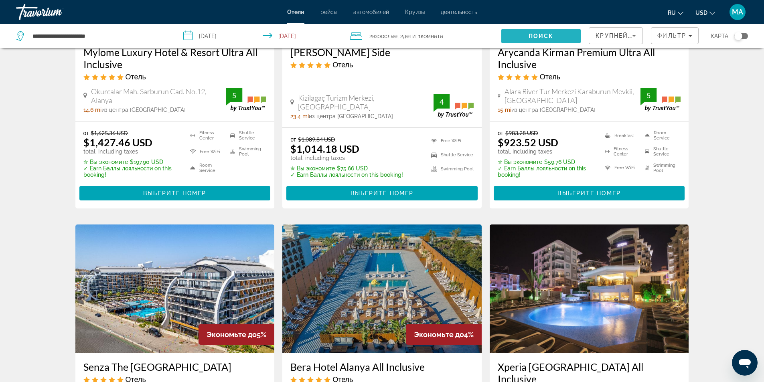
click at [558, 34] on span "Search" at bounding box center [540, 35] width 79 height 19
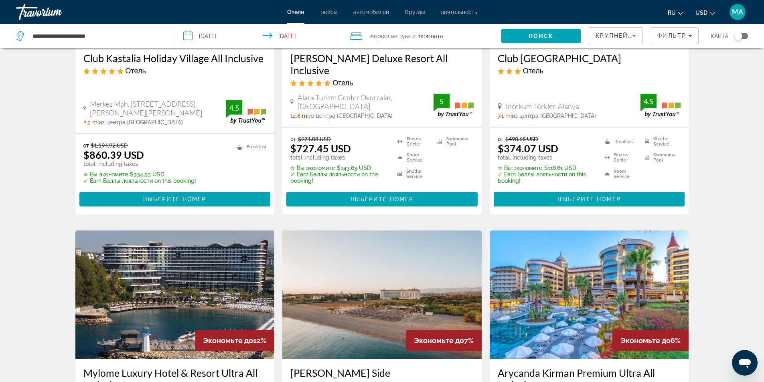
scroll to position [0, 0]
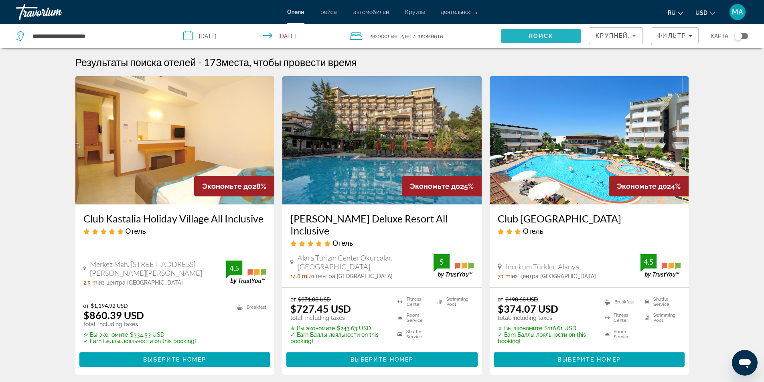
click at [545, 36] on span "Поиск" at bounding box center [540, 36] width 25 height 6
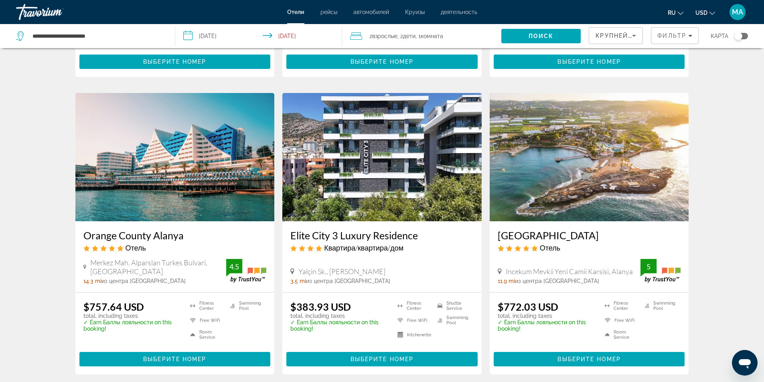
scroll to position [1041, 0]
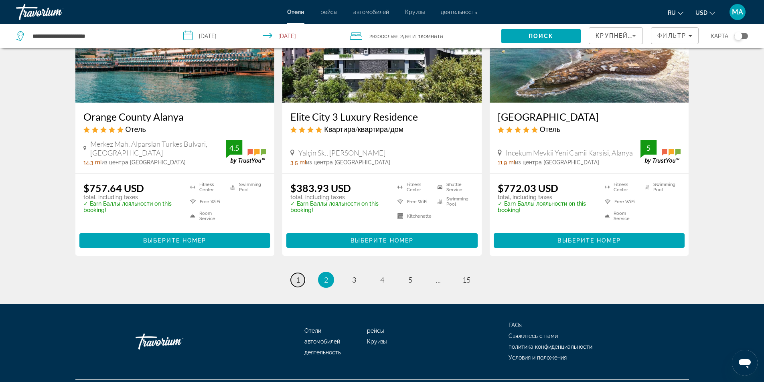
click at [302, 273] on link "page 1" at bounding box center [298, 280] width 14 height 14
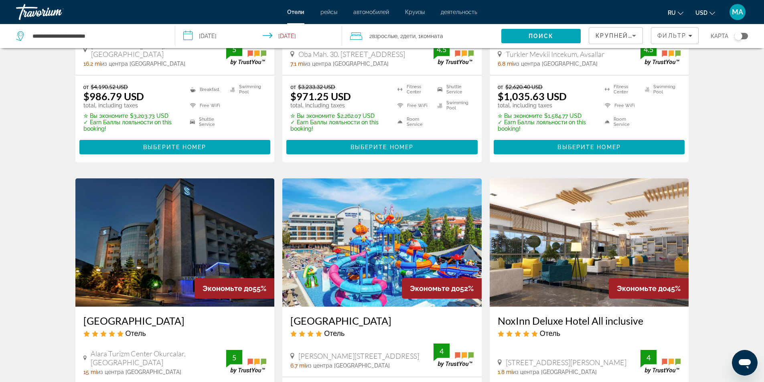
scroll to position [281, 0]
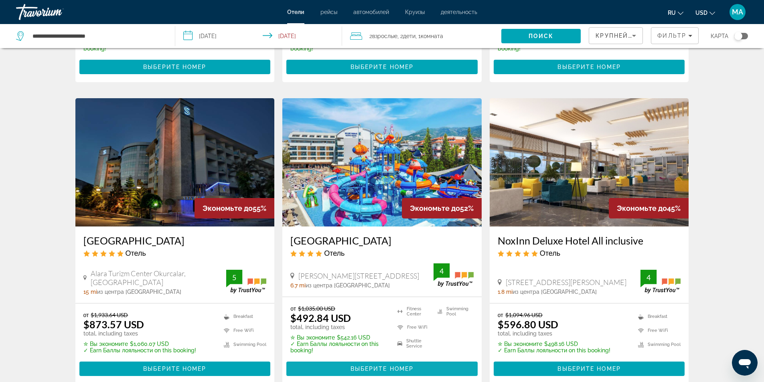
click at [383, 367] on span "Выберите номер" at bounding box center [381, 369] width 63 height 6
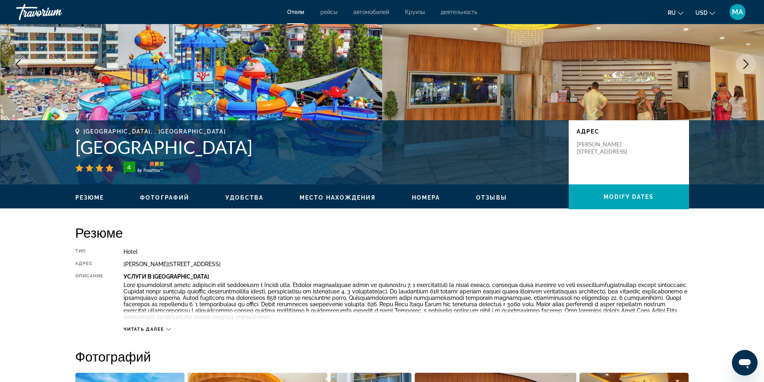
scroll to position [120, 0]
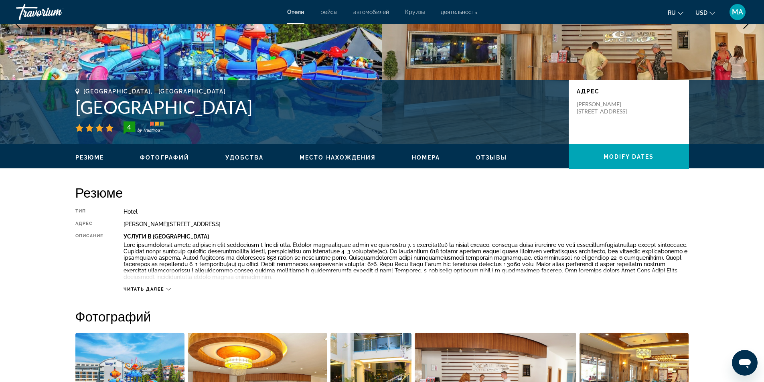
click at [171, 289] on icon "Main content" at bounding box center [168, 289] width 4 height 4
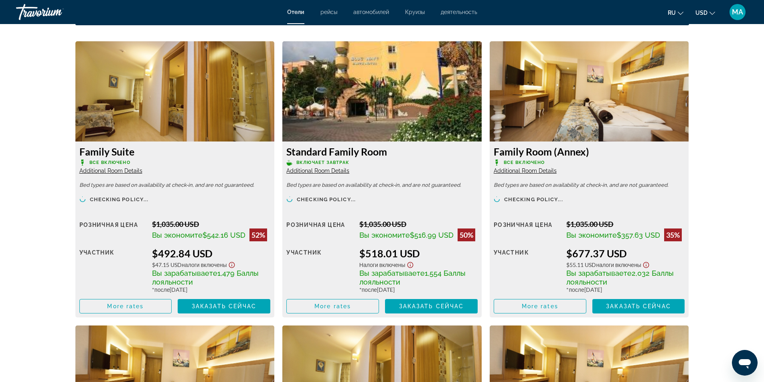
scroll to position [1123, 0]
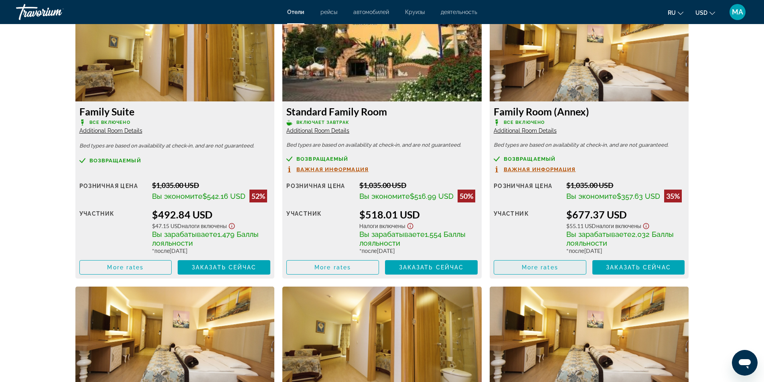
click at [552, 266] on span "More rates" at bounding box center [540, 267] width 36 height 6
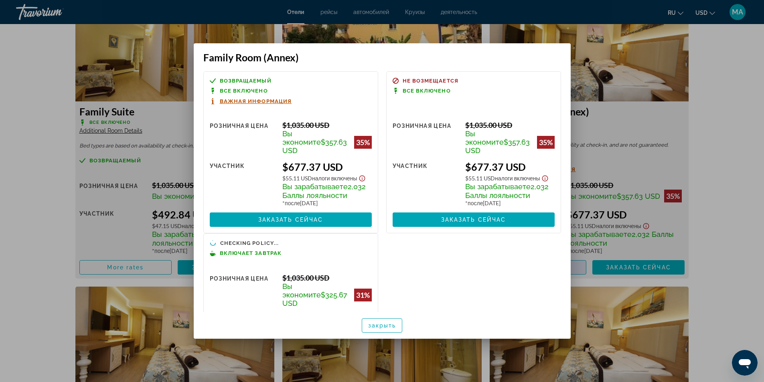
scroll to position [0, 0]
click at [257, 101] on span "Важная информация" at bounding box center [256, 101] width 72 height 5
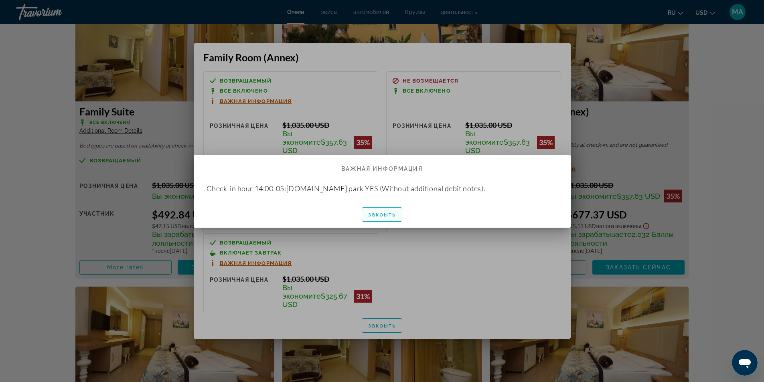
click at [378, 214] on span "закрыть" at bounding box center [382, 214] width 28 height 6
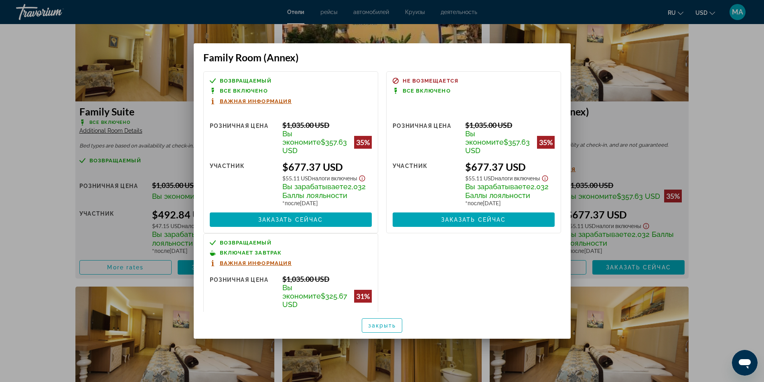
click at [719, 240] on div at bounding box center [382, 191] width 764 height 382
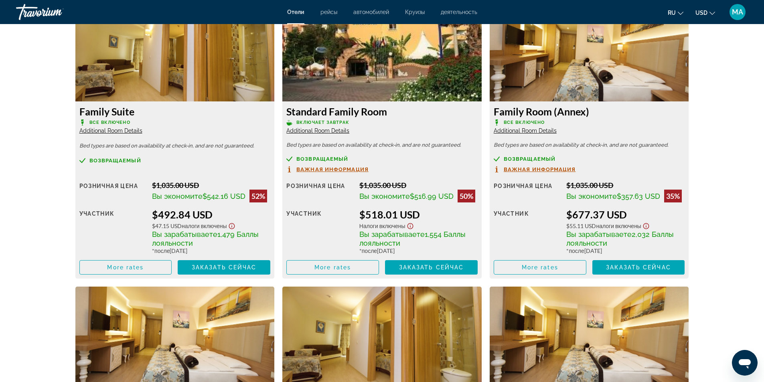
scroll to position [1083, 0]
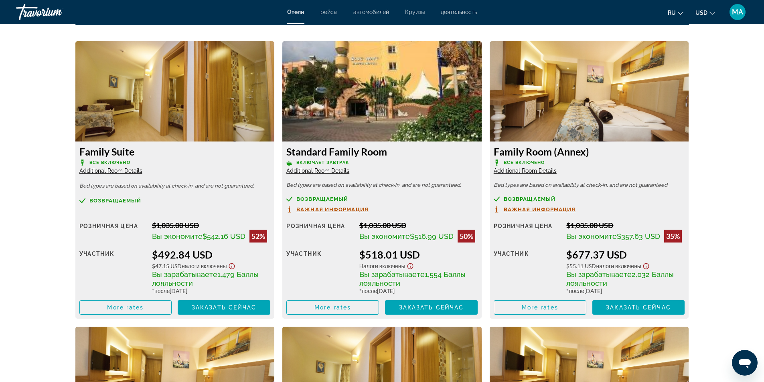
click at [320, 170] on span "Additional Room Details" at bounding box center [317, 171] width 63 height 6
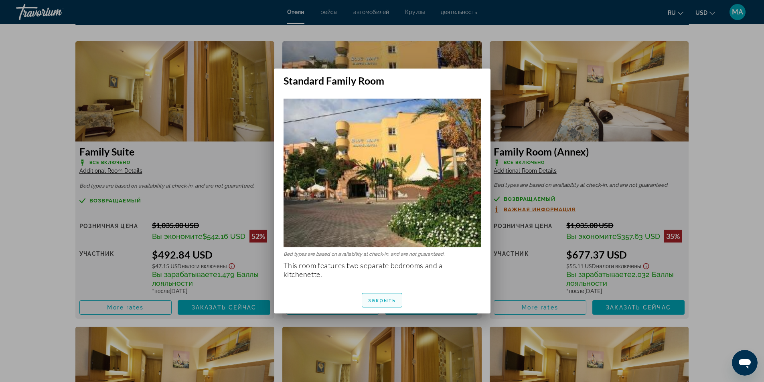
click at [389, 297] on span "закрыть" at bounding box center [382, 300] width 28 height 6
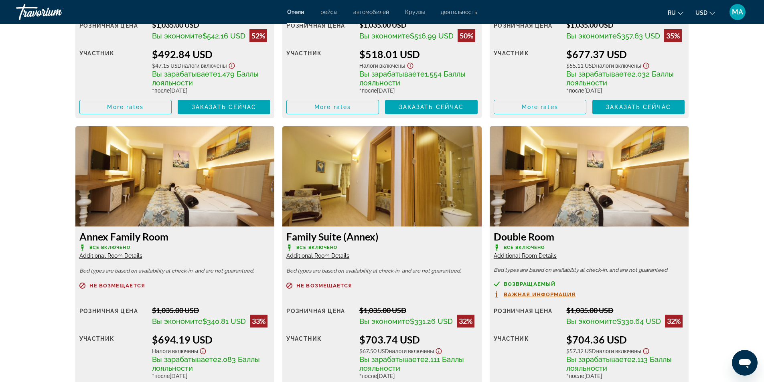
scroll to position [1323, 0]
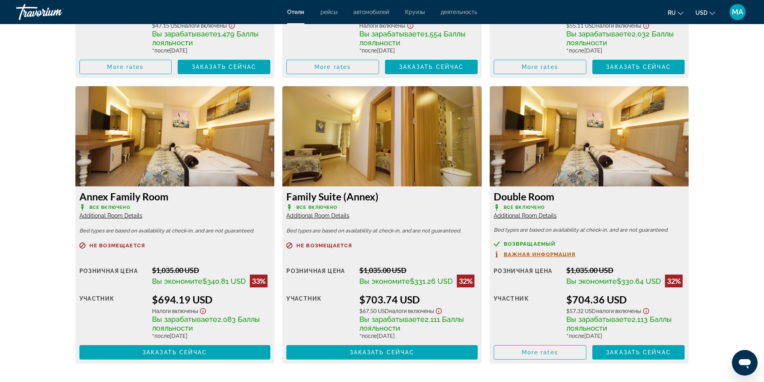
click at [538, 215] on span "Additional Room Details" at bounding box center [525, 215] width 63 height 6
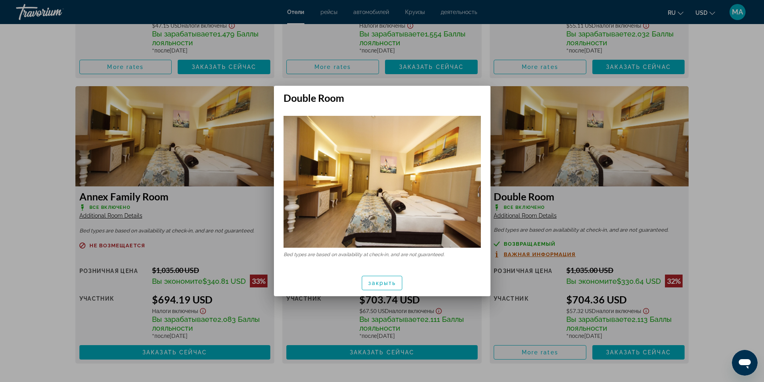
click at [747, 215] on div at bounding box center [382, 191] width 764 height 382
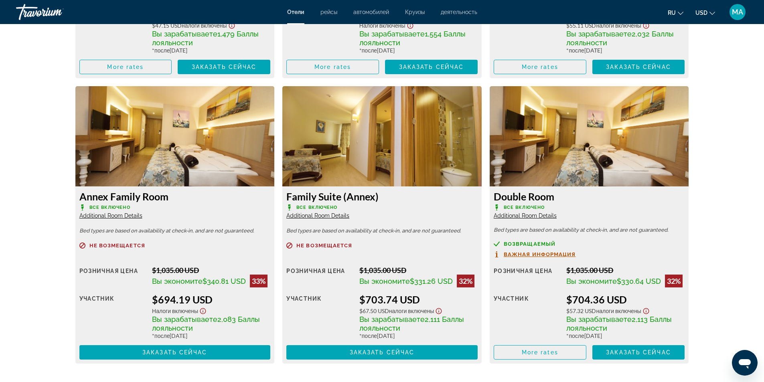
scroll to position [1363, 0]
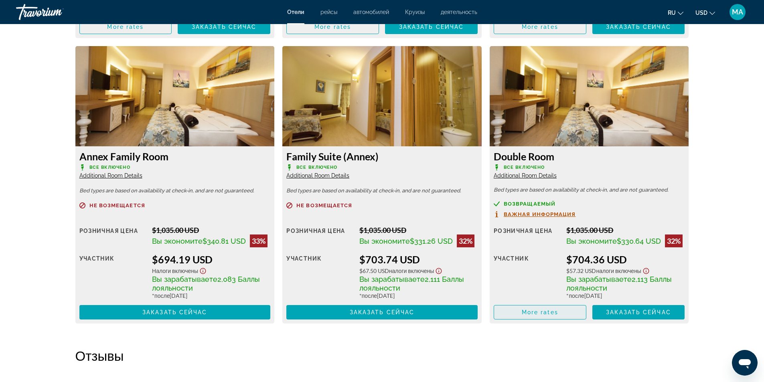
click at [557, 308] on span "Main content" at bounding box center [540, 312] width 92 height 19
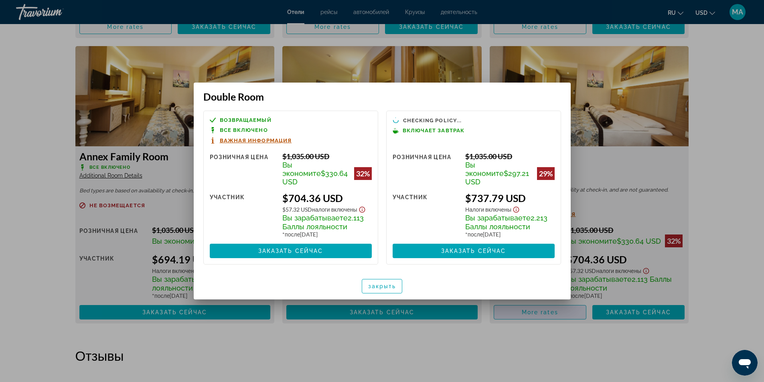
scroll to position [0, 0]
click at [284, 249] on span "Заказать сейчас" at bounding box center [290, 251] width 65 height 6
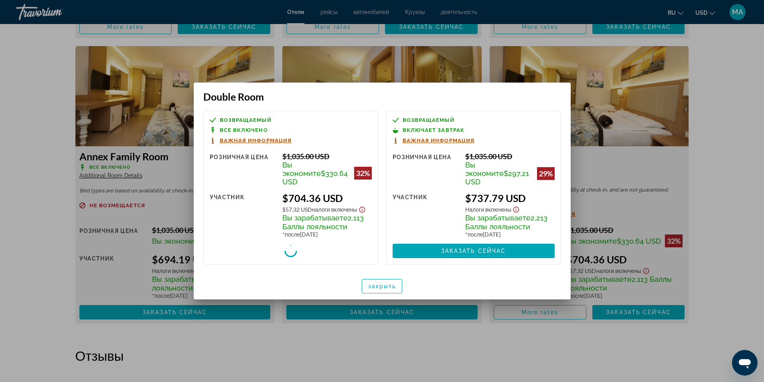
scroll to position [1363, 0]
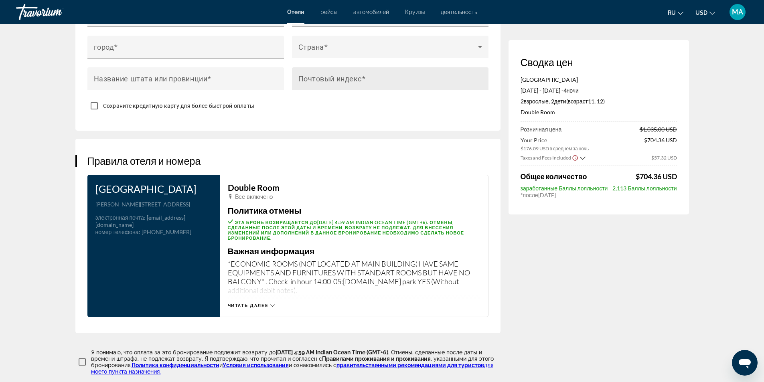
scroll to position [735, 0]
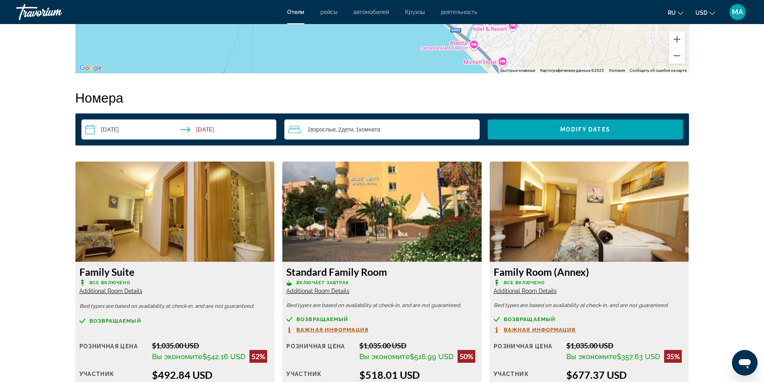
scroll to position [1002, 0]
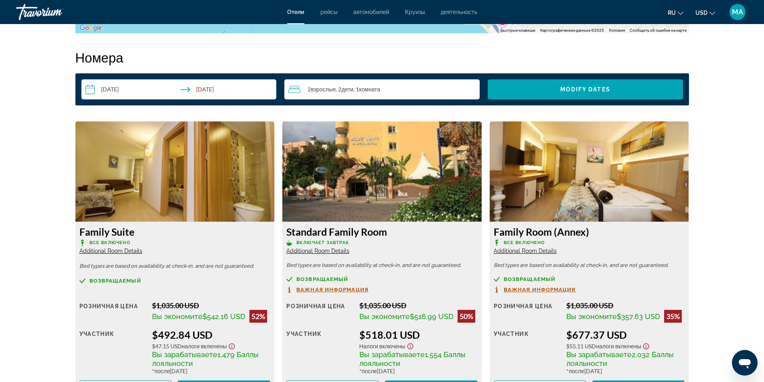
click at [113, 248] on span "Additional Room Details" at bounding box center [110, 251] width 63 height 6
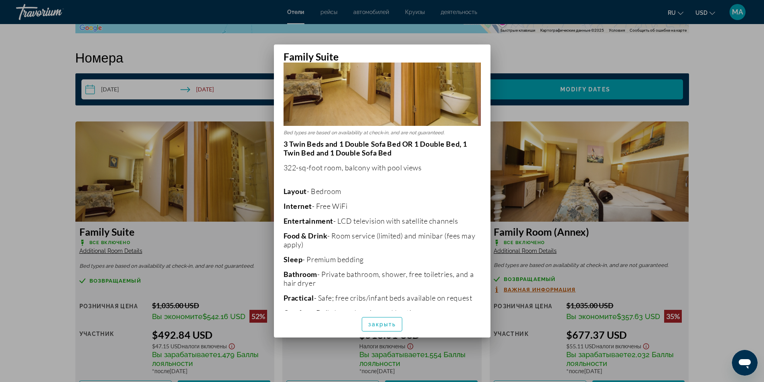
scroll to position [111, 0]
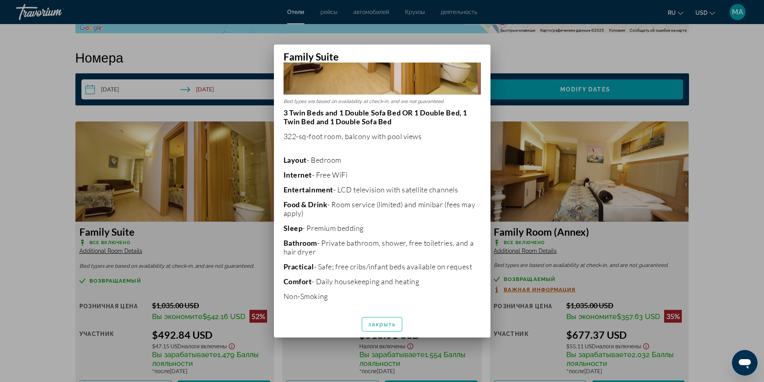
click at [37, 212] on div at bounding box center [382, 191] width 764 height 382
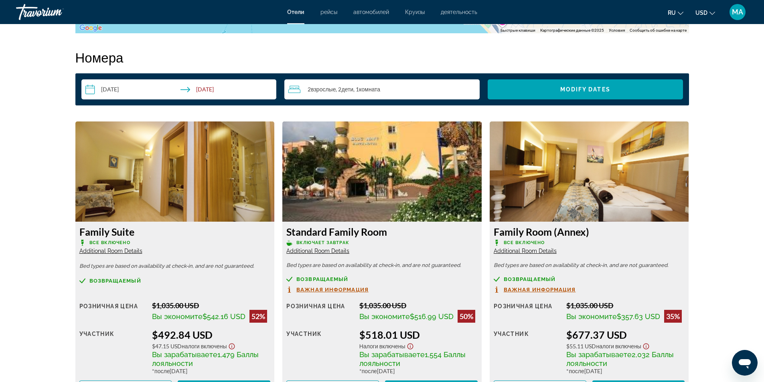
scroll to position [1042, 0]
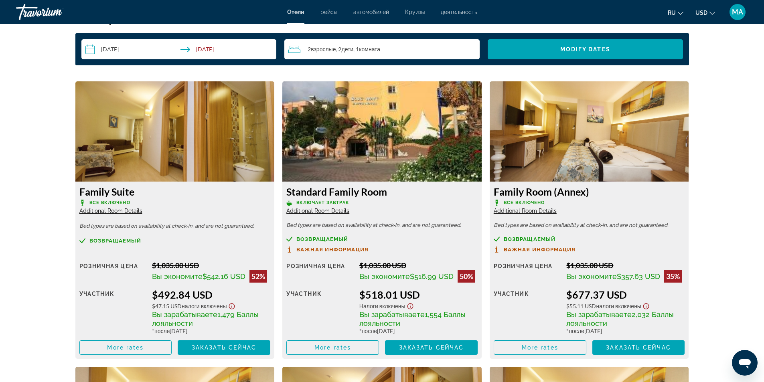
click at [321, 213] on span "Additional Room Details" at bounding box center [317, 211] width 63 height 6
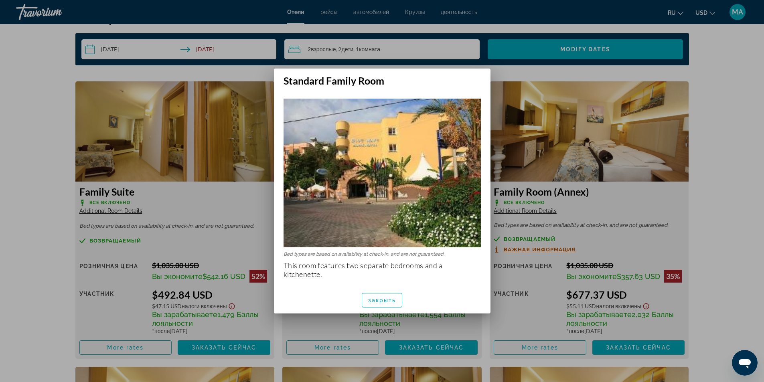
scroll to position [0, 0]
click at [375, 301] on span "закрыть" at bounding box center [382, 300] width 28 height 6
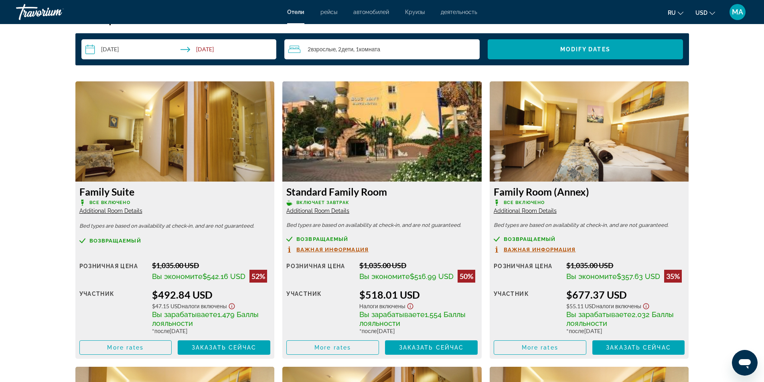
scroll to position [1042, 0]
click at [525, 212] on span "Additional Room Details" at bounding box center [525, 211] width 63 height 6
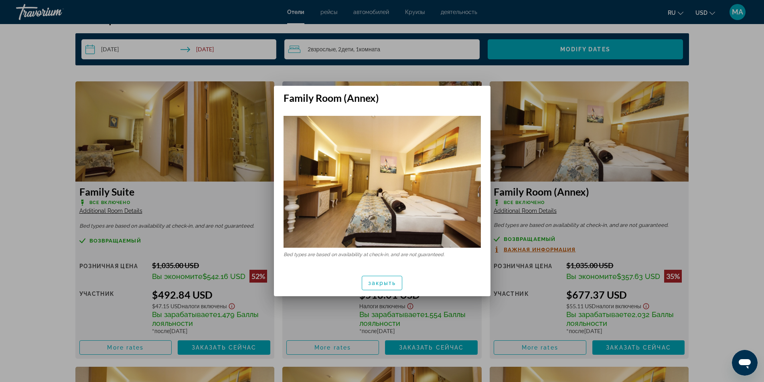
scroll to position [0, 0]
click at [416, 74] on div at bounding box center [382, 191] width 764 height 382
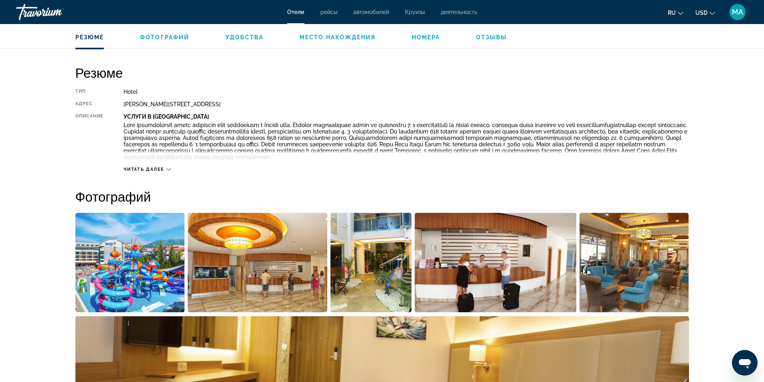
scroll to position [120, 0]
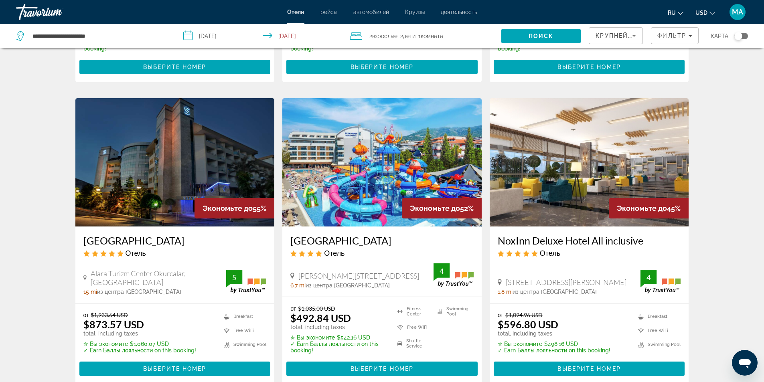
scroll to position [321, 0]
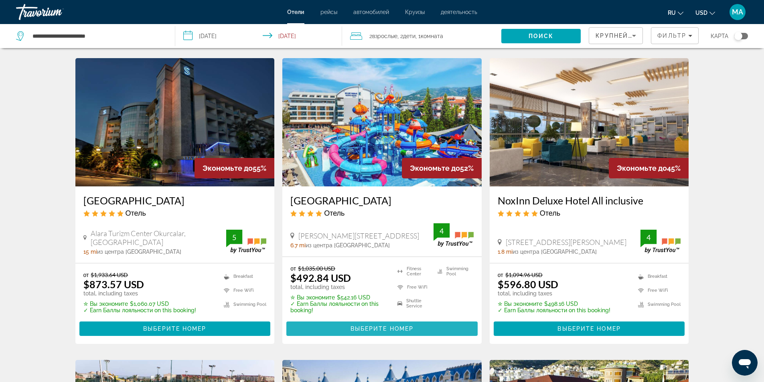
click at [364, 326] on span "Выберите номер" at bounding box center [381, 329] width 63 height 6
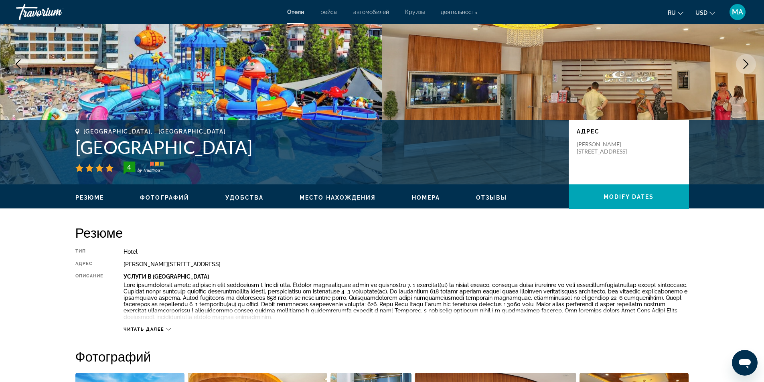
scroll to position [160, 0]
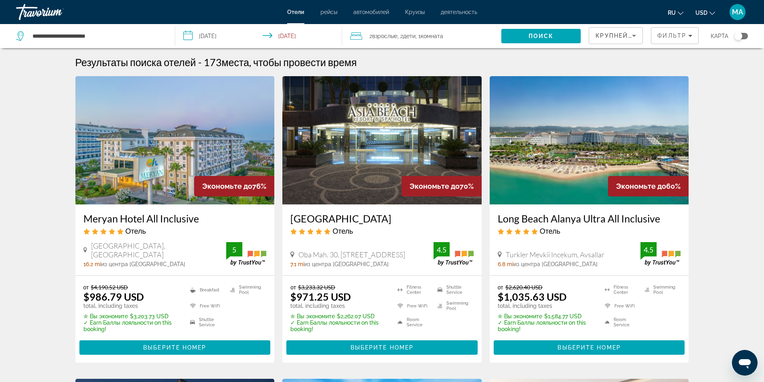
scroll to position [40, 0]
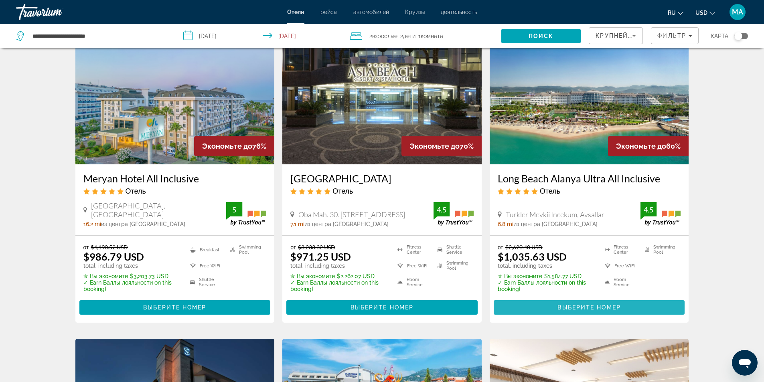
click at [563, 309] on span "Выберите номер" at bounding box center [588, 307] width 63 height 6
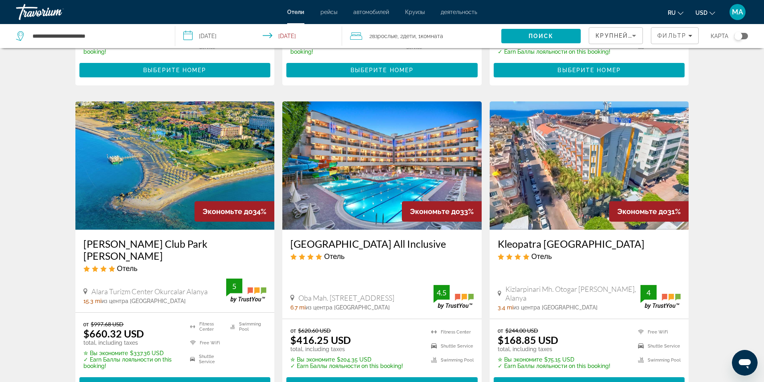
scroll to position [922, 0]
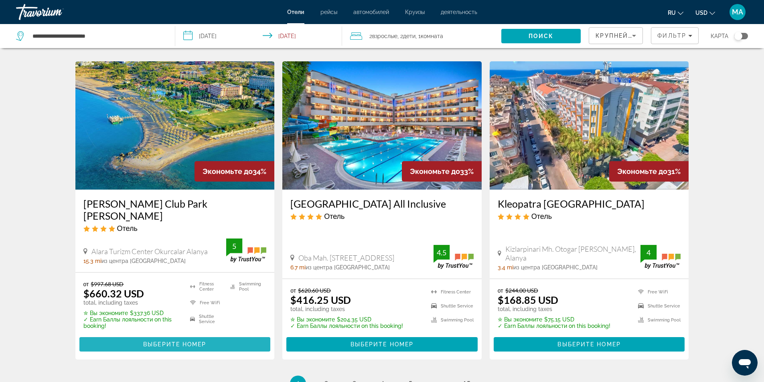
click at [150, 341] on span "Выберите номер" at bounding box center [174, 344] width 63 height 6
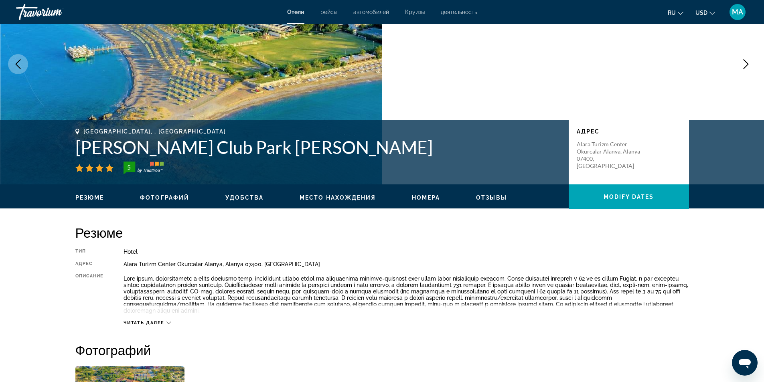
scroll to position [160, 0]
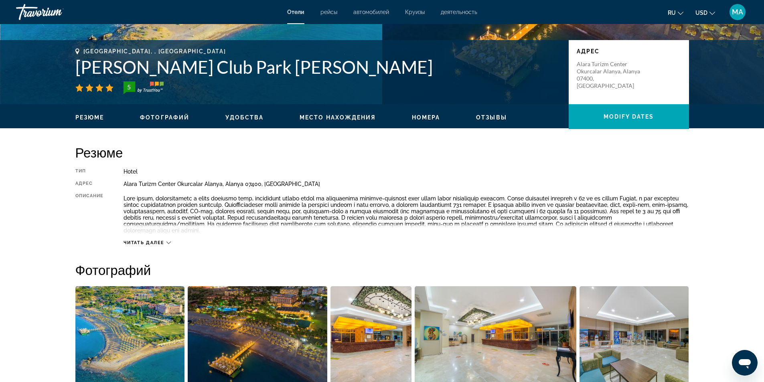
click at [168, 241] on icon "Main content" at bounding box center [168, 243] width 4 height 4
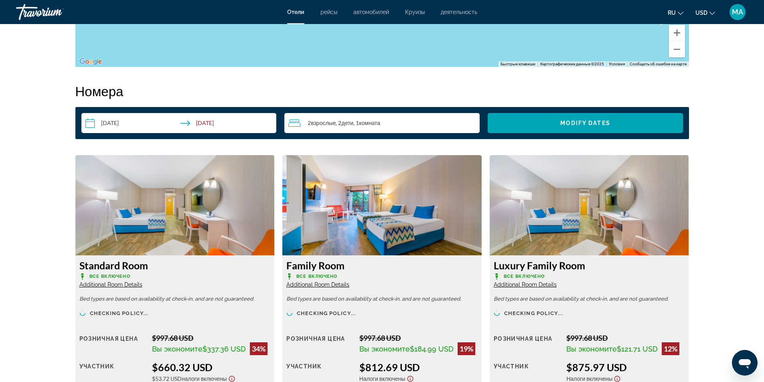
scroll to position [1042, 0]
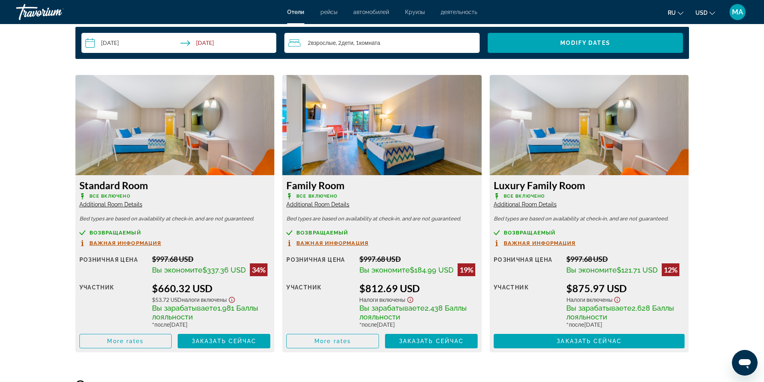
click at [314, 205] on span "Additional Room Details" at bounding box center [317, 204] width 63 height 6
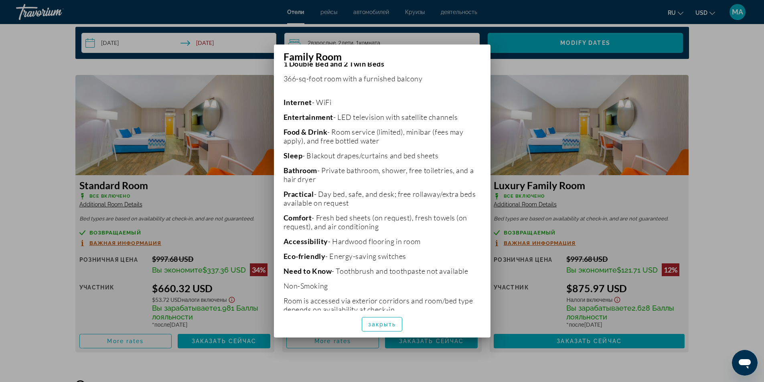
scroll to position [174, 0]
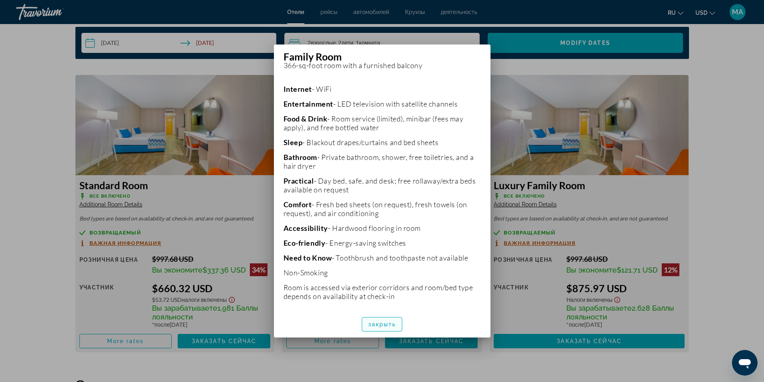
click at [373, 325] on span "закрыть" at bounding box center [382, 324] width 28 height 6
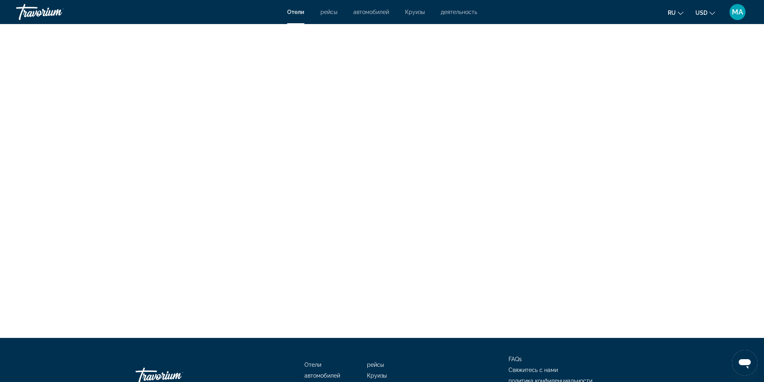
scroll to position [1538, 0]
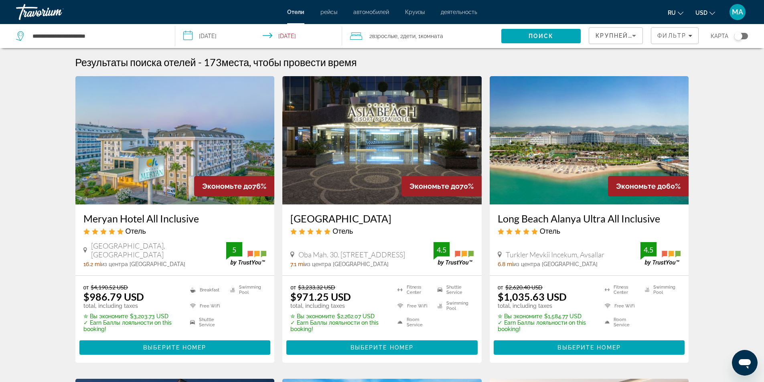
scroll to position [40, 0]
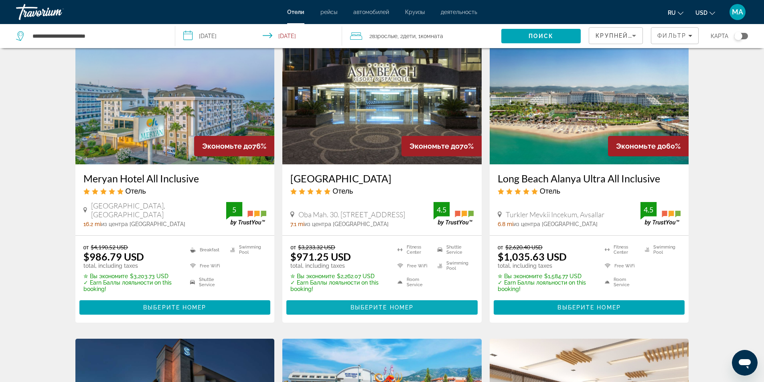
click at [366, 306] on span "Выберите номер" at bounding box center [381, 307] width 63 height 6
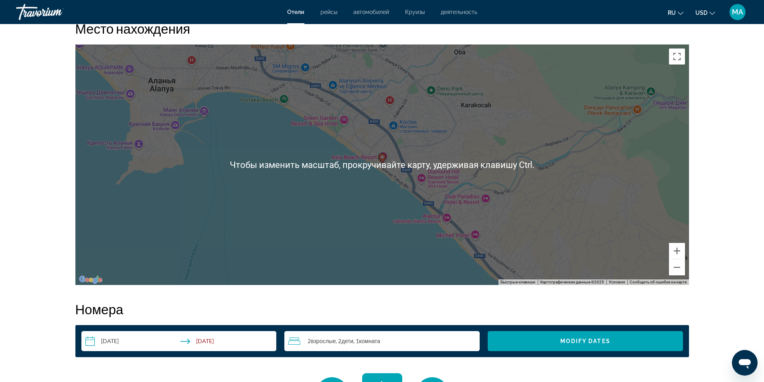
scroll to position [802, 0]
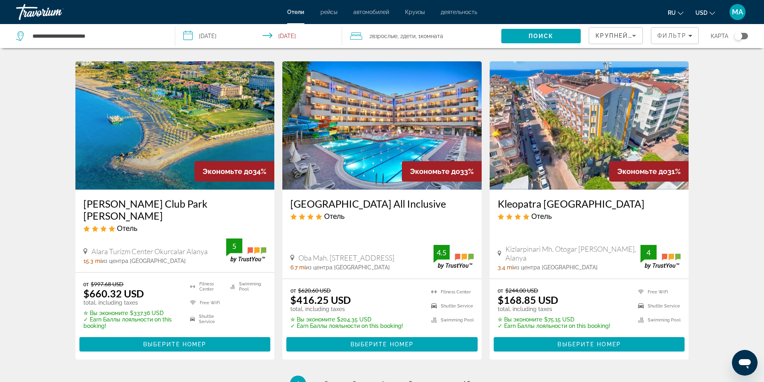
scroll to position [962, 0]
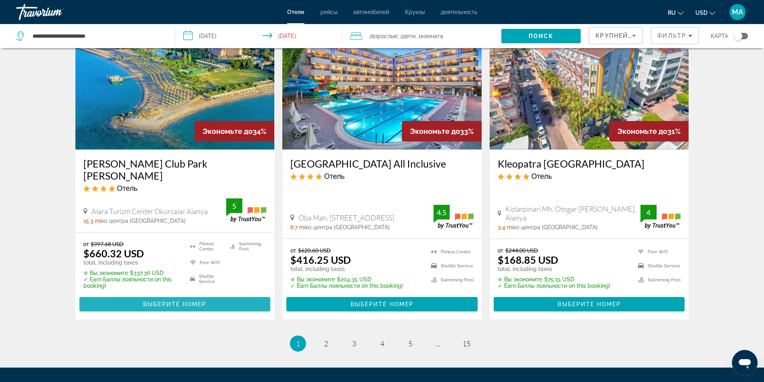
click at [166, 301] on span "Выберите номер" at bounding box center [174, 304] width 63 height 6
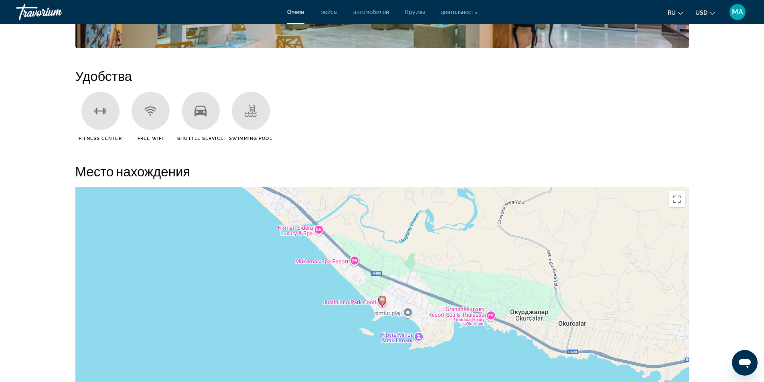
scroll to position [642, 0]
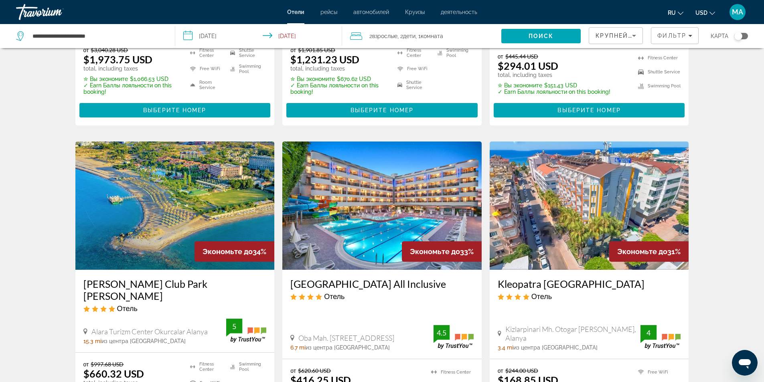
scroll to position [962, 0]
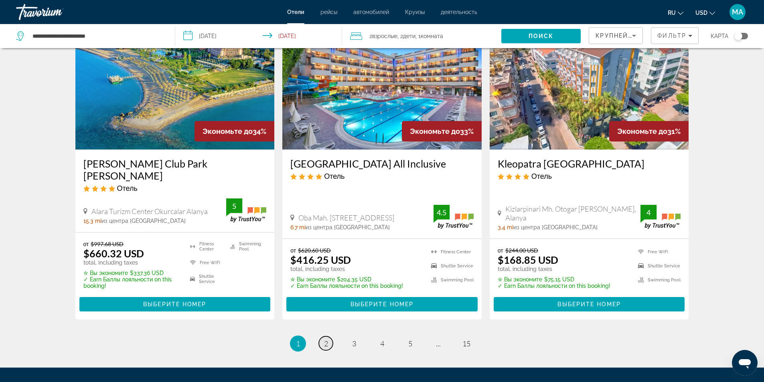
click at [327, 339] on span "2" at bounding box center [326, 343] width 4 height 9
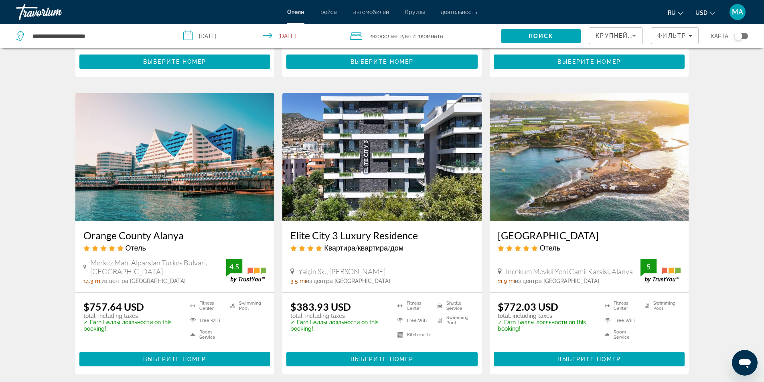
scroll to position [962, 0]
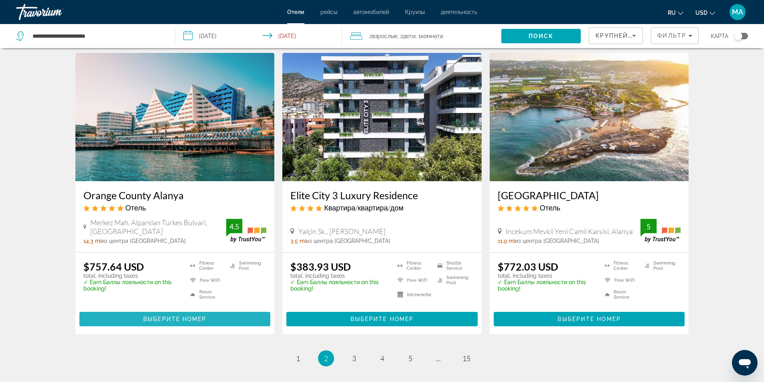
click at [161, 316] on span "Выберите номер" at bounding box center [174, 319] width 63 height 6
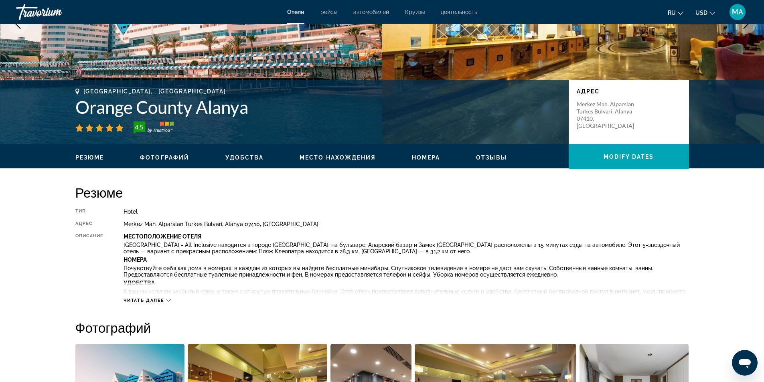
scroll to position [160, 0]
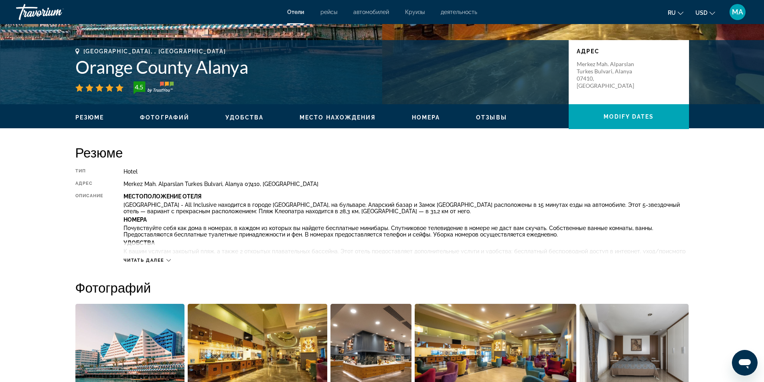
click at [168, 260] on icon "Main content" at bounding box center [168, 260] width 4 height 2
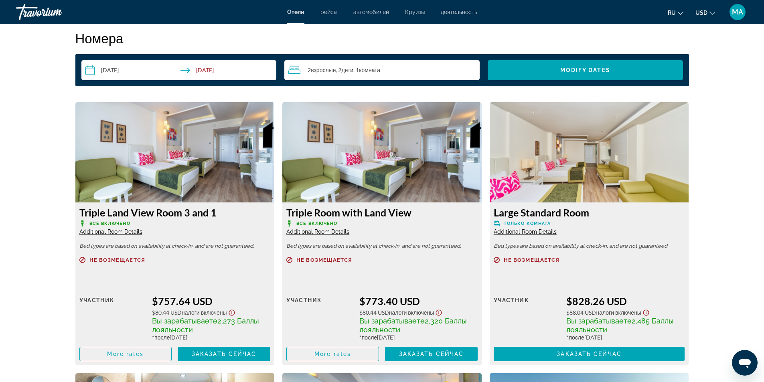
scroll to position [1123, 0]
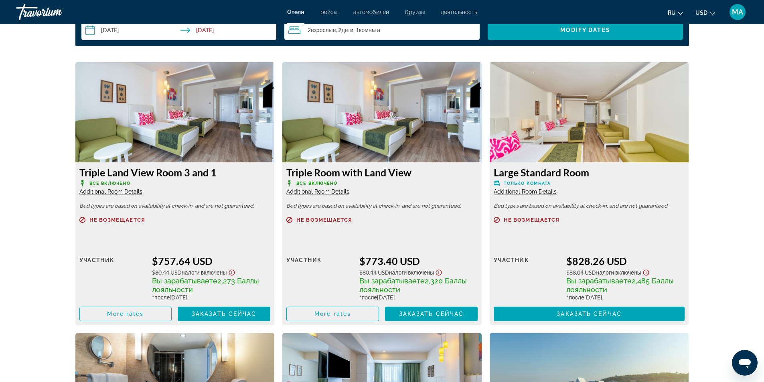
click at [521, 192] on span "Additional Room Details" at bounding box center [525, 191] width 63 height 6
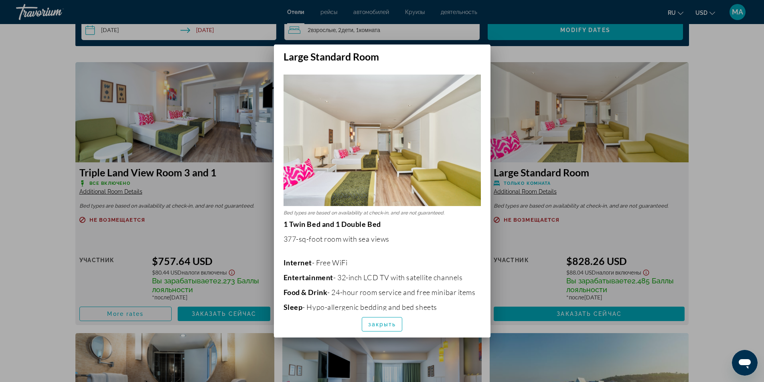
click at [723, 176] on div at bounding box center [382, 191] width 764 height 382
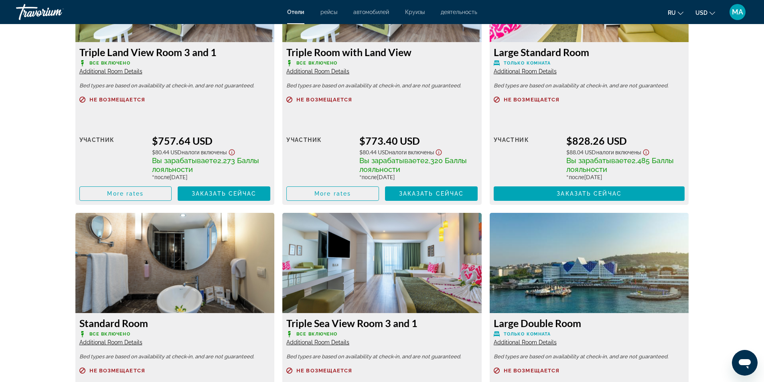
scroll to position [1283, 0]
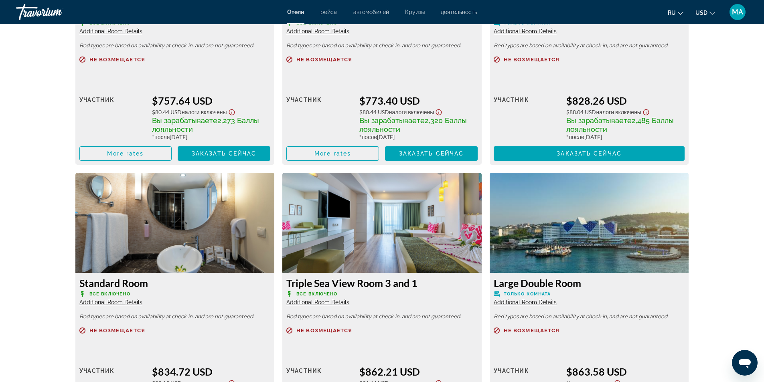
click at [314, 303] on span "Additional Room Details" at bounding box center [317, 302] width 63 height 6
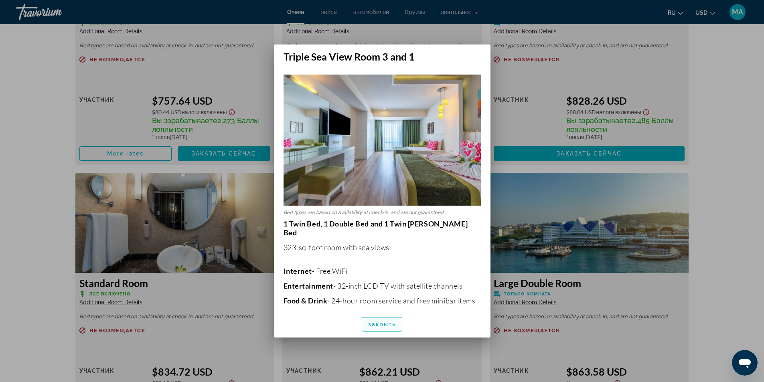
click at [376, 327] on span "закрыть" at bounding box center [382, 324] width 28 height 6
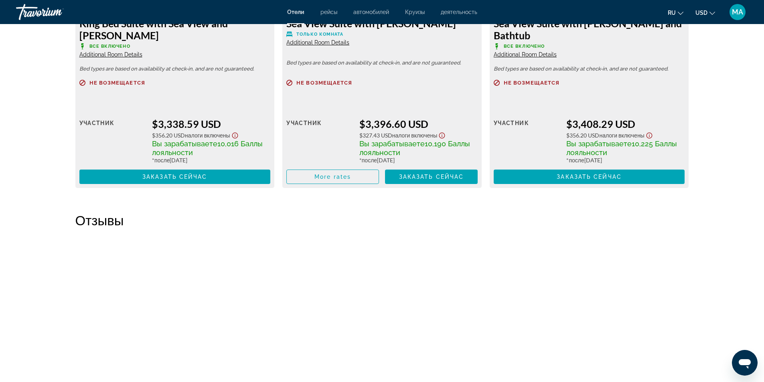
scroll to position [2125, 0]
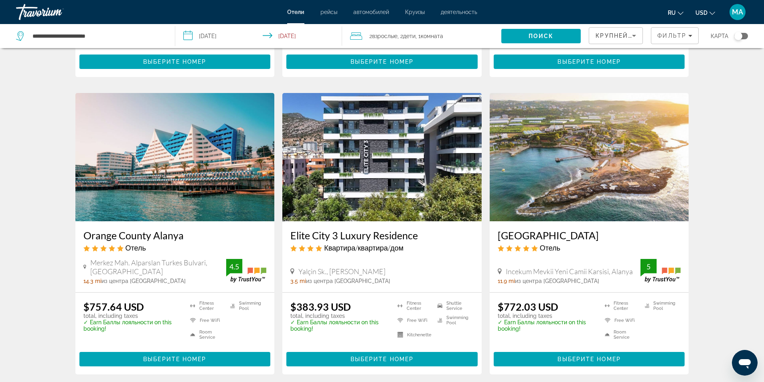
scroll to position [1002, 0]
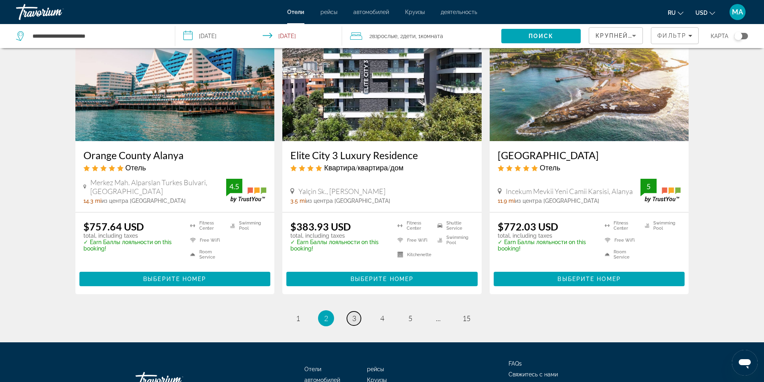
click at [353, 314] on span "3" at bounding box center [354, 318] width 4 height 9
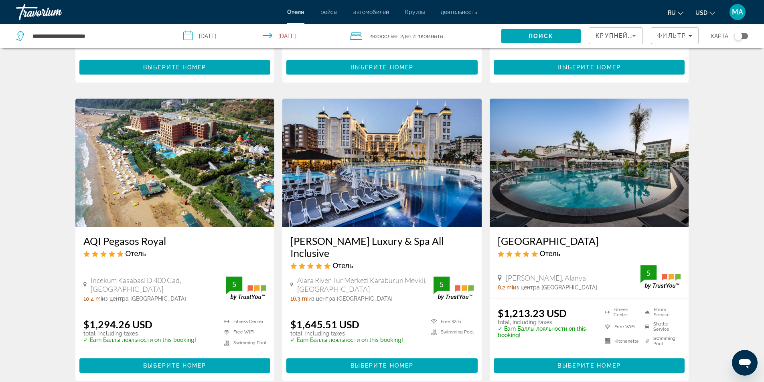
scroll to position [1004, 0]
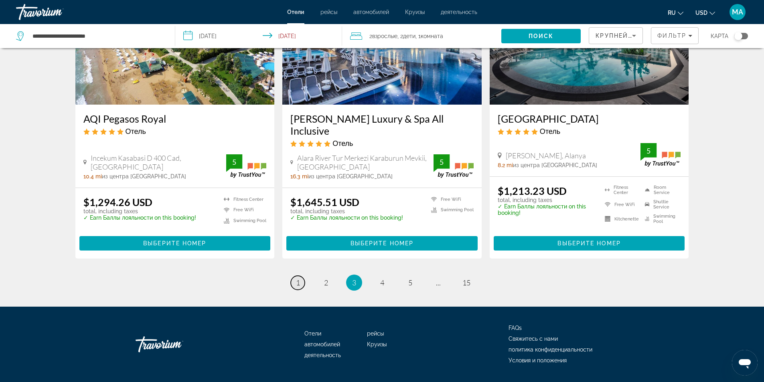
click at [300, 276] on link "page 1" at bounding box center [298, 283] width 14 height 14
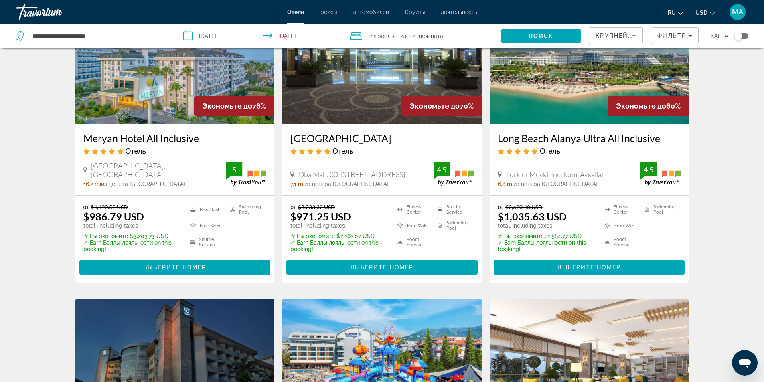
scroll to position [120, 0]
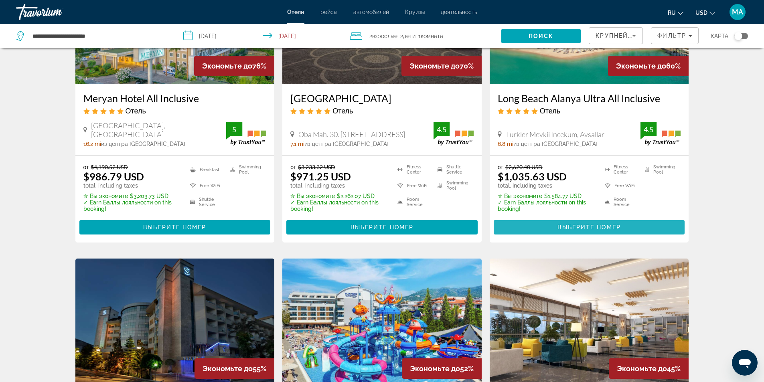
click at [601, 227] on span "Выберите номер" at bounding box center [588, 227] width 63 height 6
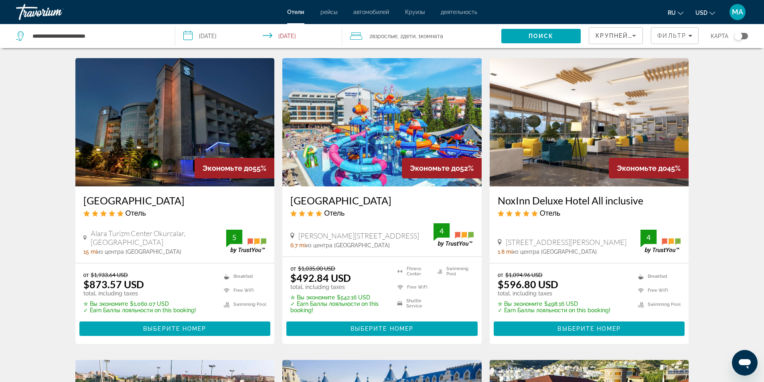
scroll to position [361, 0]
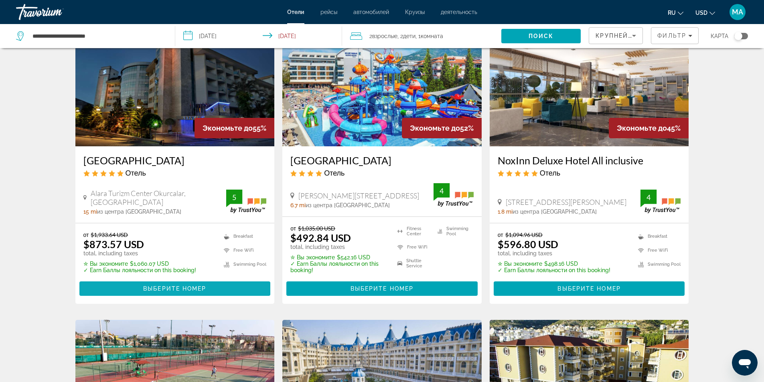
click at [179, 289] on span "Выберите номер" at bounding box center [174, 288] width 63 height 6
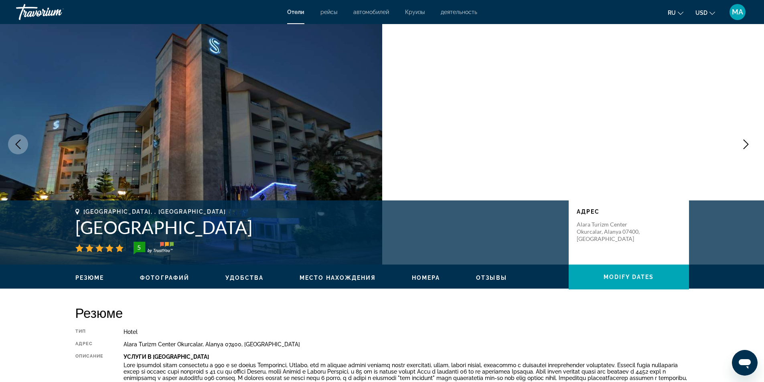
scroll to position [80, 0]
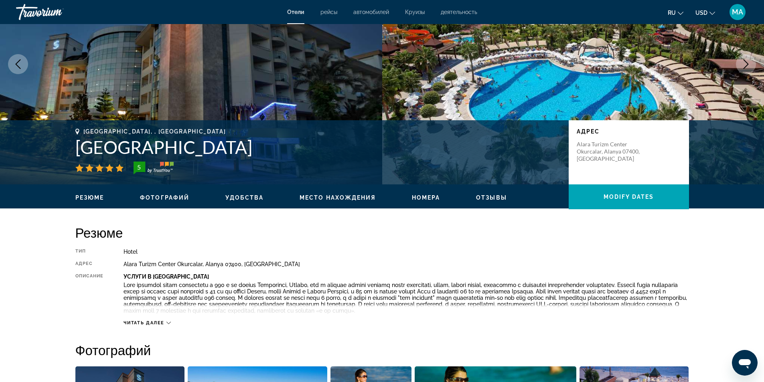
click at [166, 322] on div "Читать далее" at bounding box center [146, 322] width 47 height 5
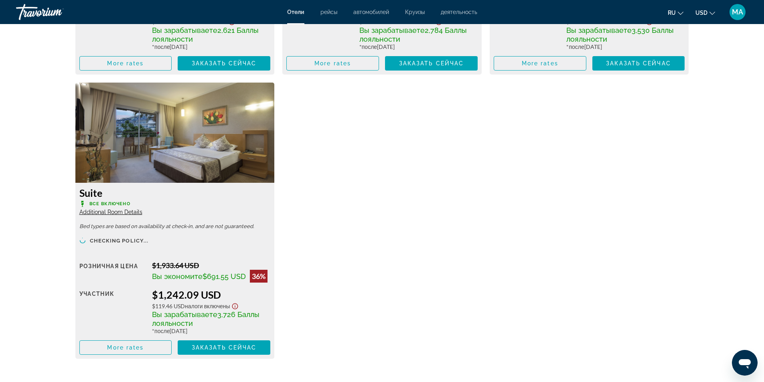
scroll to position [1483, 0]
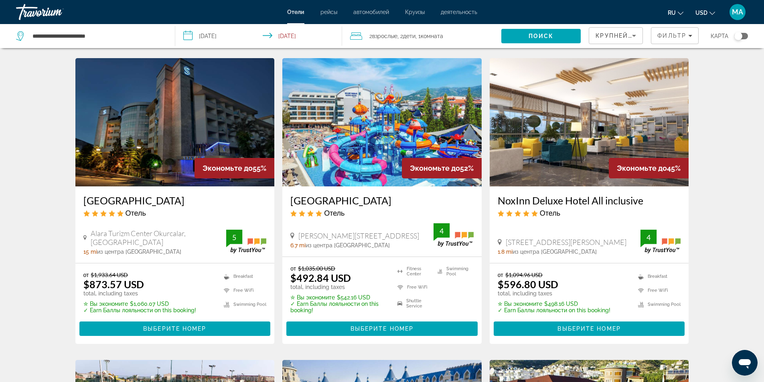
scroll to position [361, 0]
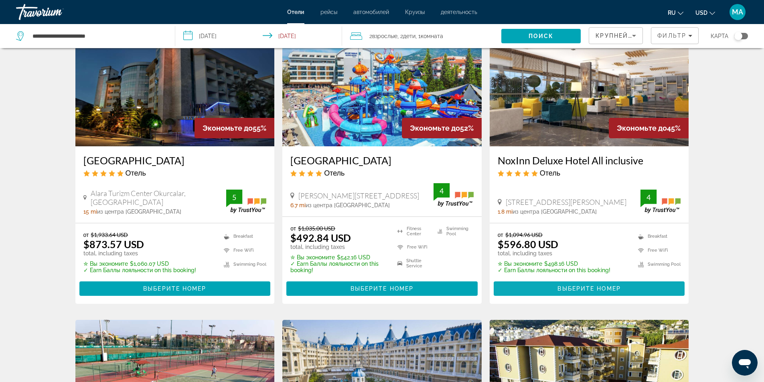
click at [571, 289] on span "Выберите номер" at bounding box center [588, 288] width 63 height 6
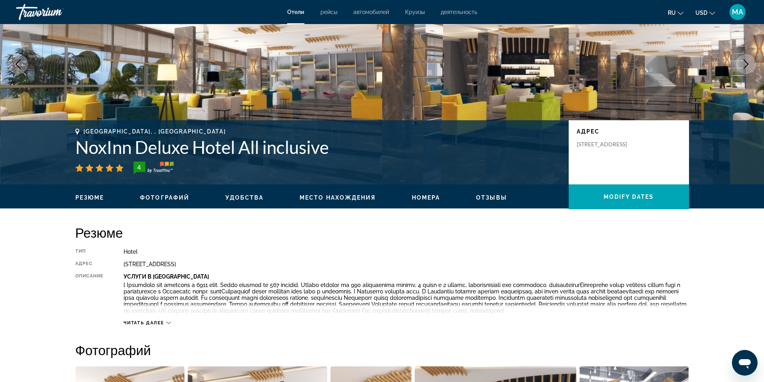
scroll to position [120, 0]
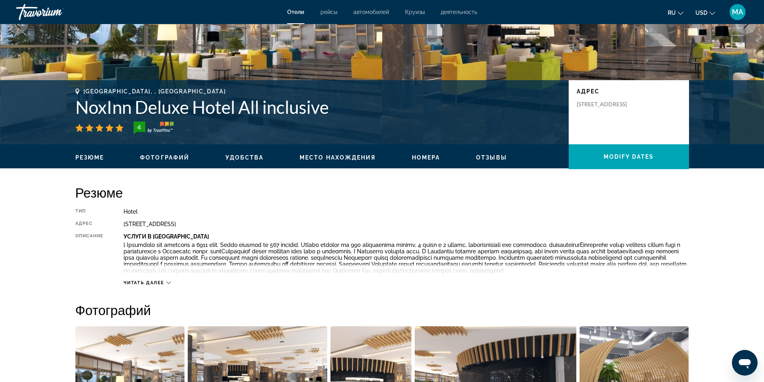
click at [172, 286] on div "Читать далее" at bounding box center [405, 275] width 565 height 22
click at [169, 285] on icon "Main content" at bounding box center [168, 283] width 4 height 4
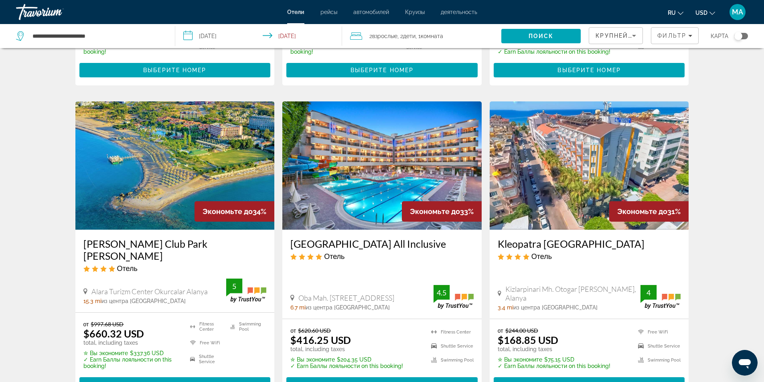
scroll to position [962, 0]
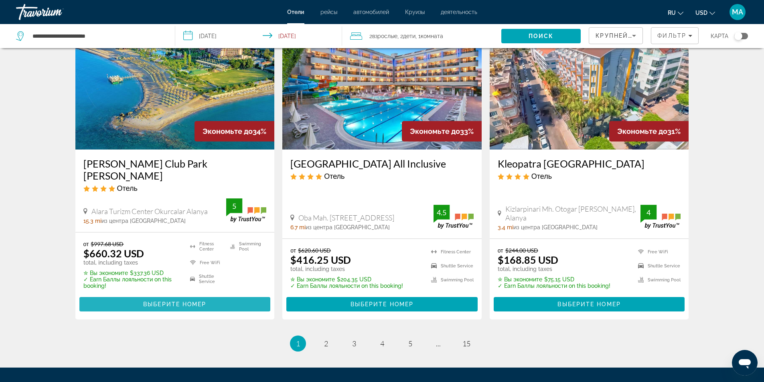
click at [180, 301] on span "Выберите номер" at bounding box center [174, 304] width 63 height 6
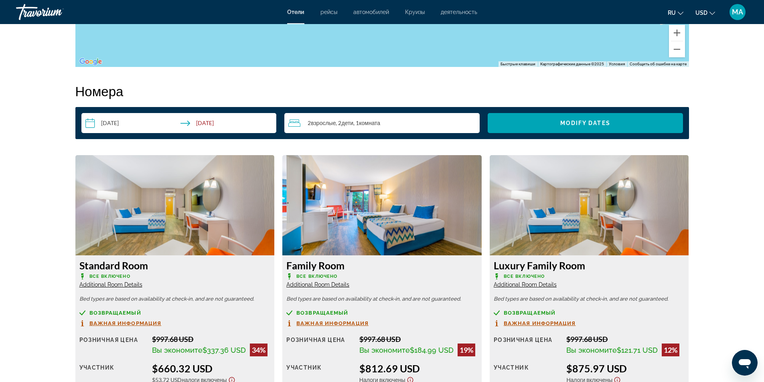
scroll to position [1002, 0]
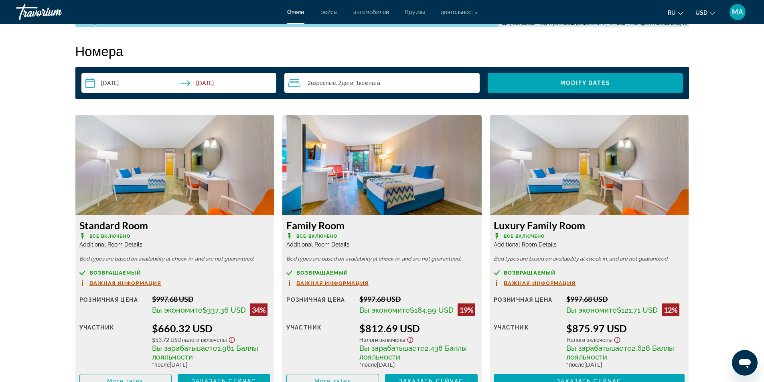
click at [518, 247] on span "Additional Room Details" at bounding box center [525, 244] width 63 height 6
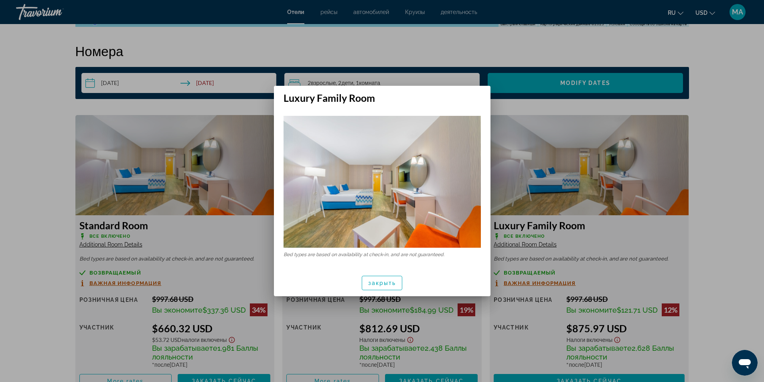
scroll to position [0, 0]
click at [393, 285] on span "закрыть" at bounding box center [382, 283] width 28 height 6
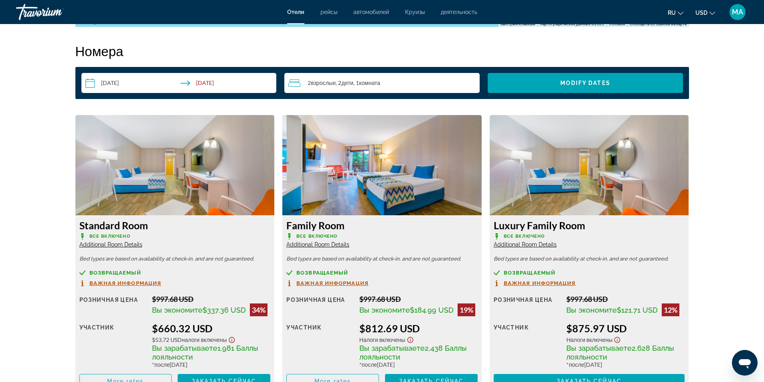
click at [317, 245] on span "Additional Room Details" at bounding box center [317, 244] width 63 height 6
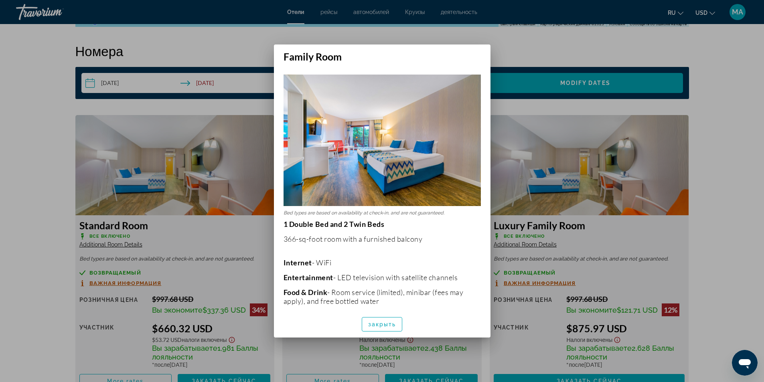
scroll to position [0, 0]
click at [735, 225] on div at bounding box center [382, 191] width 764 height 382
